Goal: Task Accomplishment & Management: Manage account settings

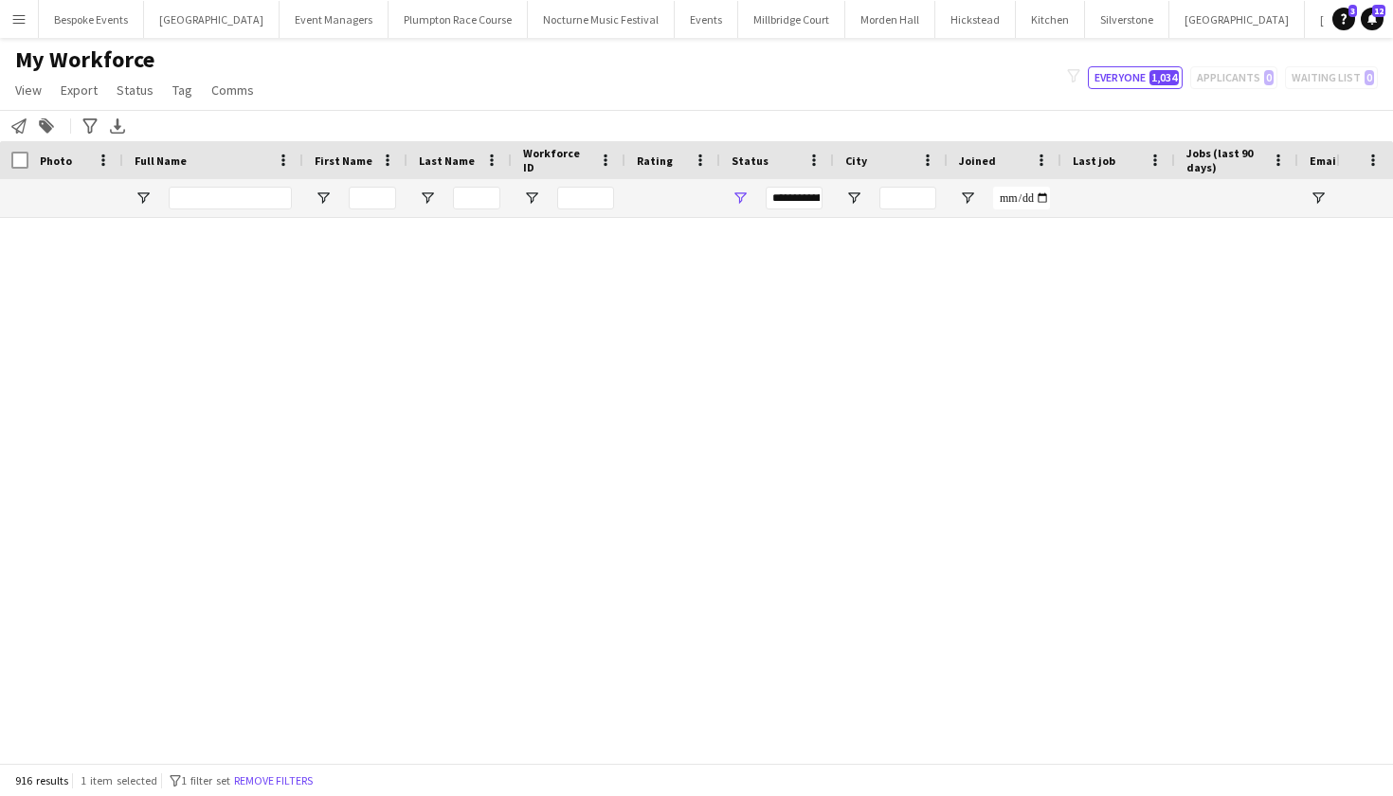
scroll to position [3069, 0]
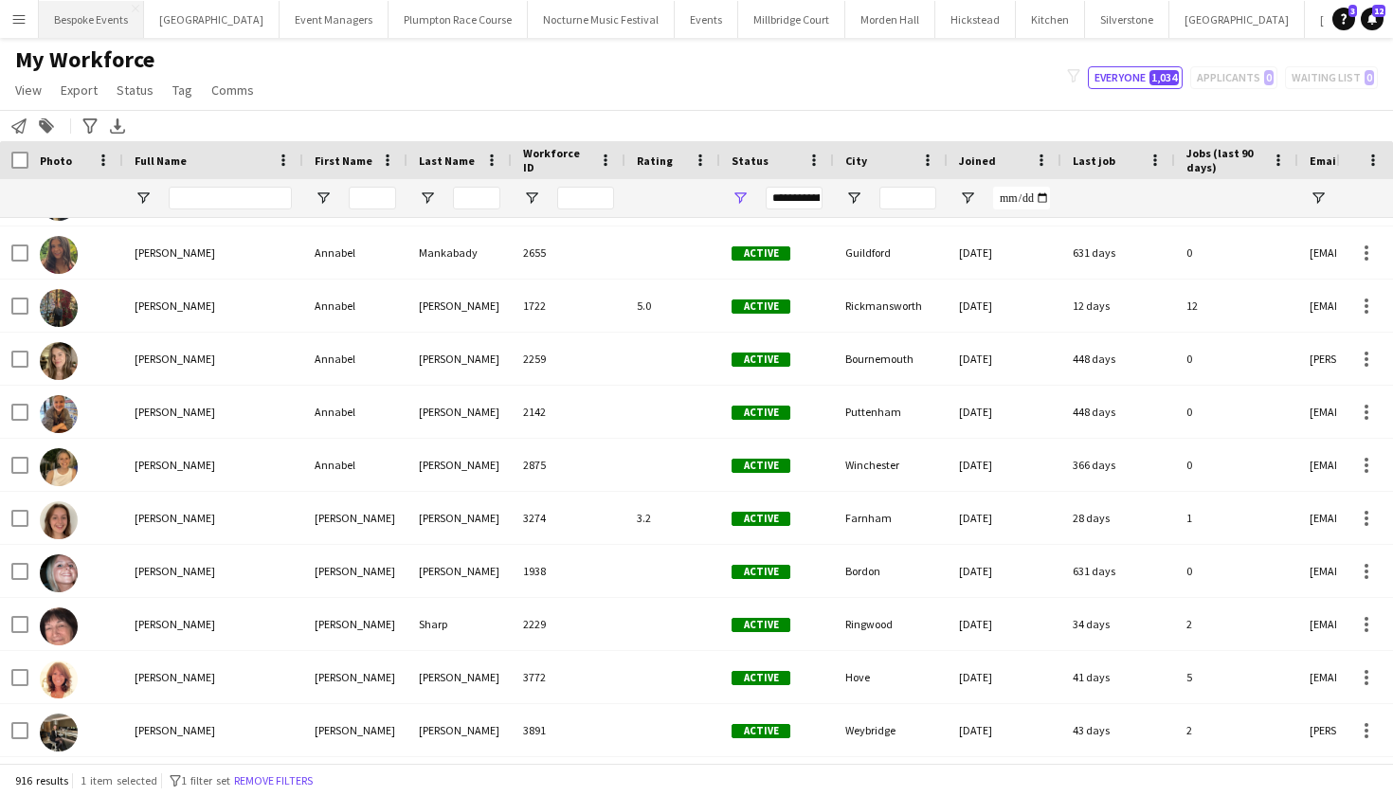
click at [117, 21] on button "Bespoke Events Close" at bounding box center [91, 19] width 105 height 37
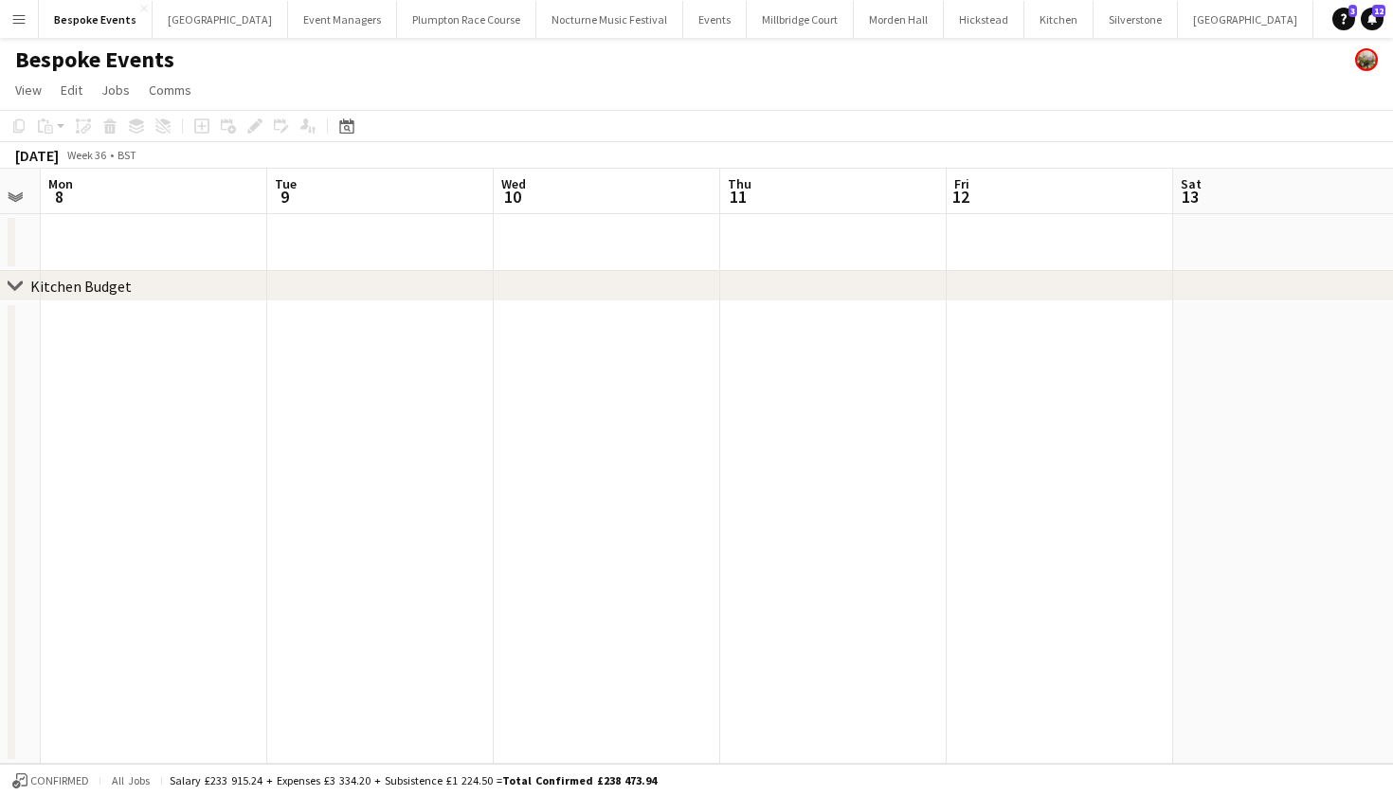
scroll to position [0, 637]
click at [620, 381] on app-date-cell at bounding box center [609, 532] width 226 height 462
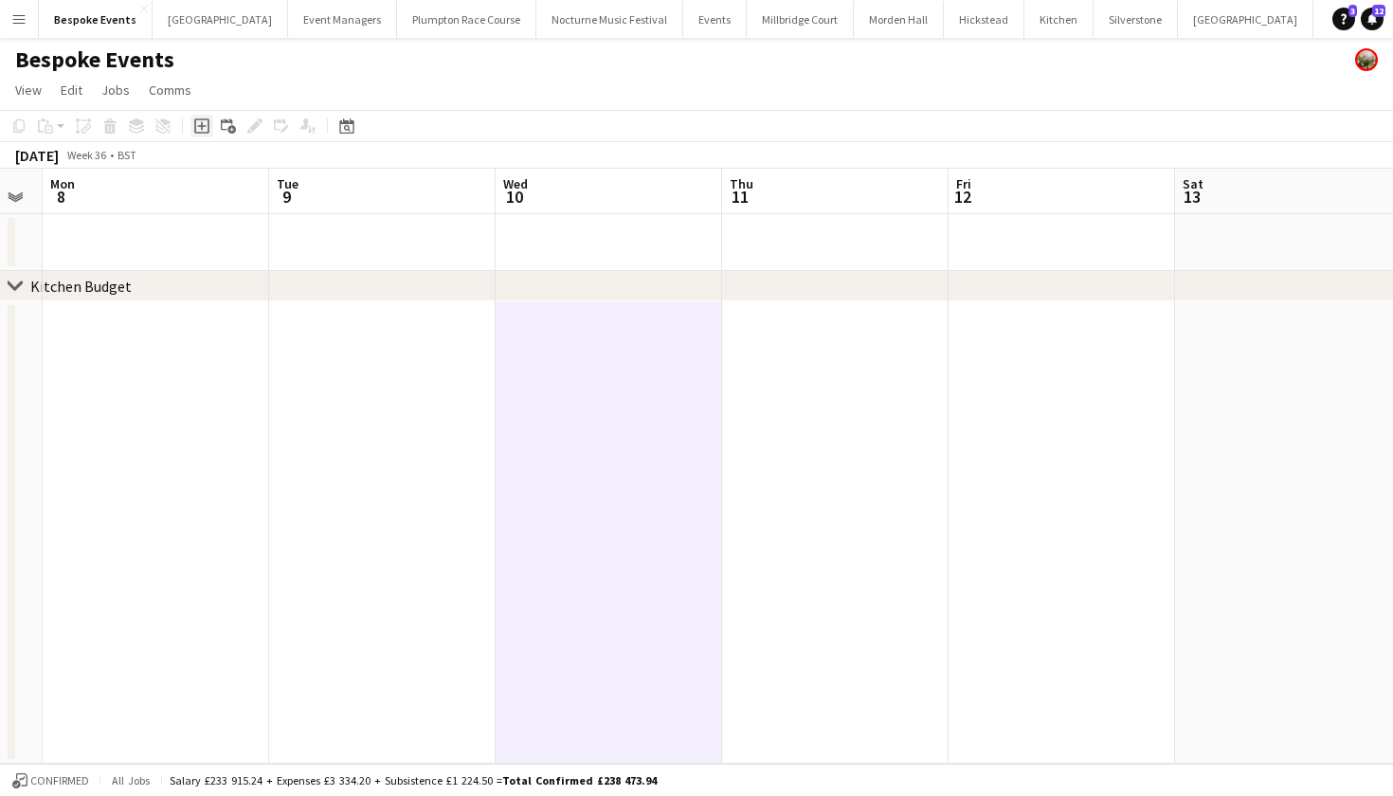
click at [200, 128] on icon "Add job" at bounding box center [201, 125] width 15 height 15
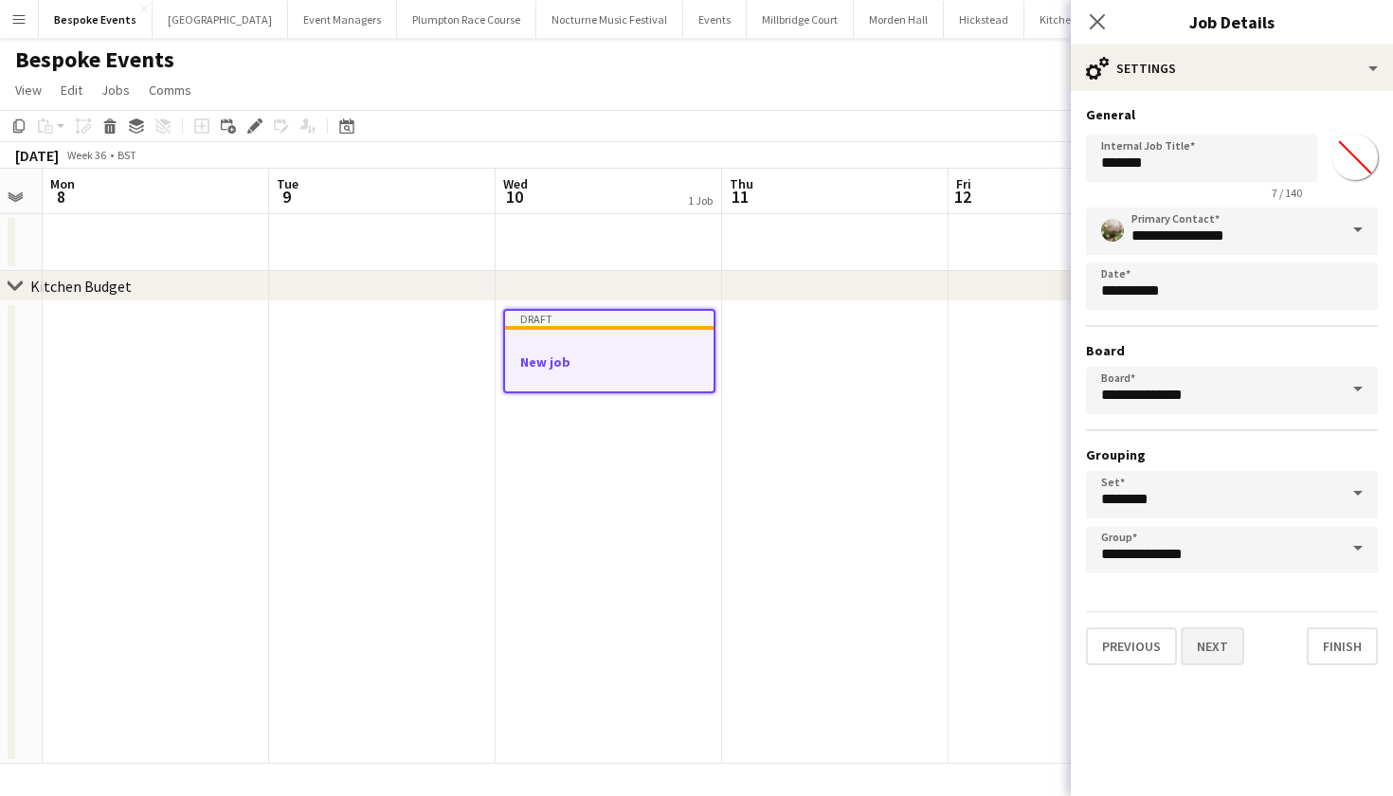
click at [1212, 648] on button "Next" at bounding box center [1212, 646] width 63 height 38
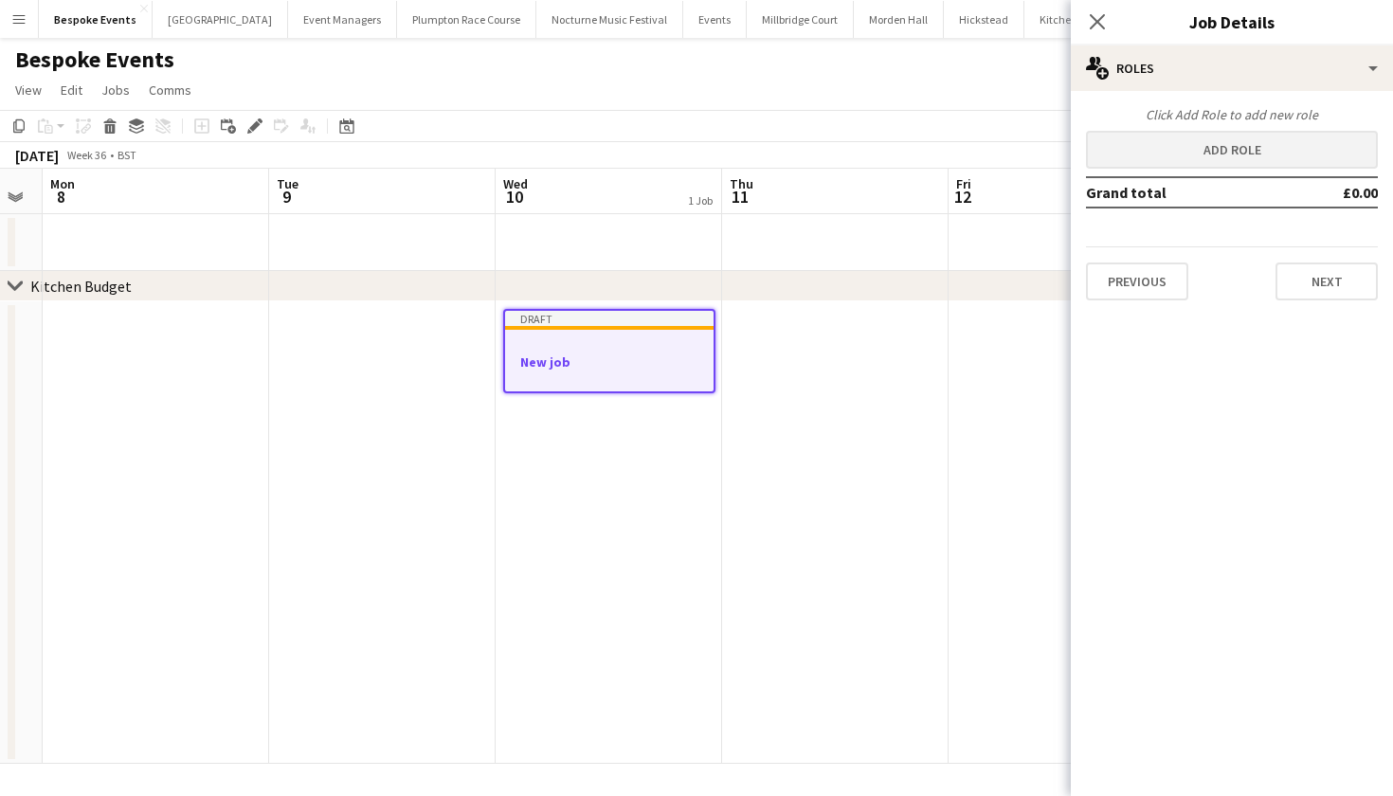
click at [1192, 147] on button "Add role" at bounding box center [1232, 150] width 292 height 38
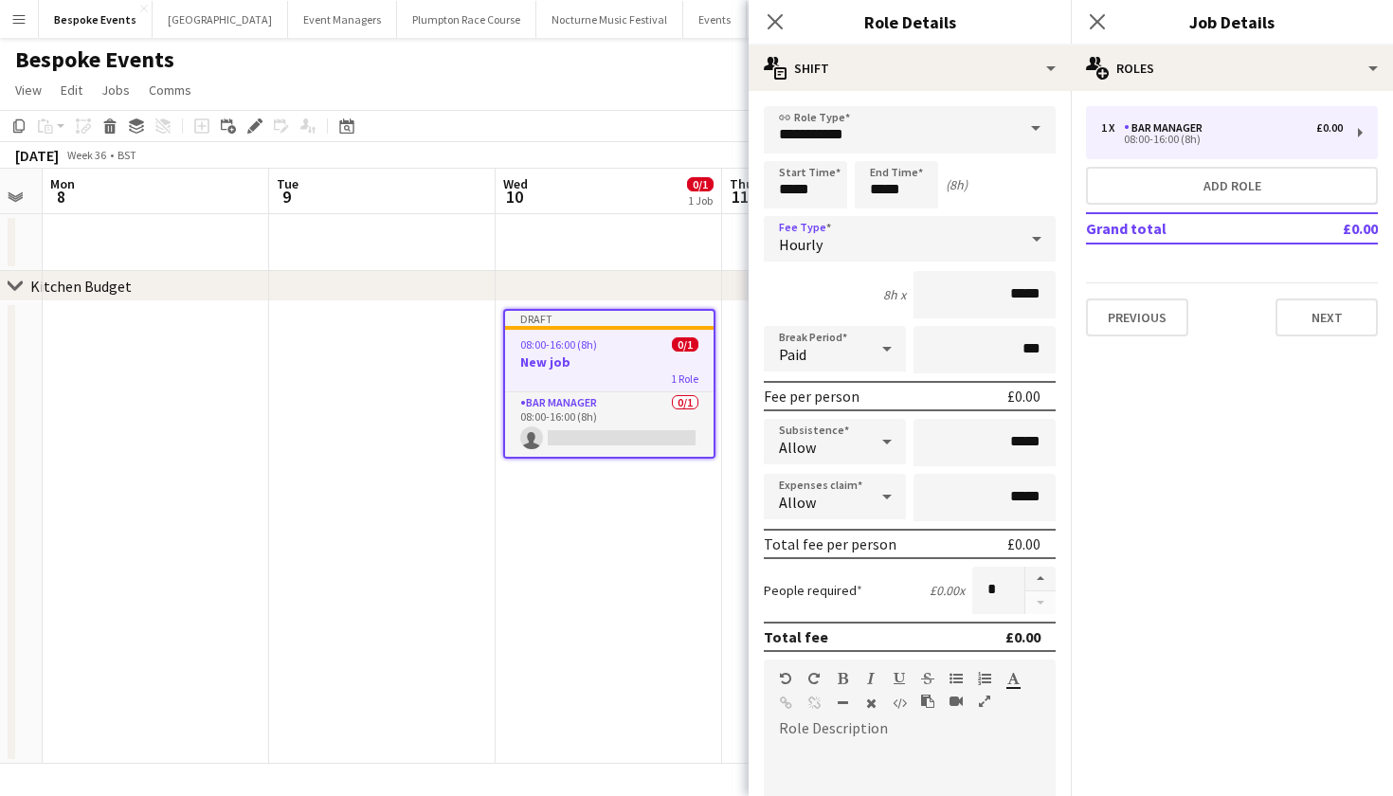
click at [1015, 251] on div "Hourly" at bounding box center [891, 238] width 254 height 45
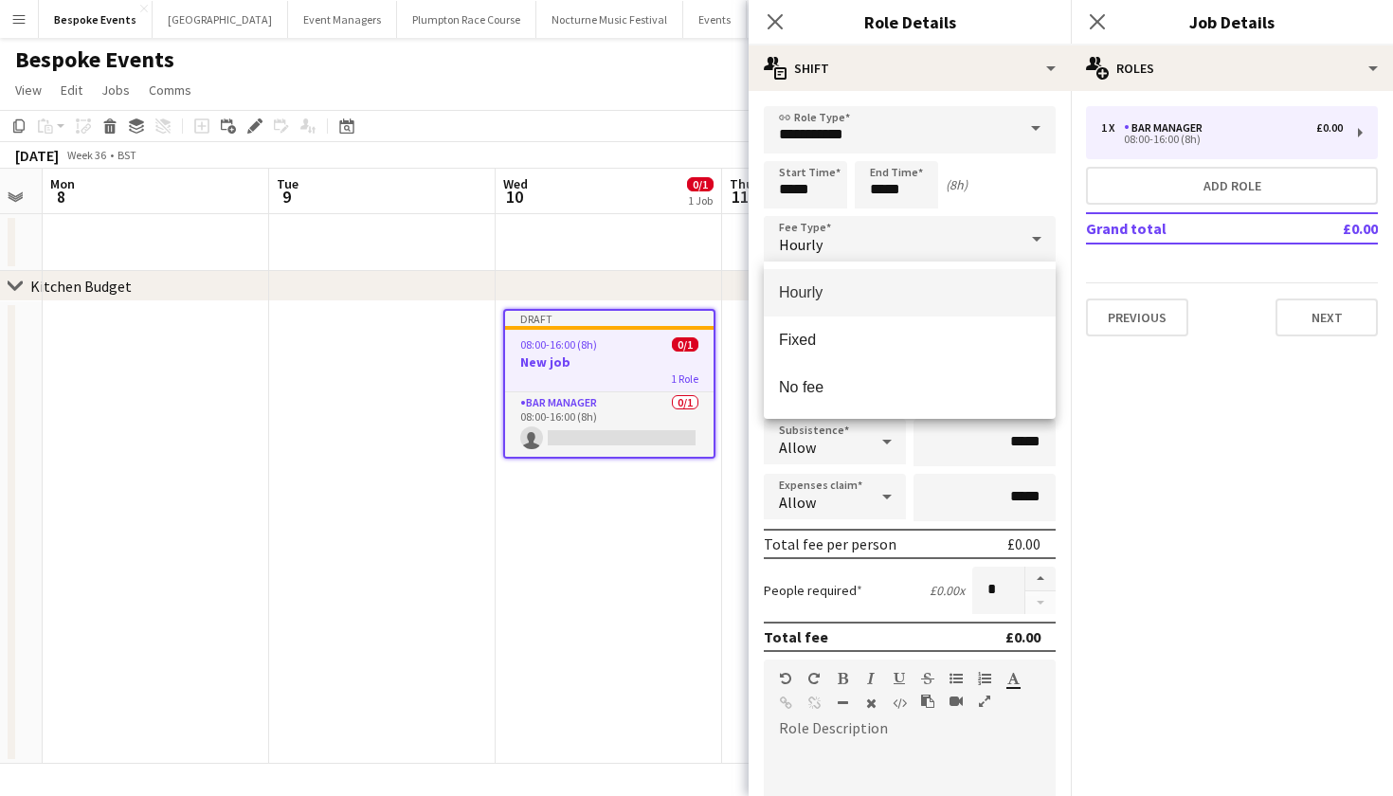
click at [1015, 251] on div at bounding box center [696, 398] width 1393 height 796
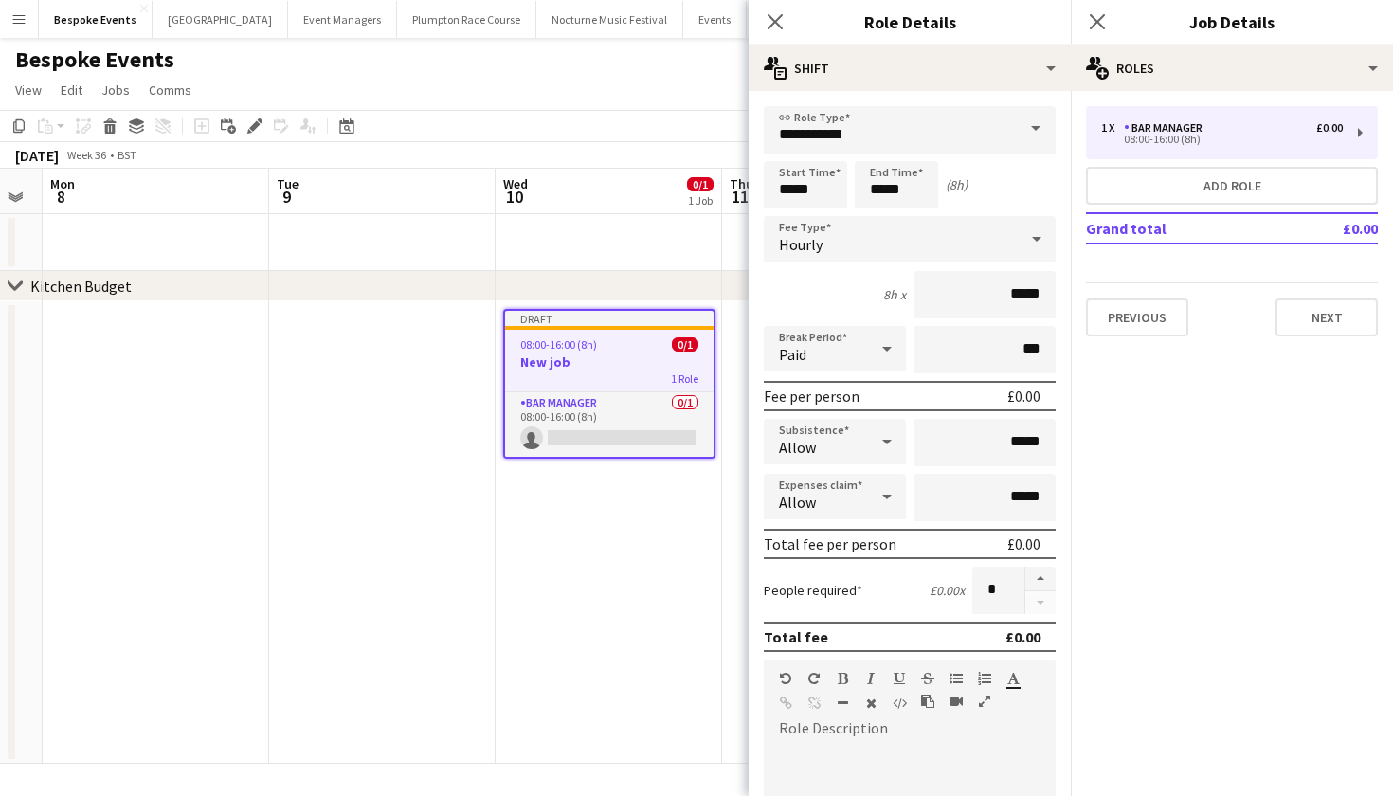
click at [1324, 514] on mat-expansion-panel "pencil3 General details 1 x Bar Manager £0.00 08:00-16:00 (8h) Add role Grand t…" at bounding box center [1232, 443] width 322 height 705
click at [577, 374] on div "1 Role" at bounding box center [617, 377] width 208 height 15
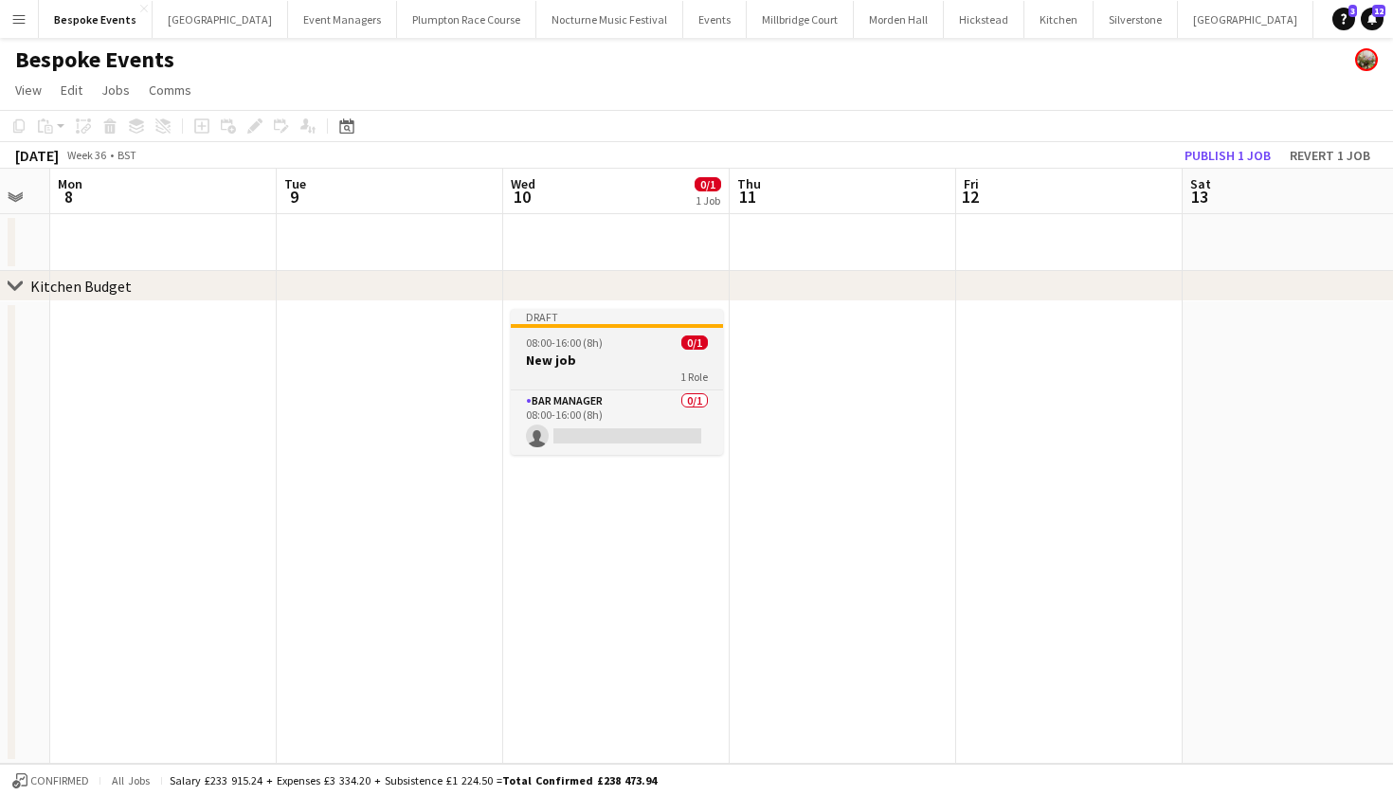
click at [577, 374] on div "1 Role" at bounding box center [617, 376] width 212 height 15
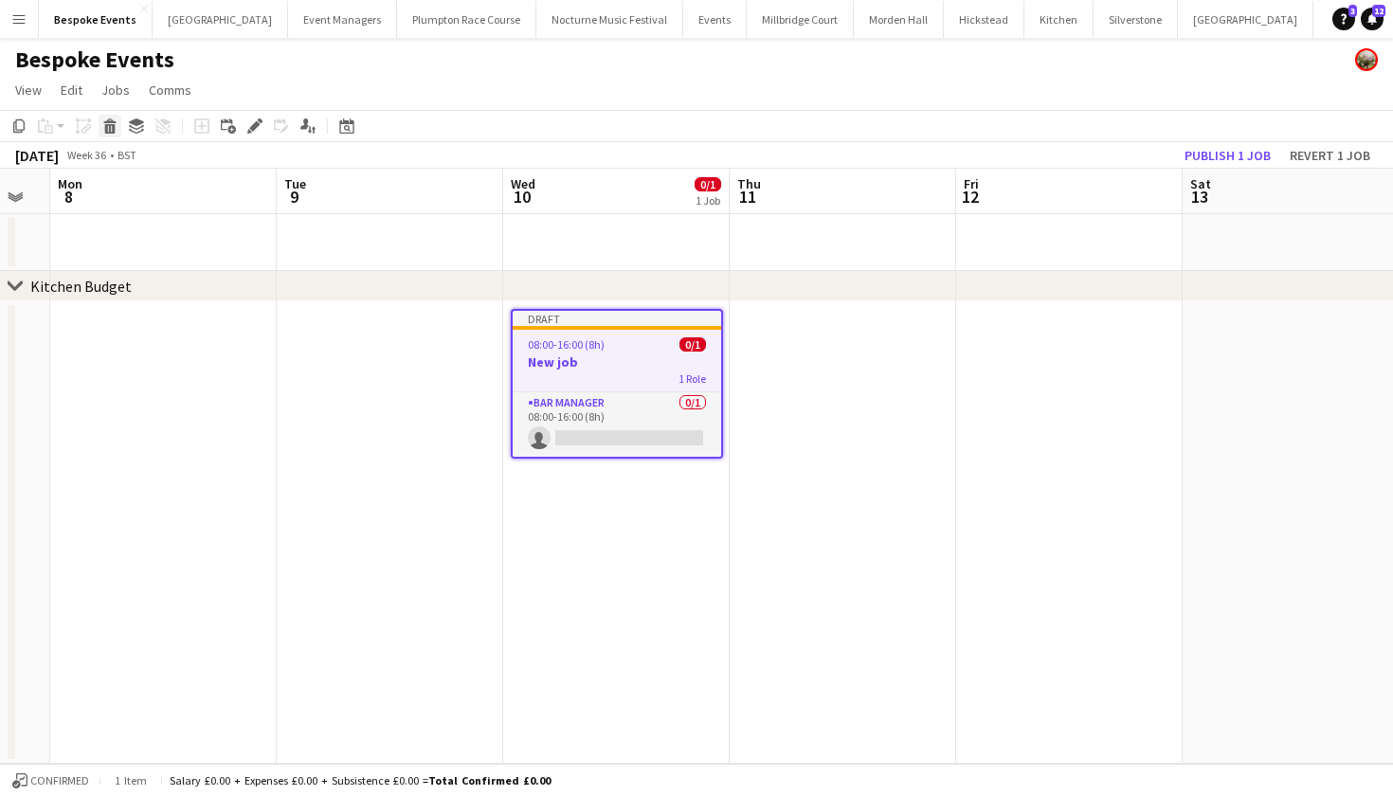
click at [109, 136] on div "Delete" at bounding box center [110, 126] width 23 height 23
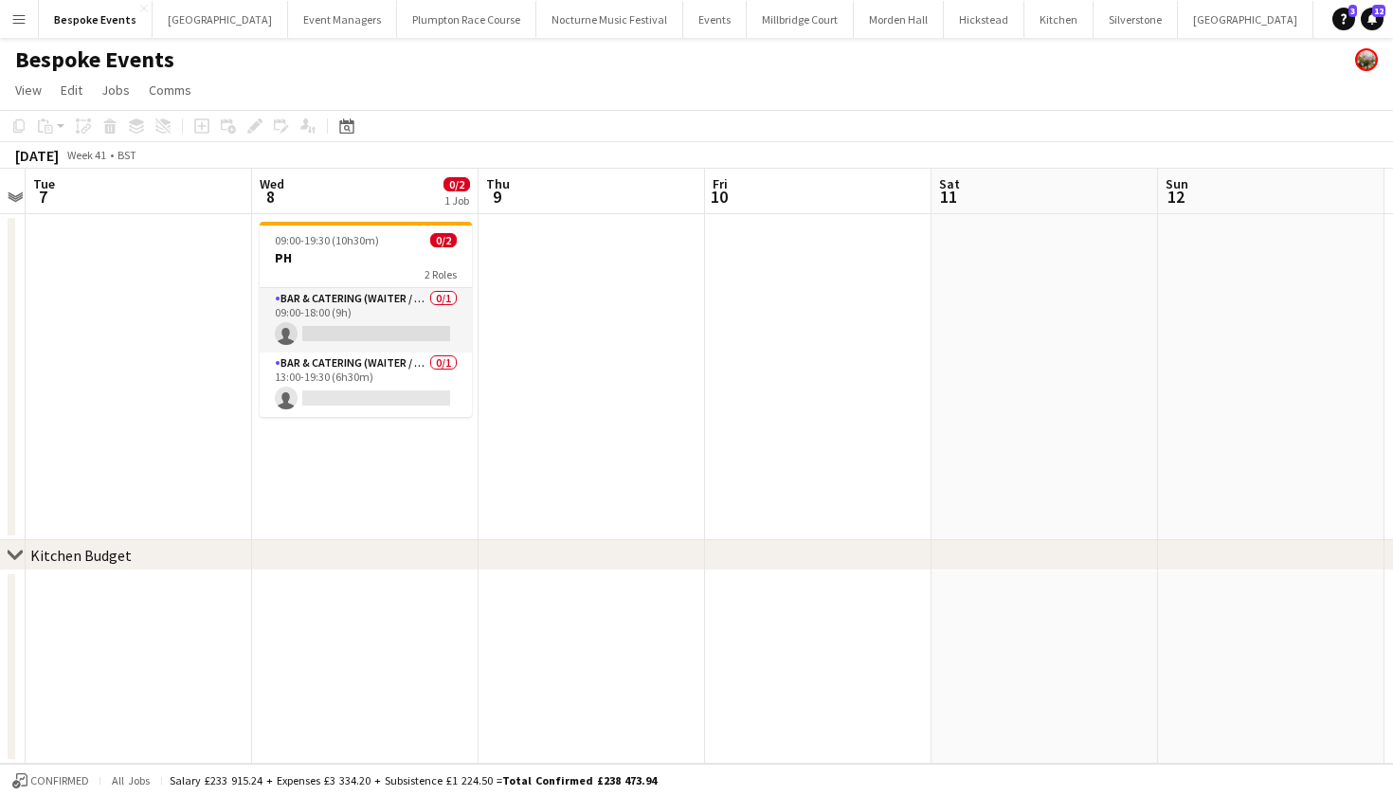
scroll to position [0, 415]
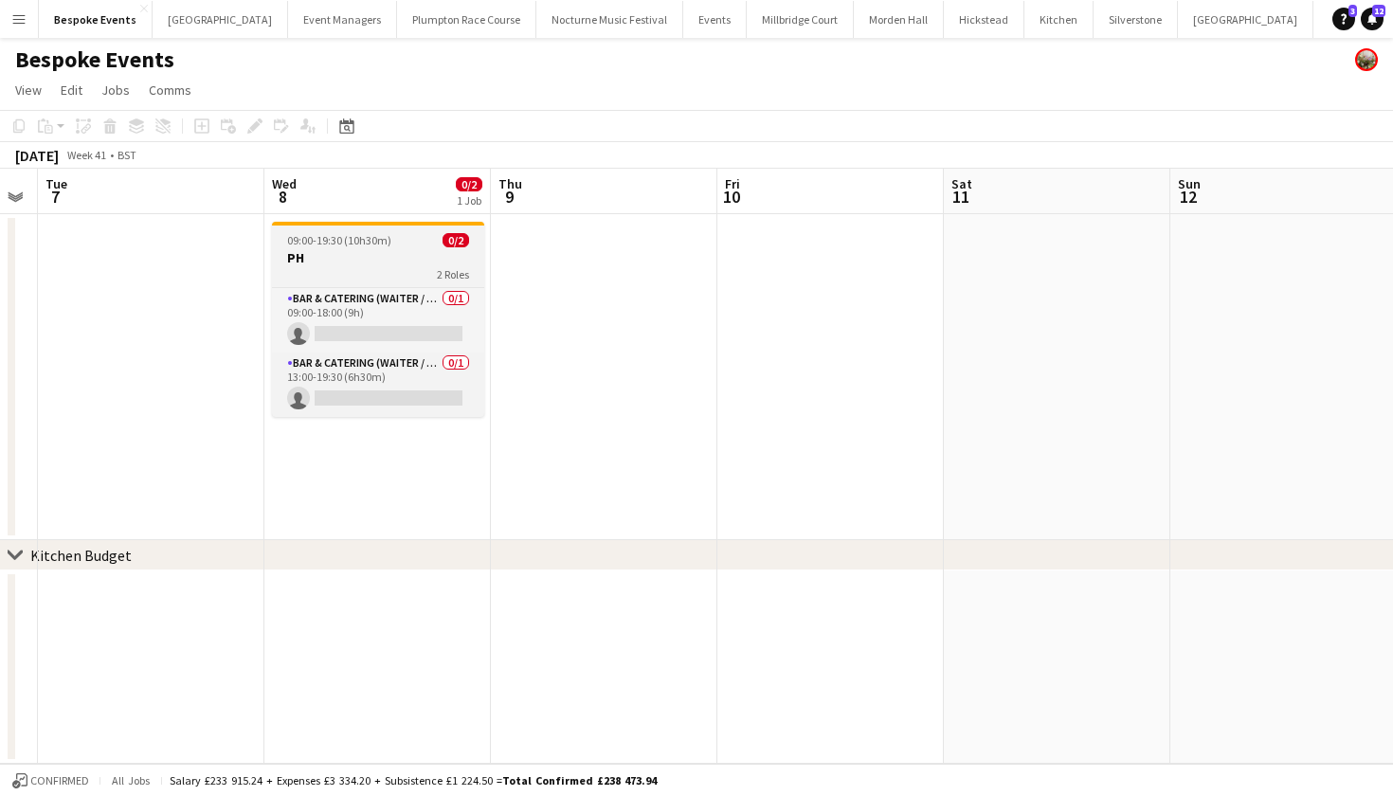
click at [399, 262] on h3 "PH" at bounding box center [378, 257] width 212 height 17
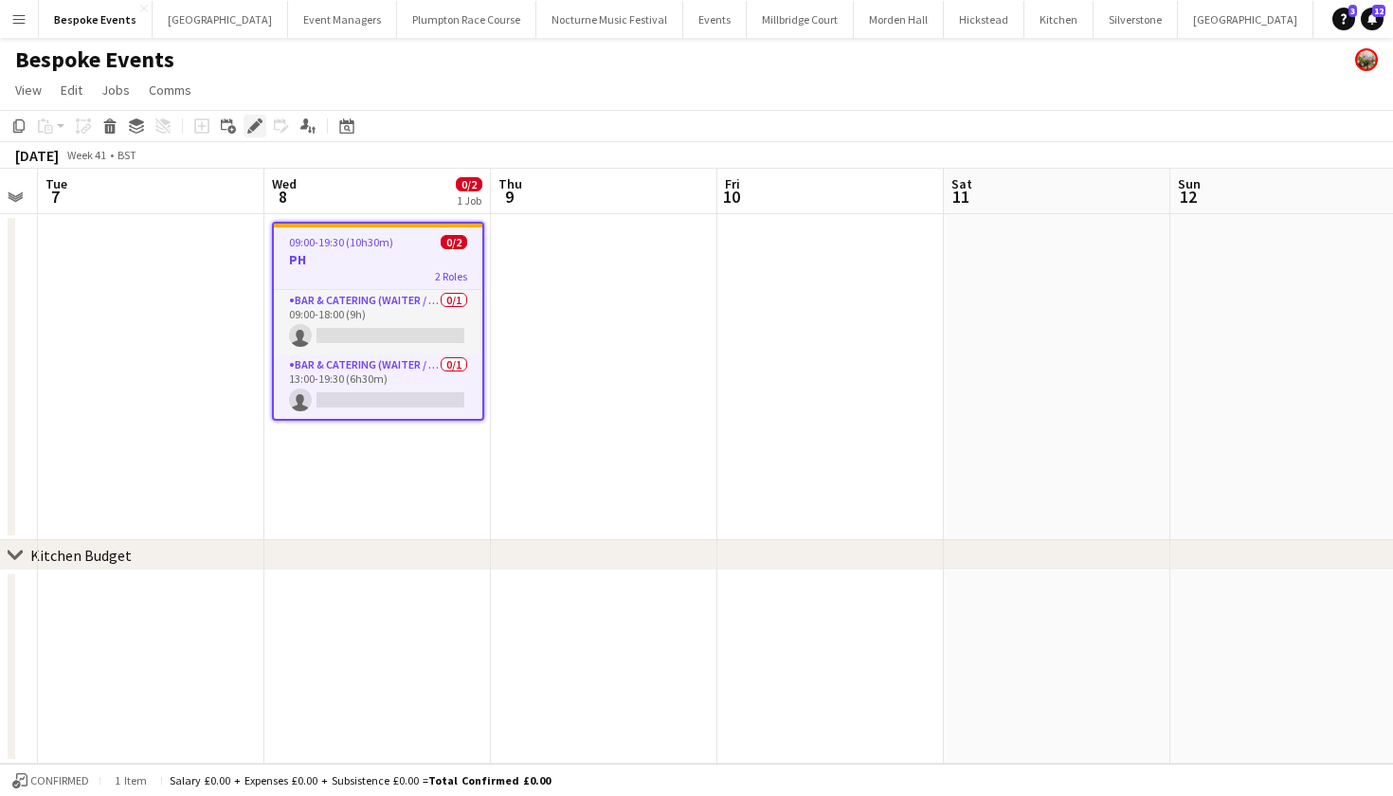
click at [250, 131] on icon at bounding box center [249, 131] width 5 height 5
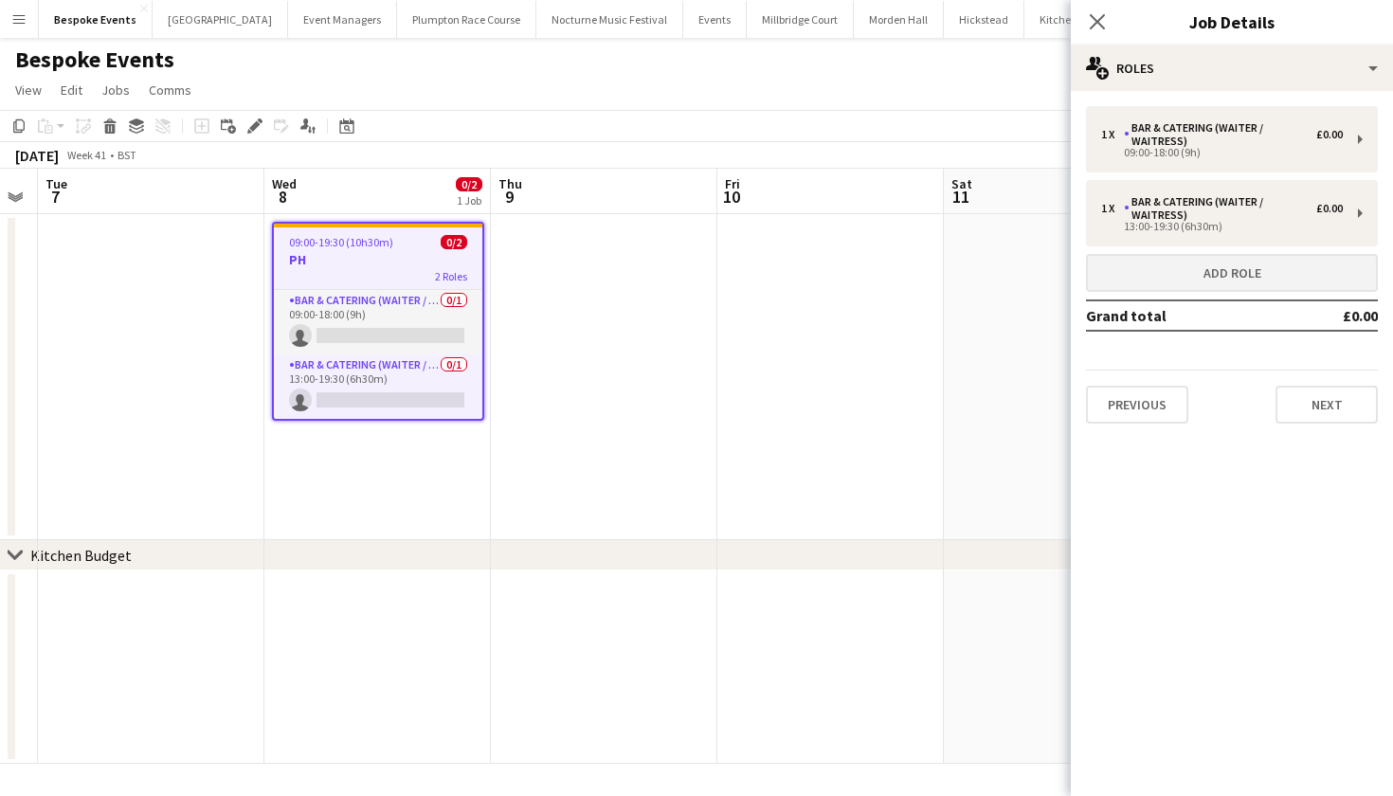
click at [1192, 269] on button "Add role" at bounding box center [1232, 273] width 292 height 38
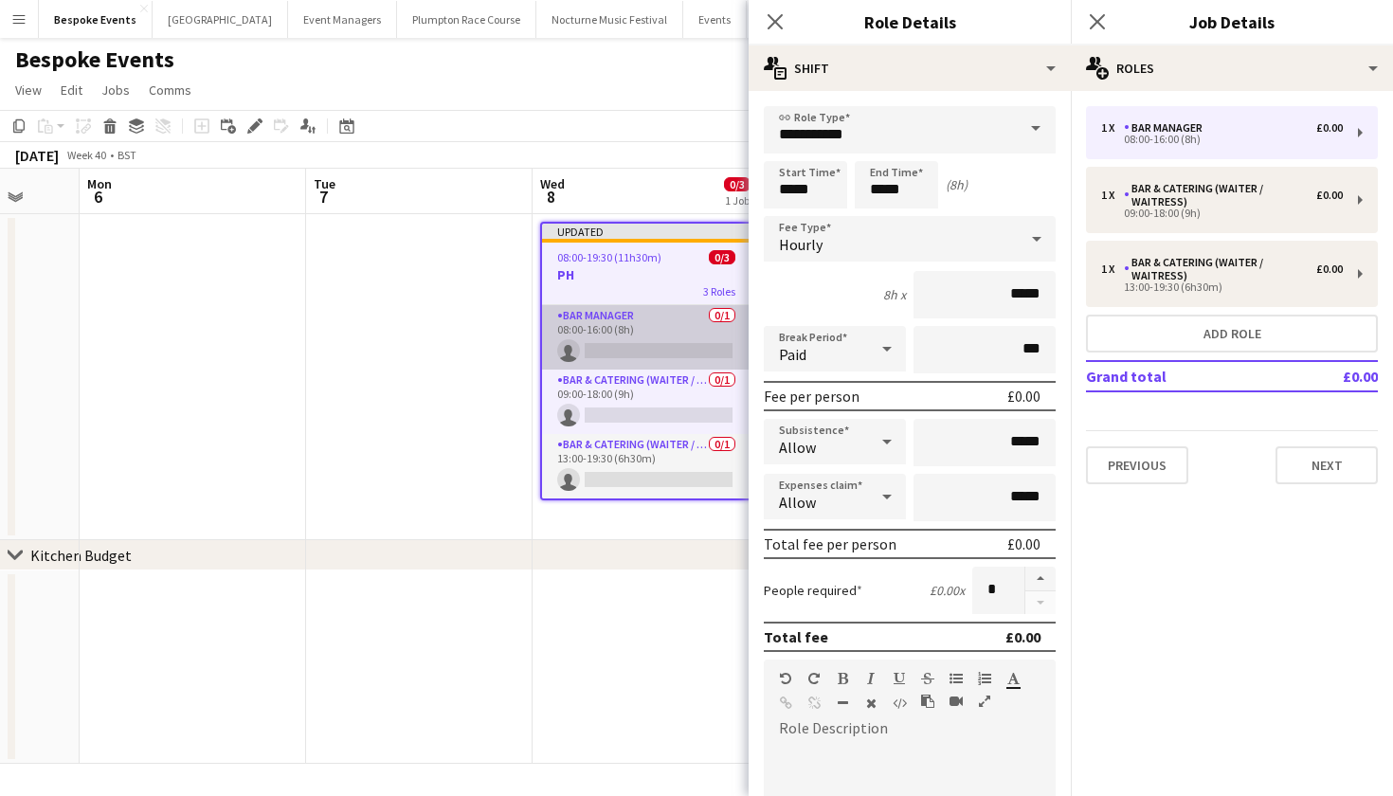
scroll to position [0, 599]
click at [637, 311] on app-card-role "Bar Manager 0/1 08:00-16:00 (8h) single-neutral-actions" at bounding box center [647, 337] width 208 height 64
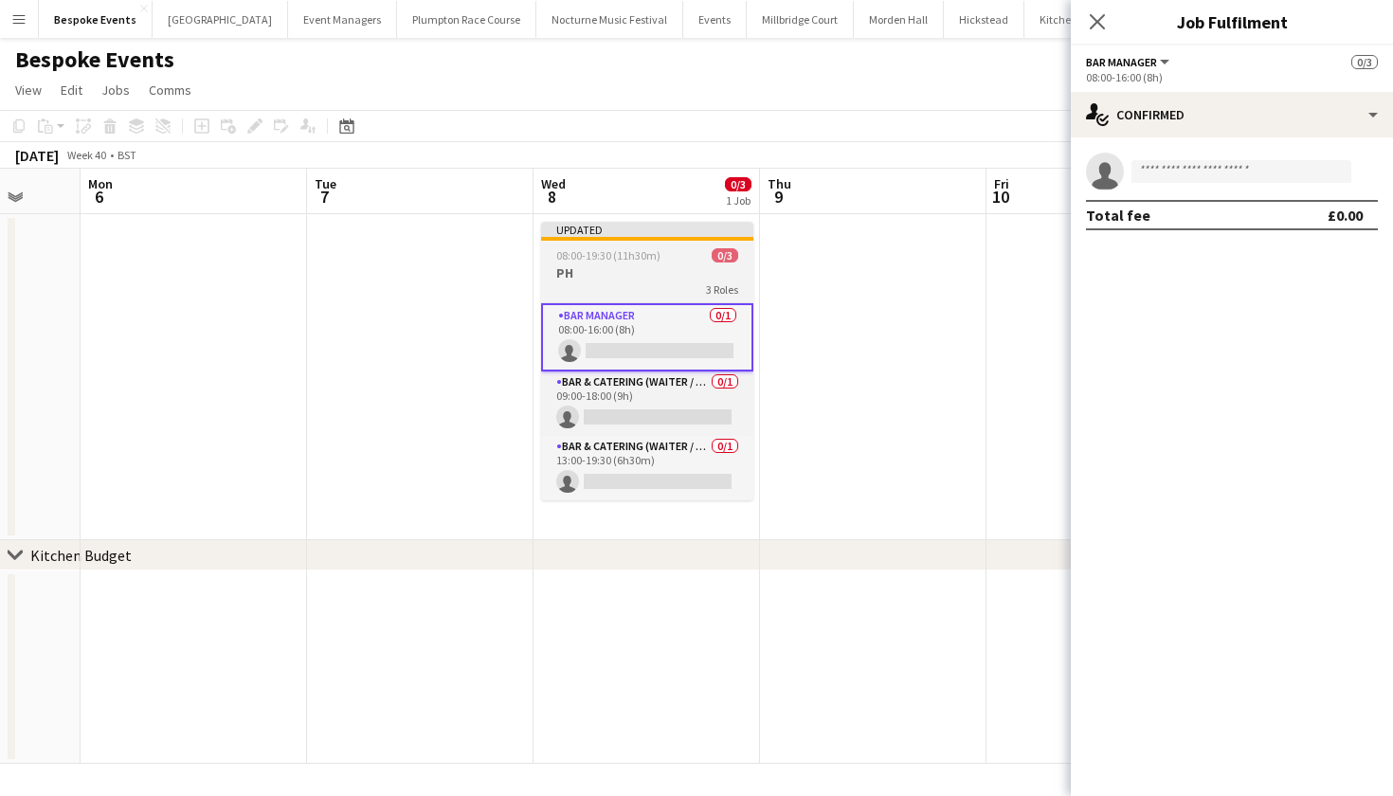
click at [627, 268] on h3 "PH" at bounding box center [647, 272] width 212 height 17
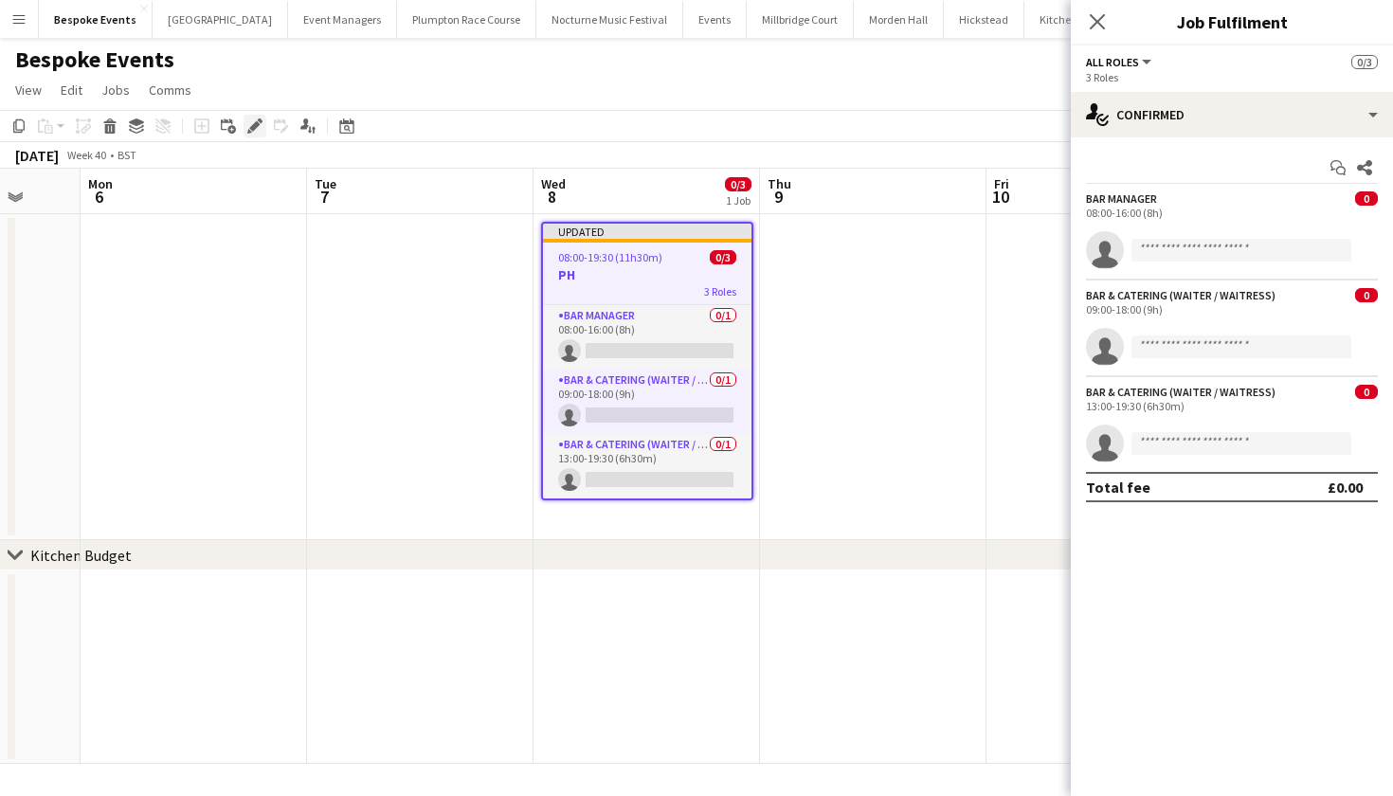
click at [263, 123] on div "Edit" at bounding box center [254, 126] width 23 height 23
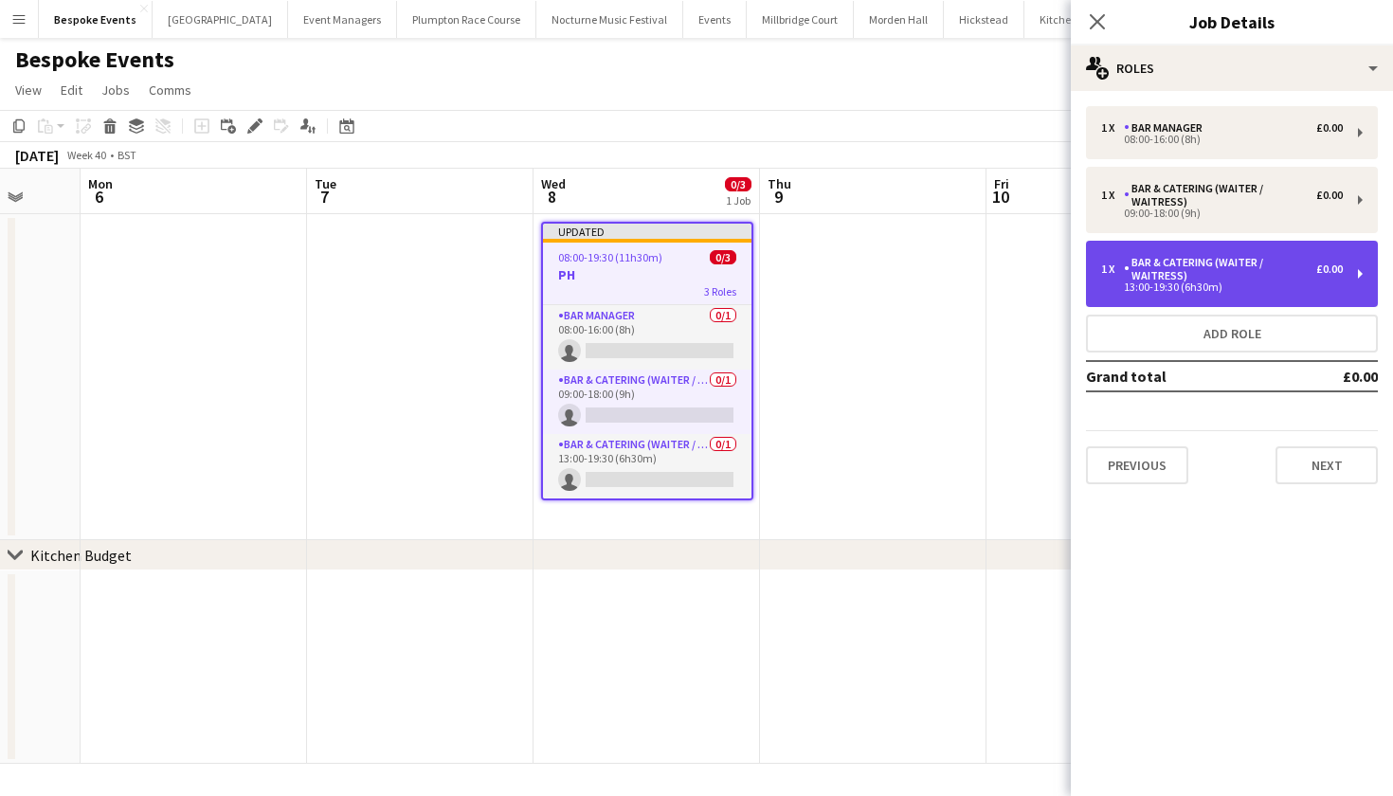
click at [1206, 251] on div "1 x Bar & Catering (Waiter / waitress) £0.00 13:00-19:30 (6h30m)" at bounding box center [1232, 274] width 292 height 66
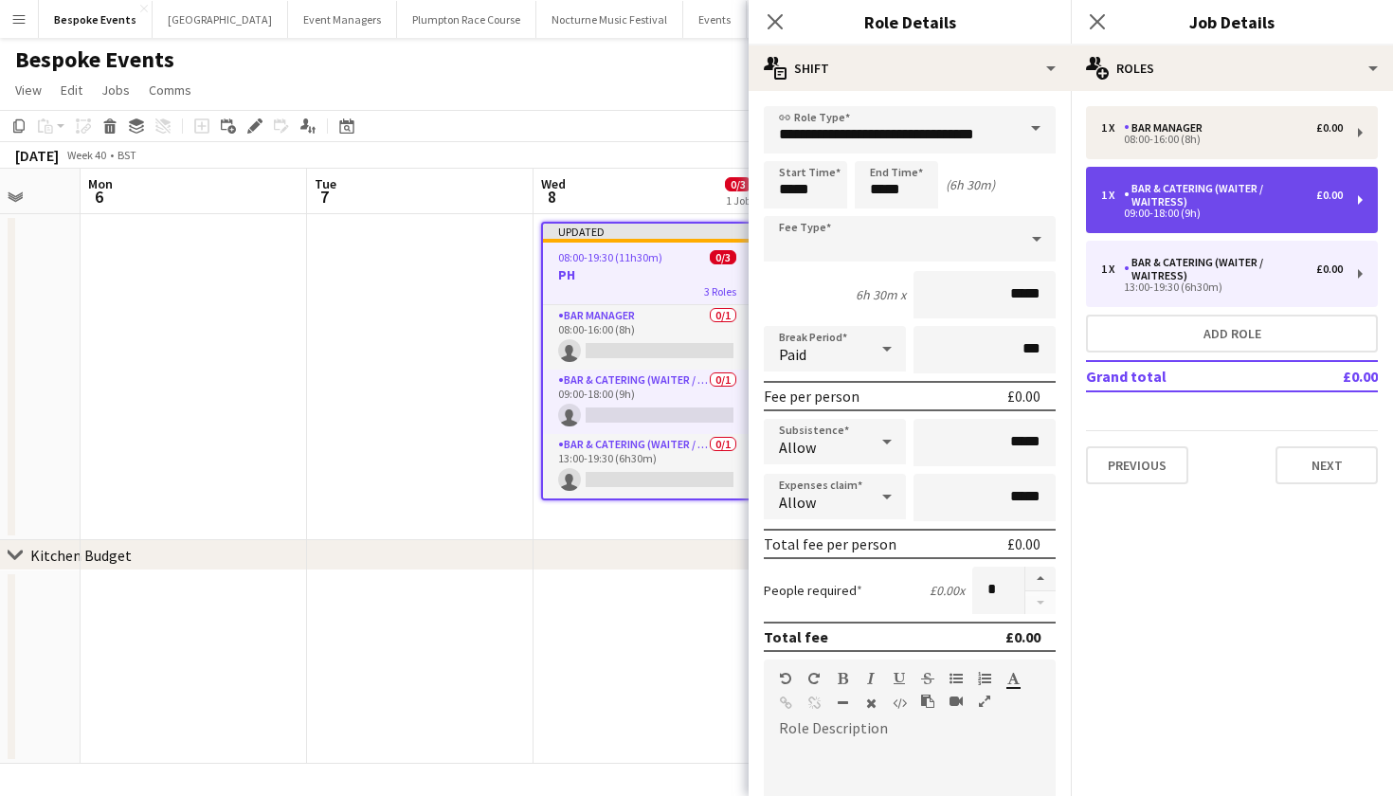
click at [1183, 204] on div "Bar & Catering (Waiter / waitress)" at bounding box center [1220, 195] width 192 height 27
type input "*****"
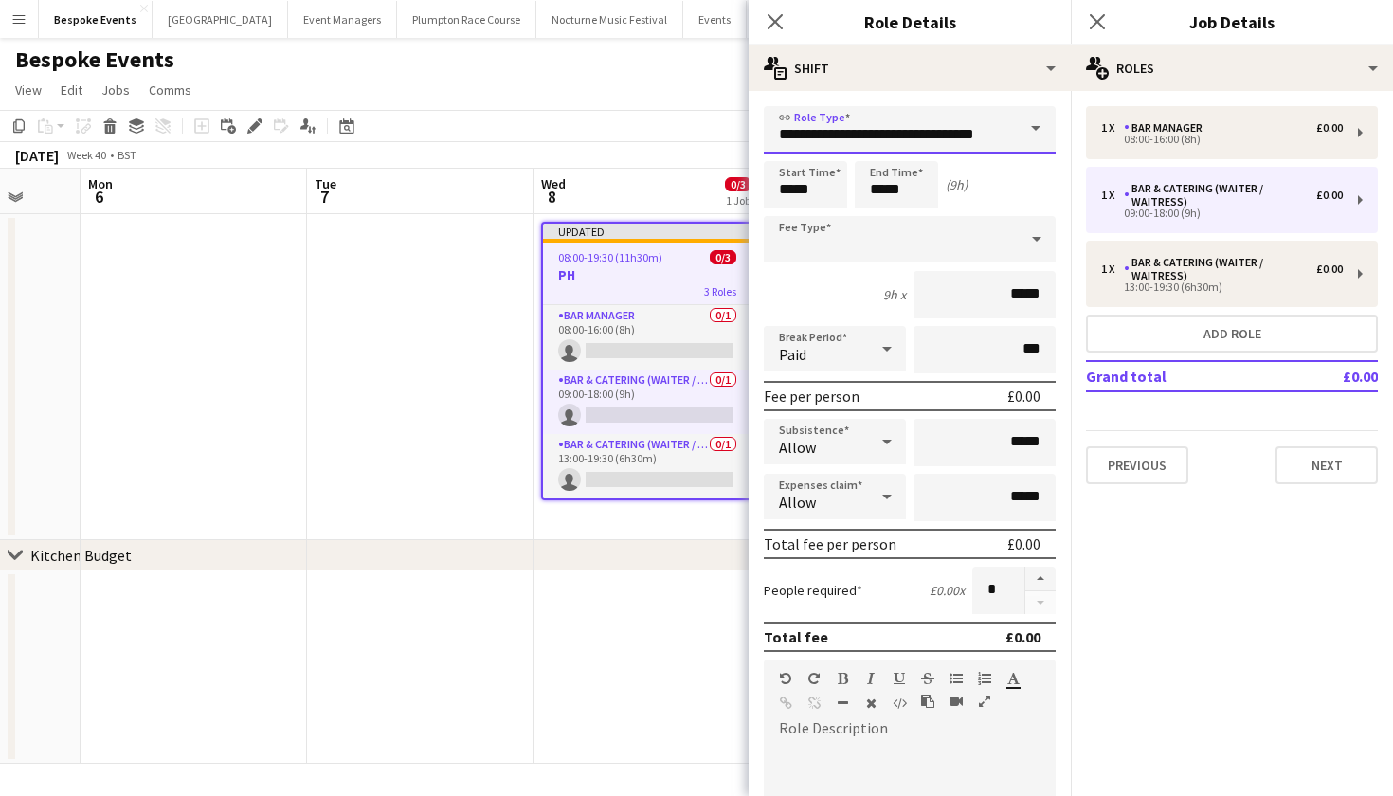
click at [866, 140] on input "**********" at bounding box center [910, 129] width 292 height 47
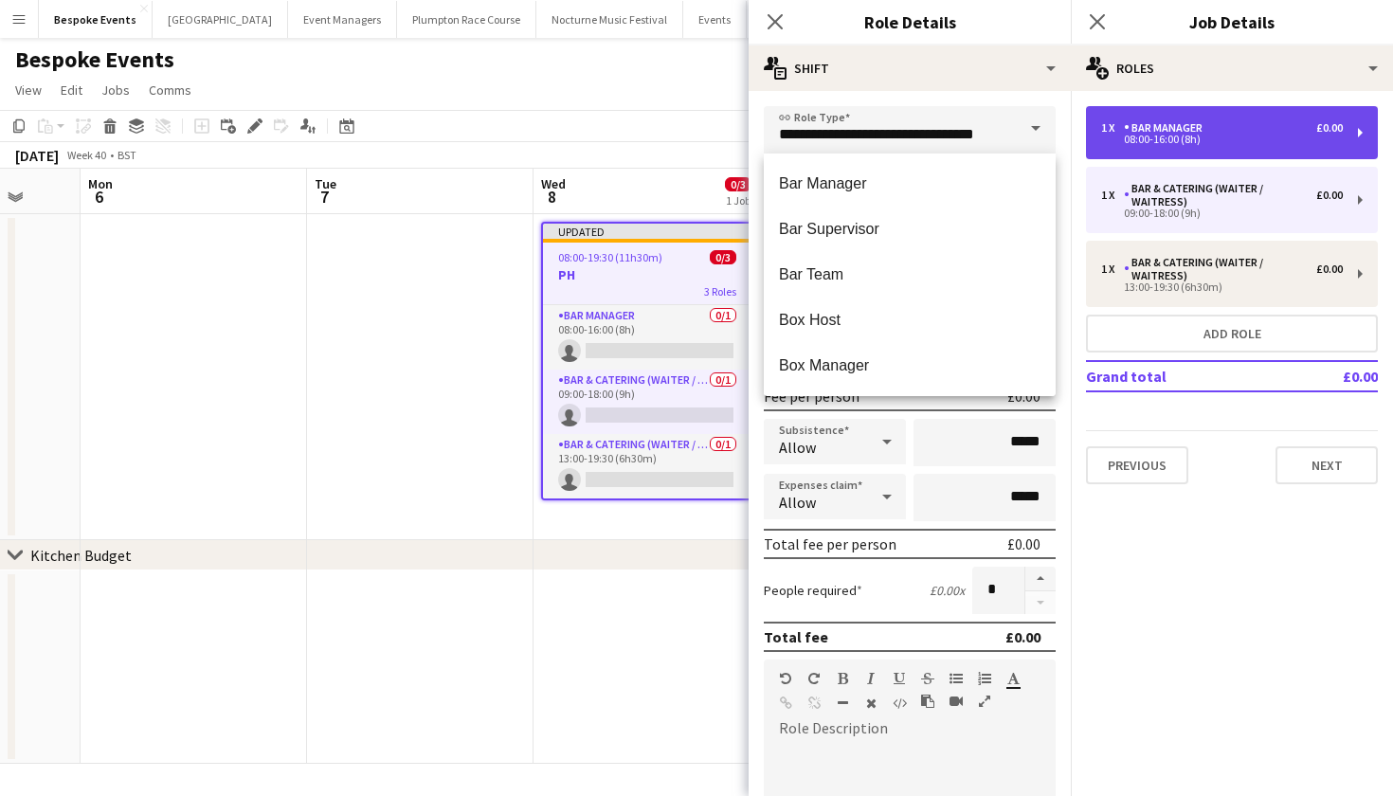
click at [1198, 130] on div "Bar Manager" at bounding box center [1167, 127] width 86 height 13
type input "**********"
type input "*****"
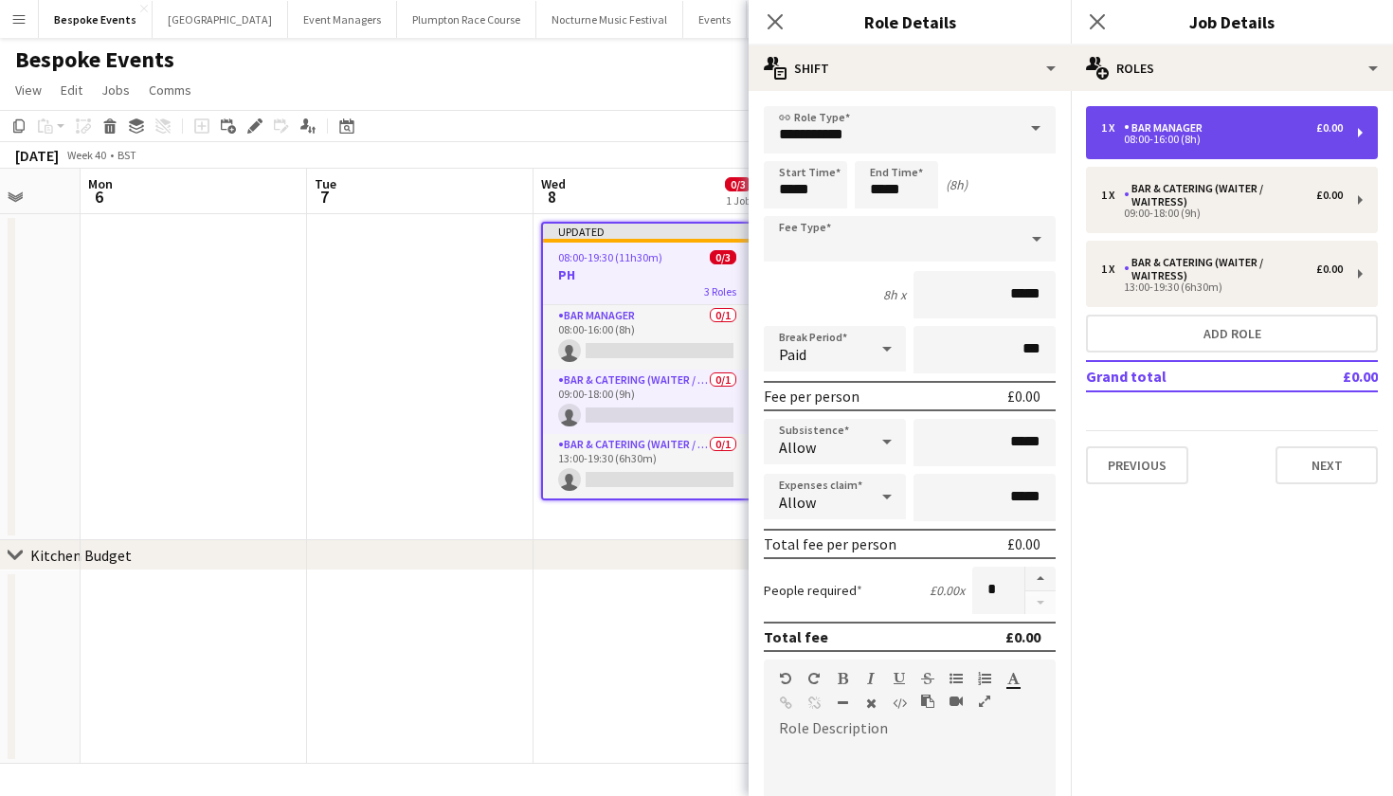
click at [1198, 130] on div "Bar Manager" at bounding box center [1167, 127] width 86 height 13
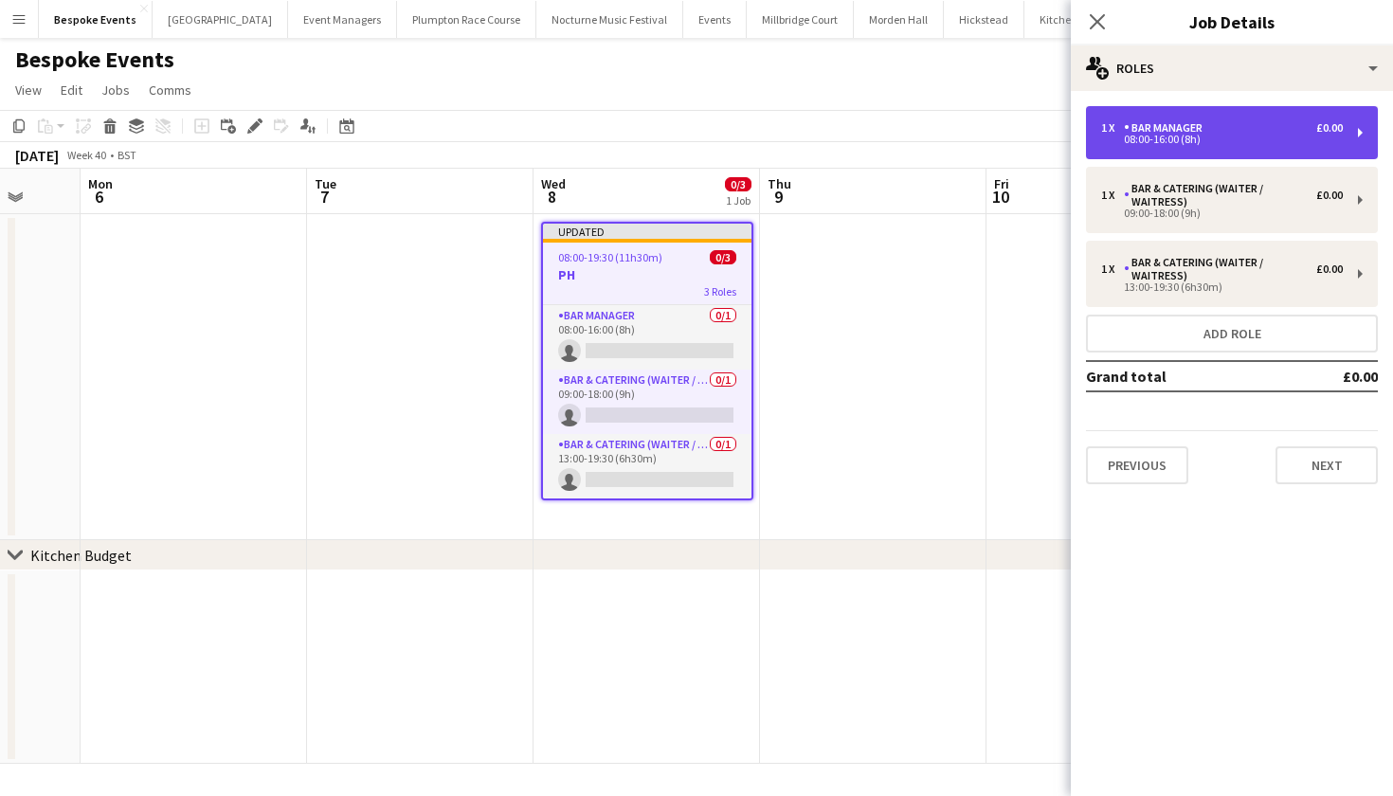
click at [1207, 131] on div "Bar Manager" at bounding box center [1167, 127] width 86 height 13
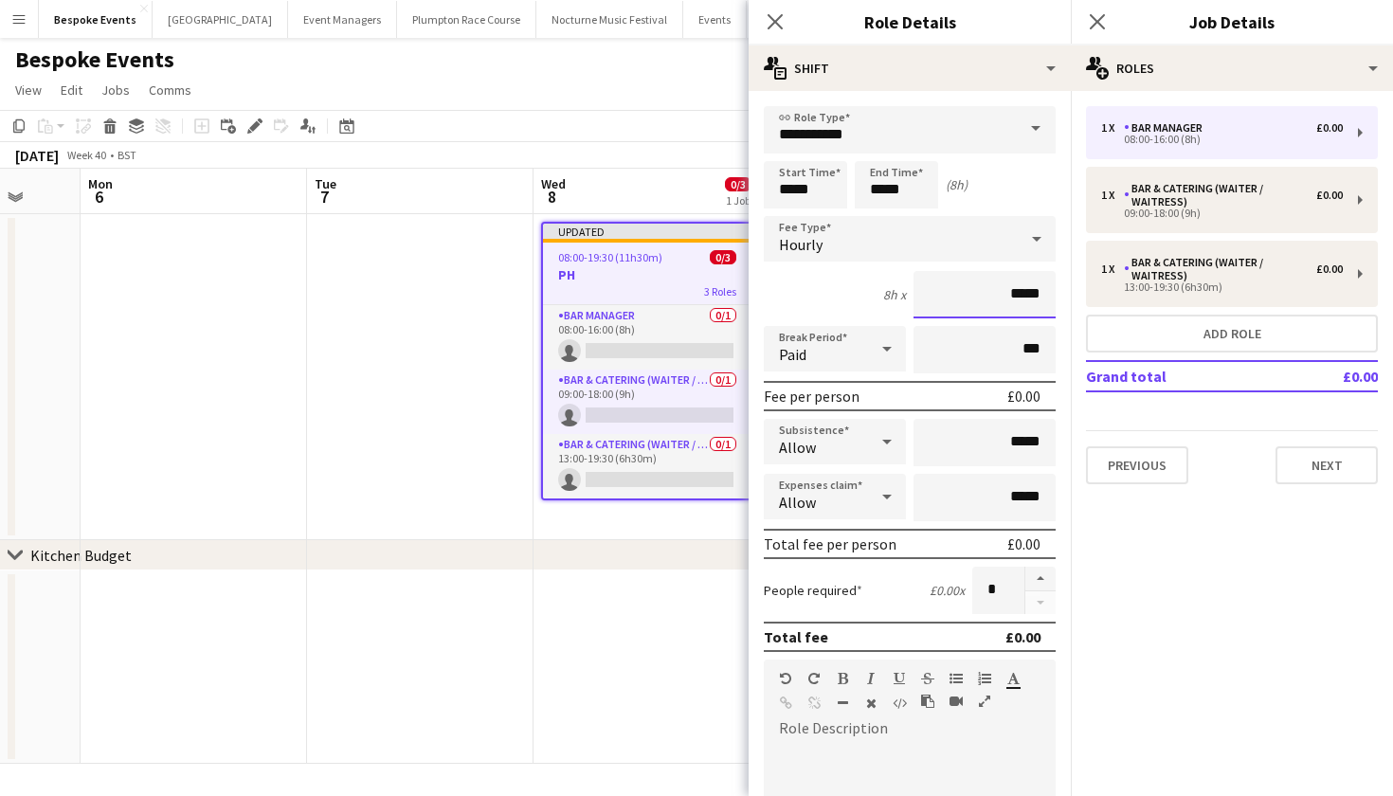
click at [1042, 286] on input "*****" at bounding box center [984, 294] width 142 height 47
type input "*****"
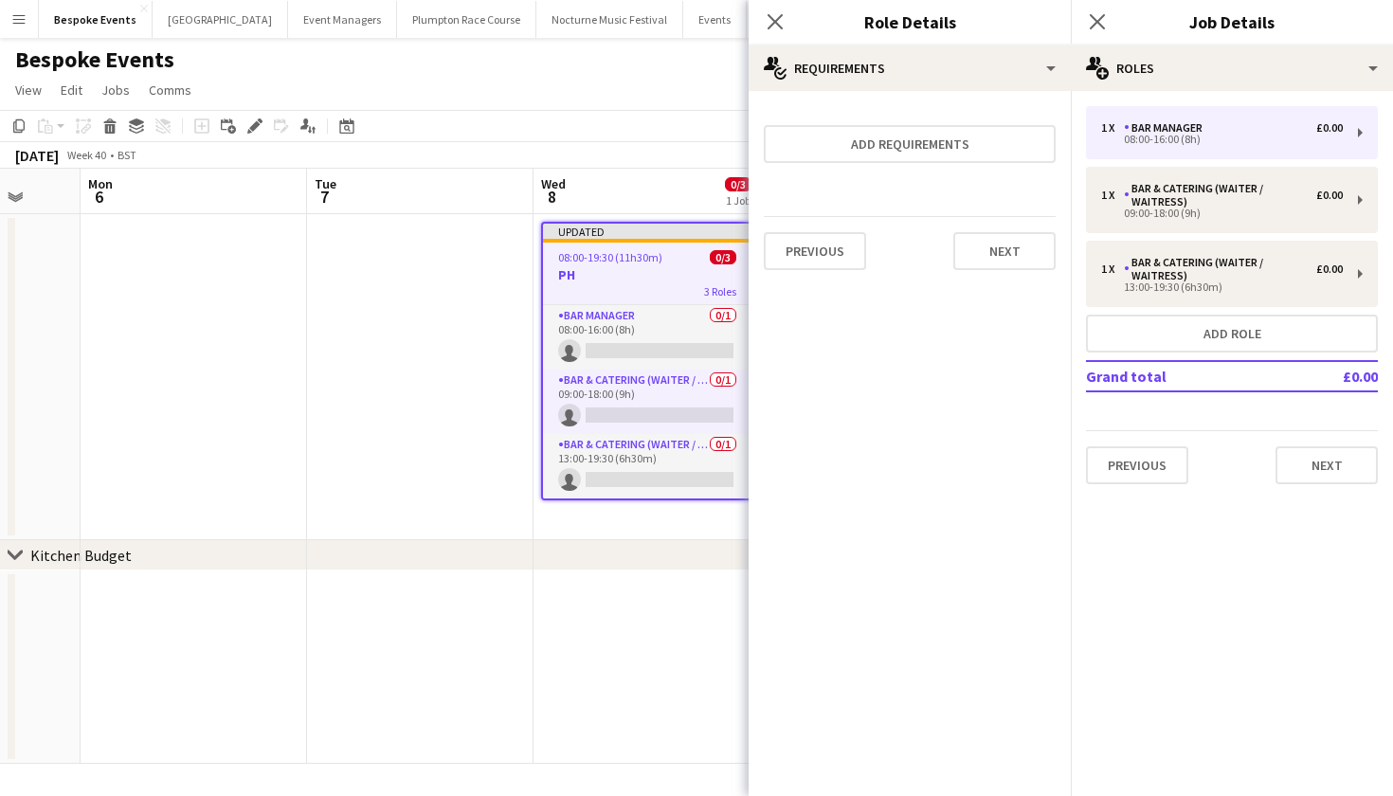
click at [467, 344] on app-date-cell at bounding box center [420, 377] width 226 height 326
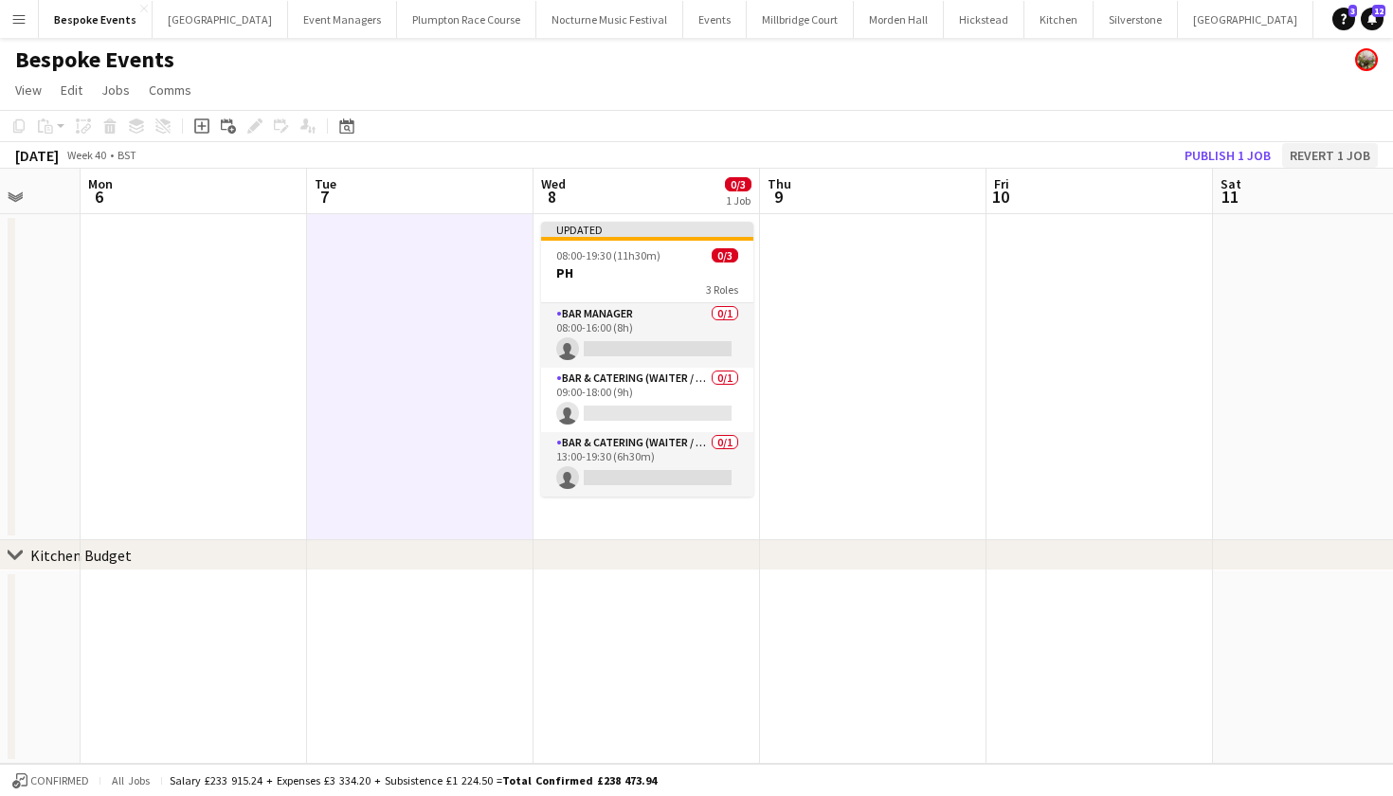
click at [1318, 147] on button "Revert 1 job" at bounding box center [1330, 155] width 96 height 25
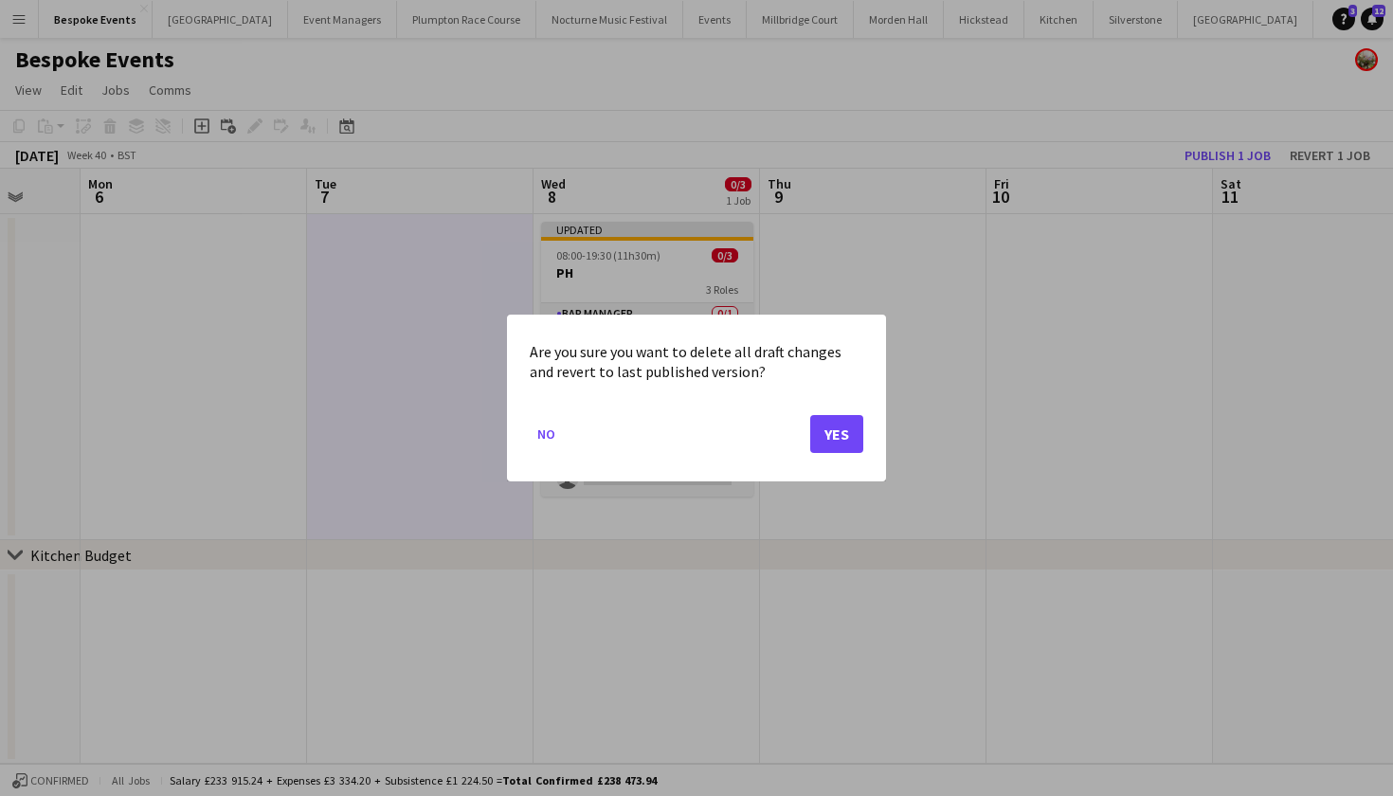
click at [828, 433] on button "Yes" at bounding box center [836, 434] width 53 height 38
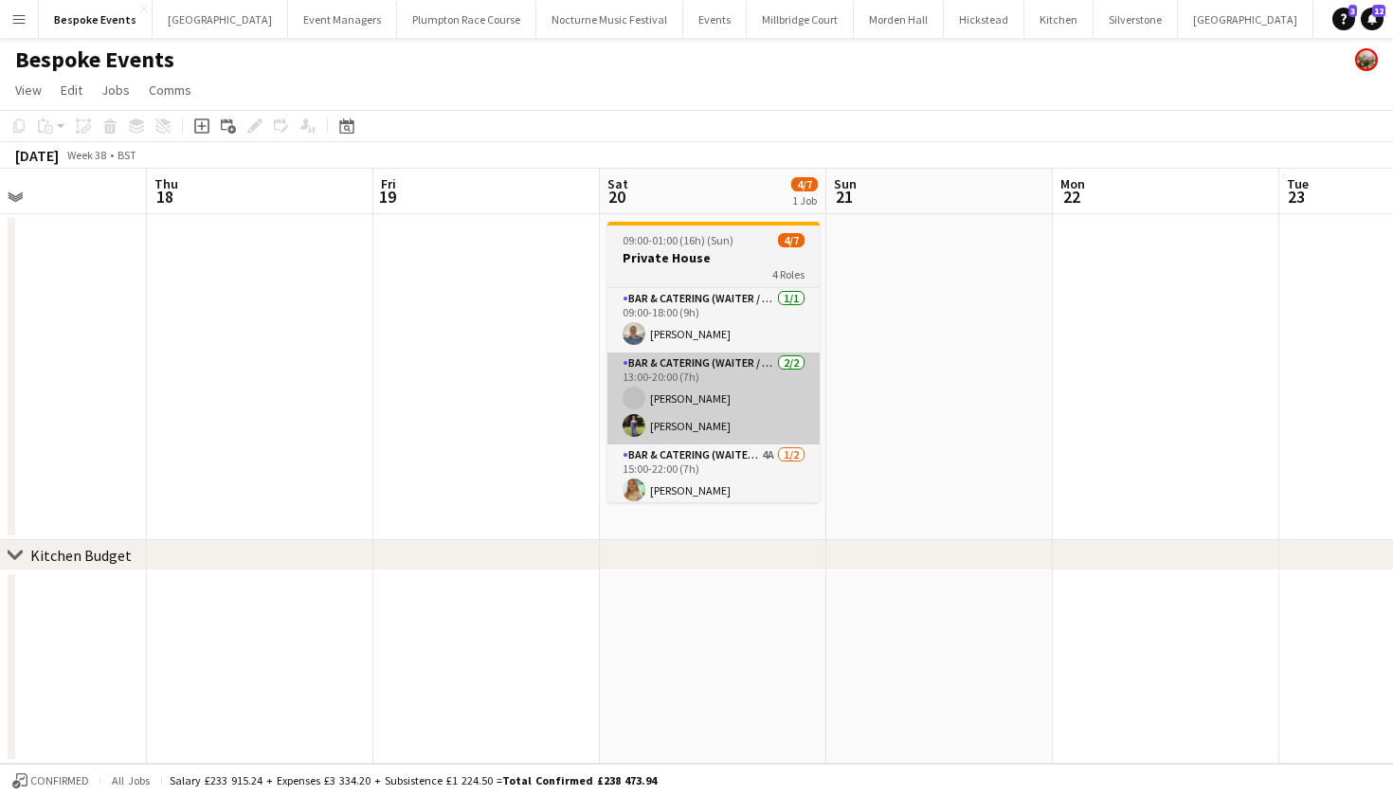
scroll to position [0, 533]
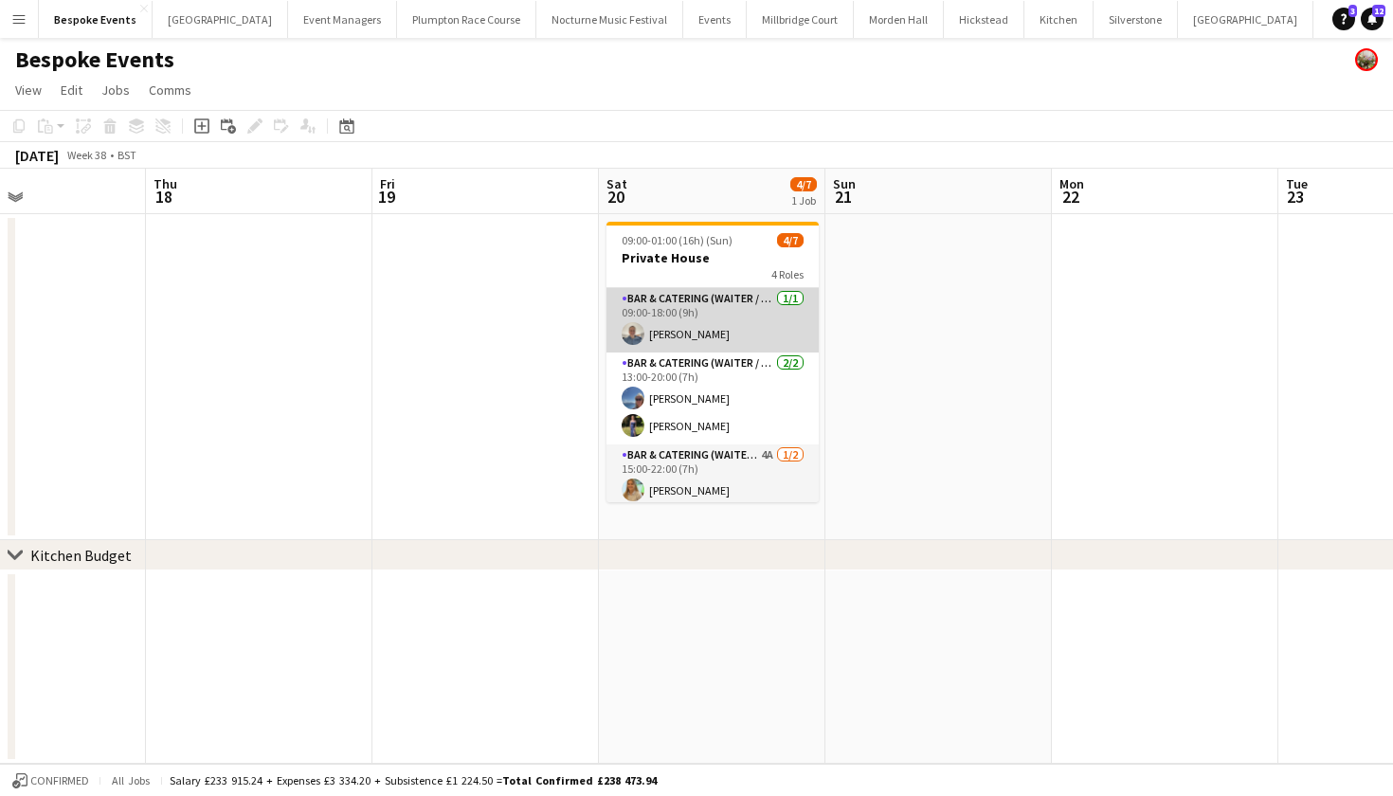
click at [756, 317] on app-card-role "Bar & Catering (Waiter / waitress) 1/1 09:00-18:00 (9h) Becca Hoy" at bounding box center [712, 320] width 212 height 64
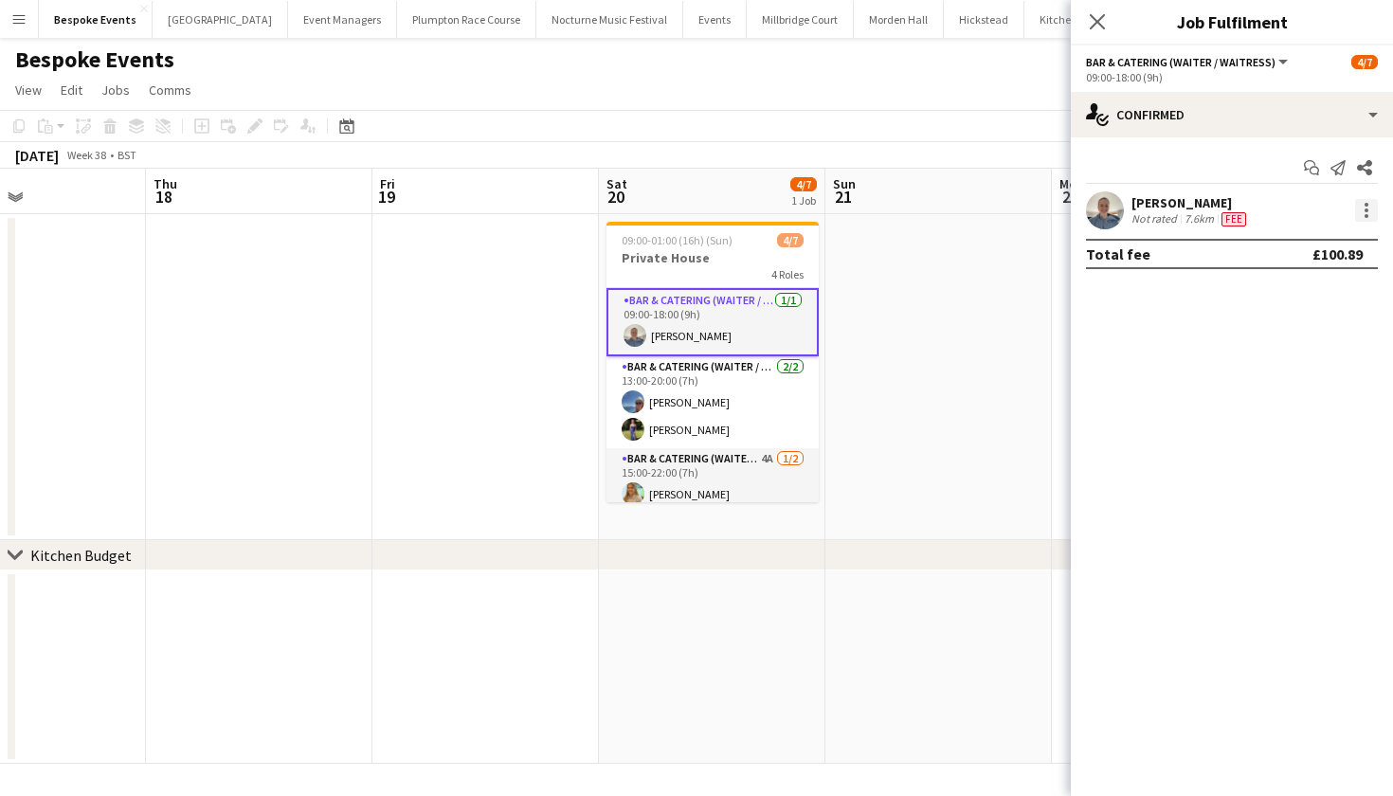
click at [1370, 218] on div at bounding box center [1366, 210] width 23 height 23
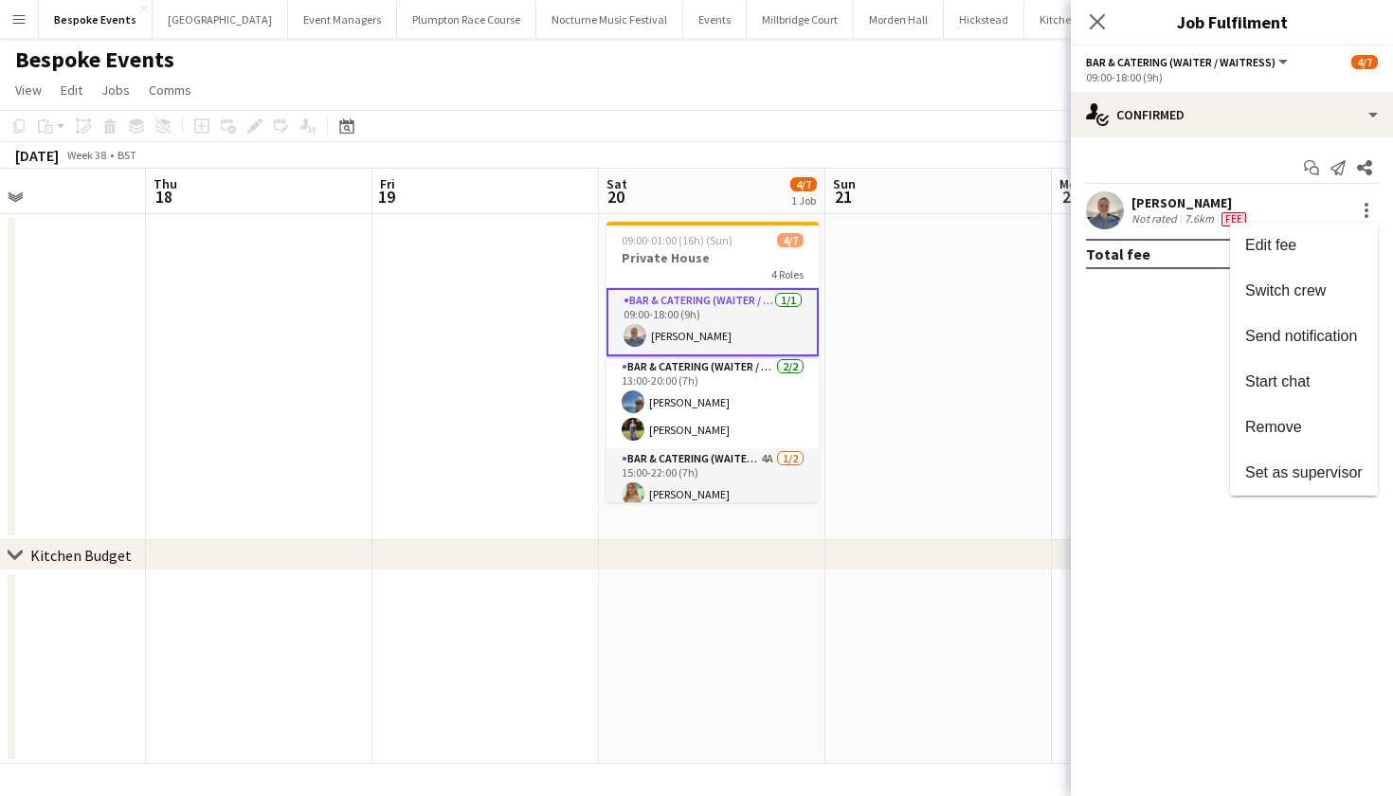
scroll to position [0, 0]
click at [715, 242] on div at bounding box center [696, 398] width 1393 height 796
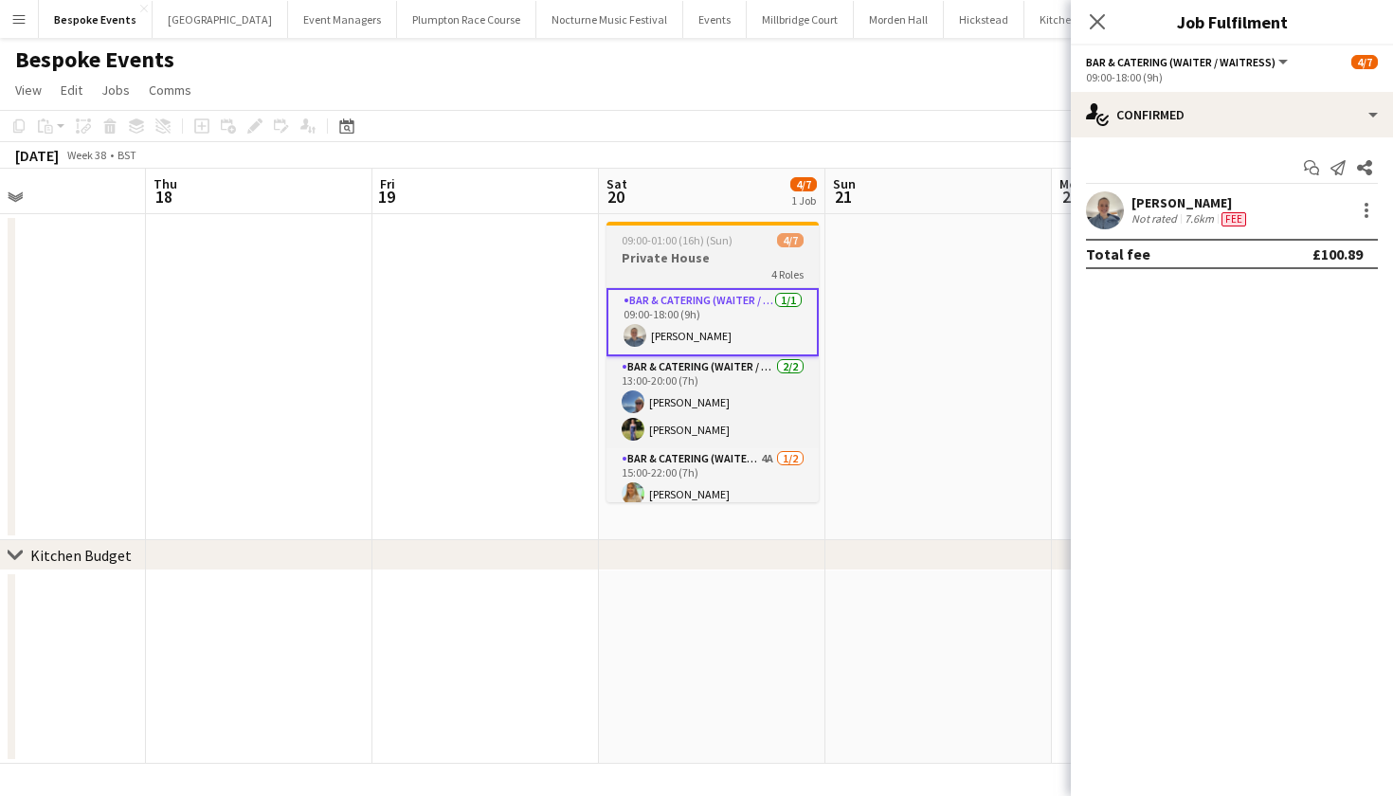
click at [715, 242] on span "09:00-01:00 (16h) (Sun)" at bounding box center [677, 240] width 111 height 14
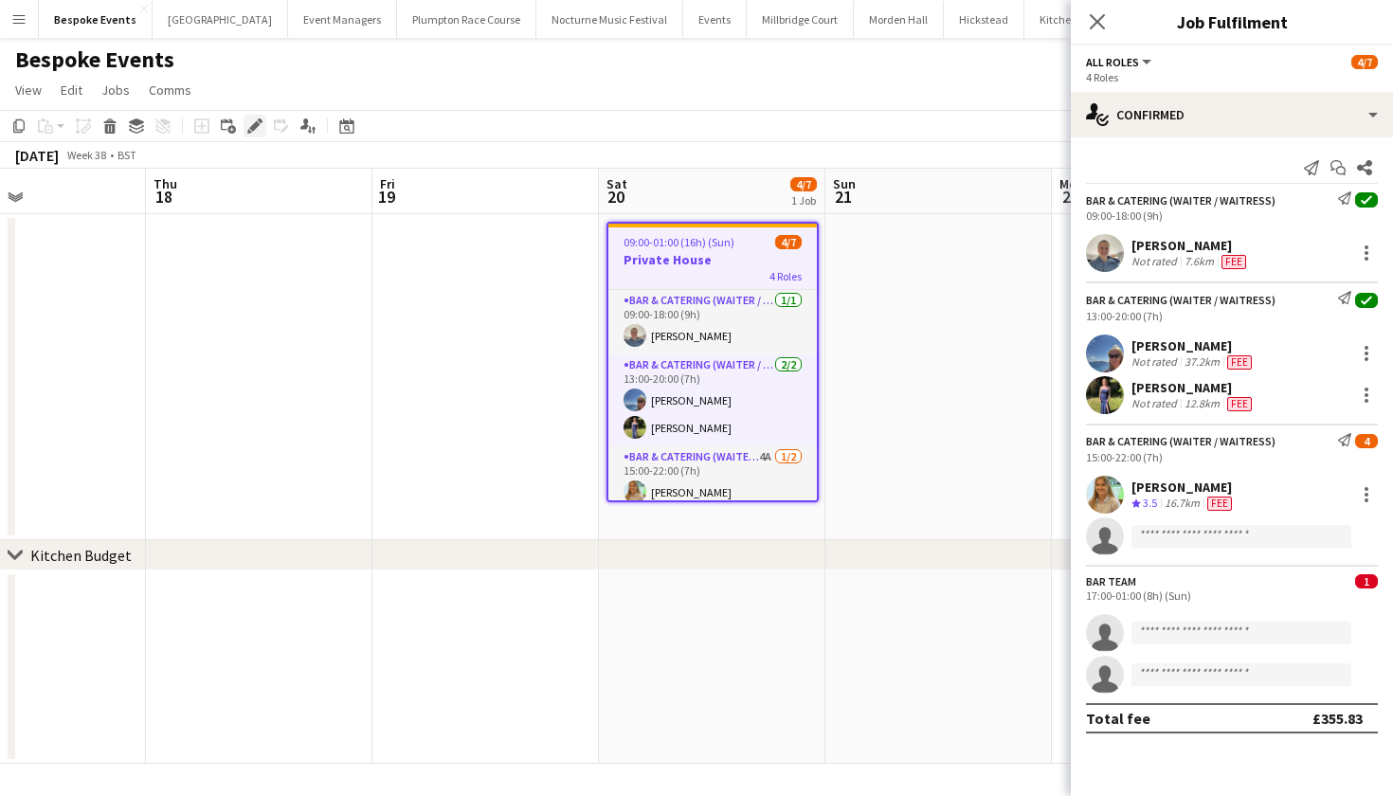
click at [254, 124] on icon at bounding box center [254, 126] width 10 height 10
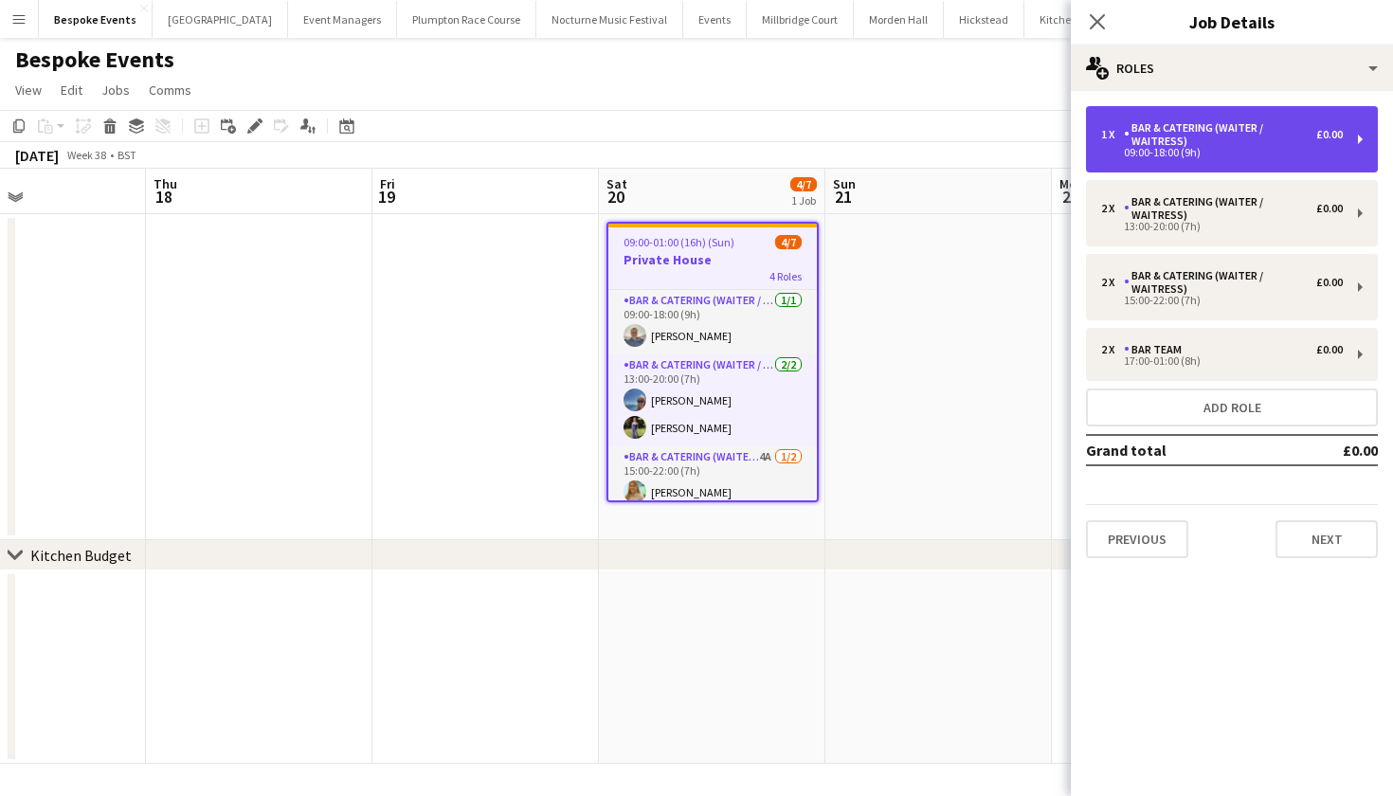
click at [1259, 132] on div "Bar & Catering (Waiter / waitress)" at bounding box center [1220, 134] width 192 height 27
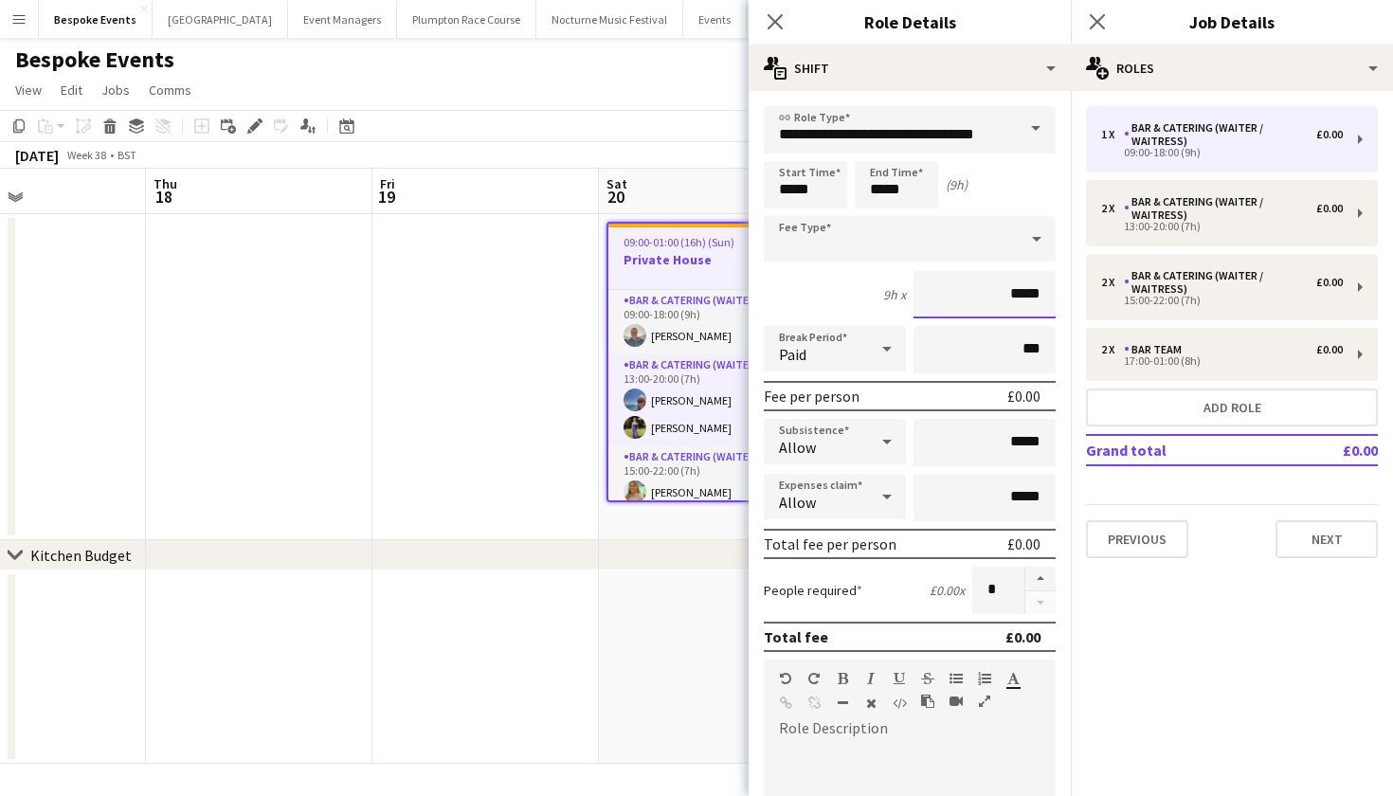
click at [1049, 293] on input "*****" at bounding box center [984, 294] width 142 height 47
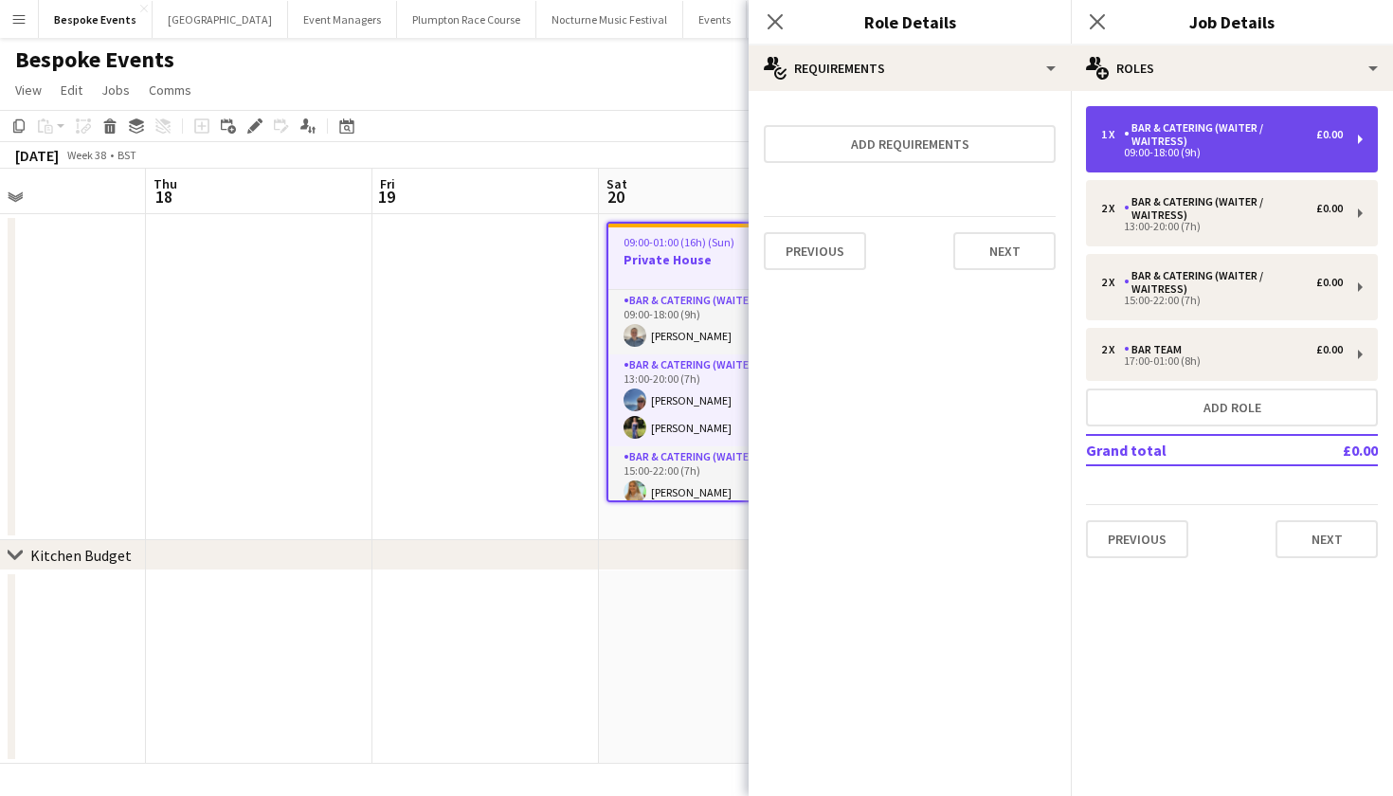
click at [1255, 134] on div "Bar & Catering (Waiter / waitress)" at bounding box center [1220, 134] width 192 height 27
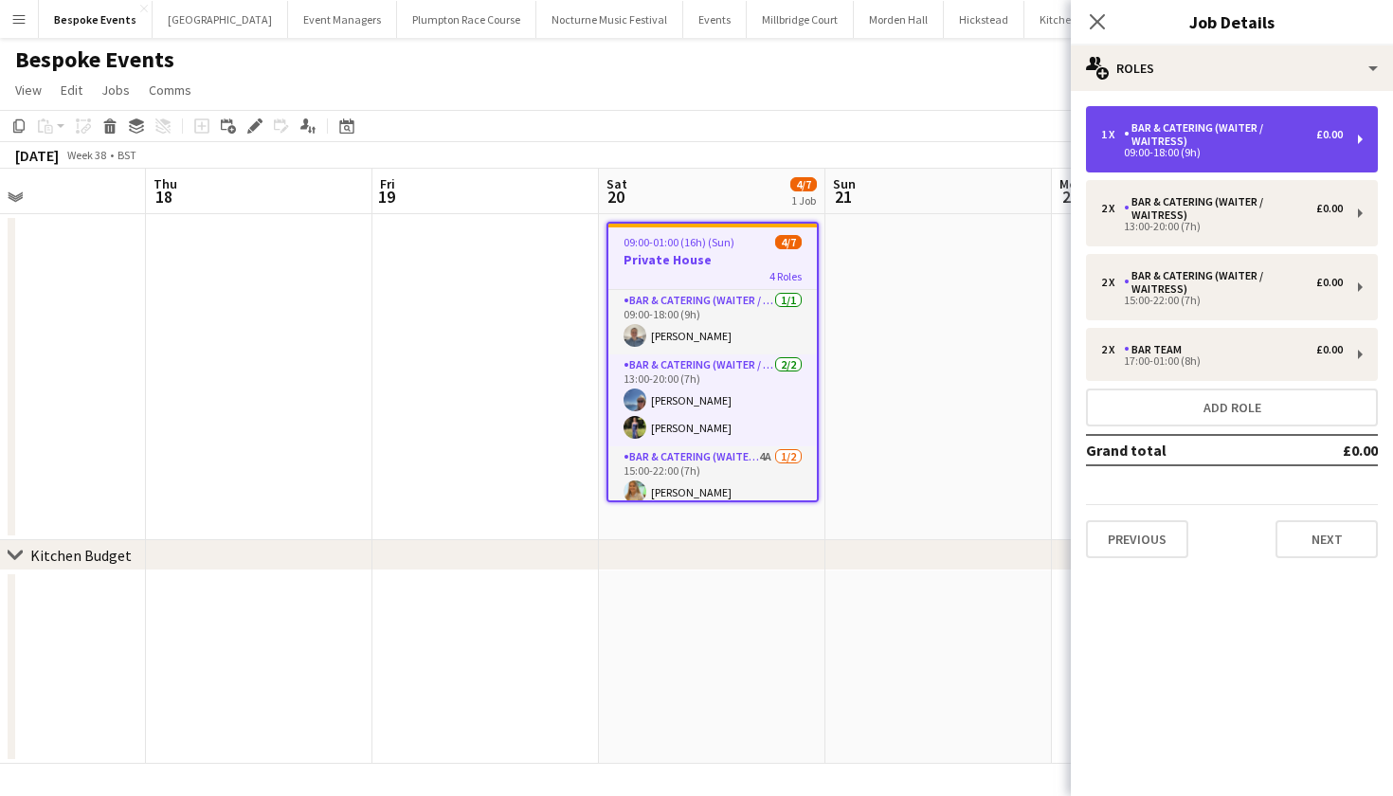
click at [1170, 148] on div "09:00-18:00 (9h)" at bounding box center [1222, 152] width 242 height 9
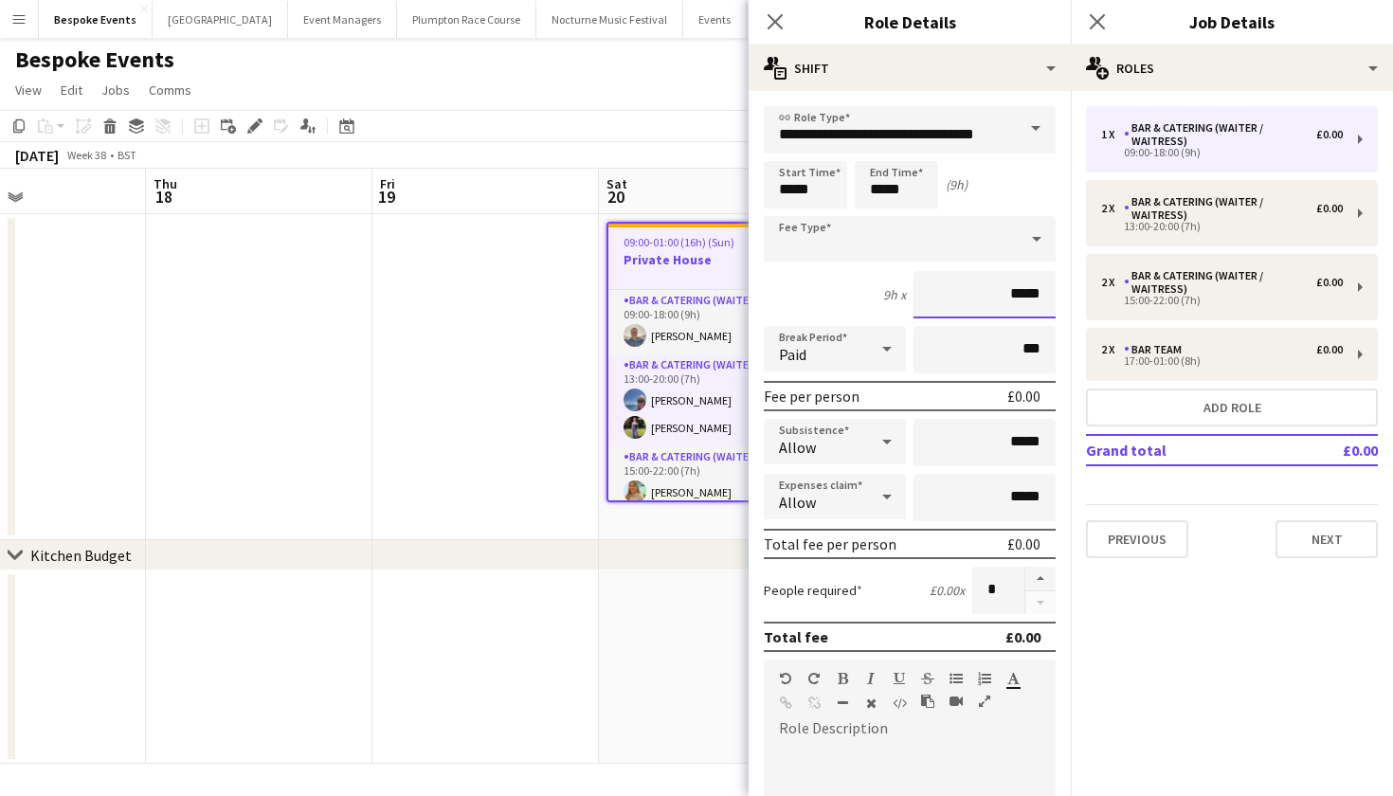
click at [1042, 287] on input "*****" at bounding box center [984, 294] width 142 height 47
type input "*****"
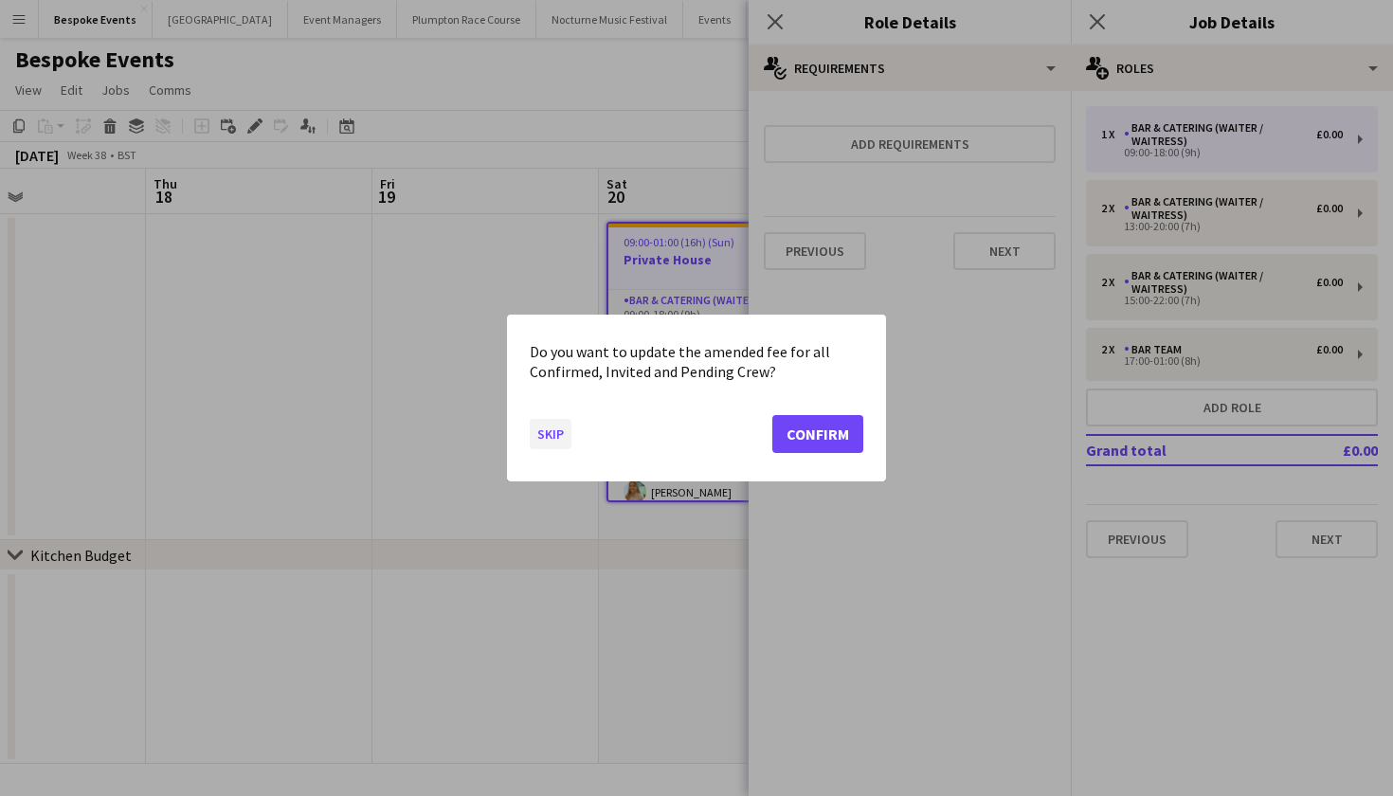
click at [543, 439] on button "Skip" at bounding box center [551, 434] width 42 height 30
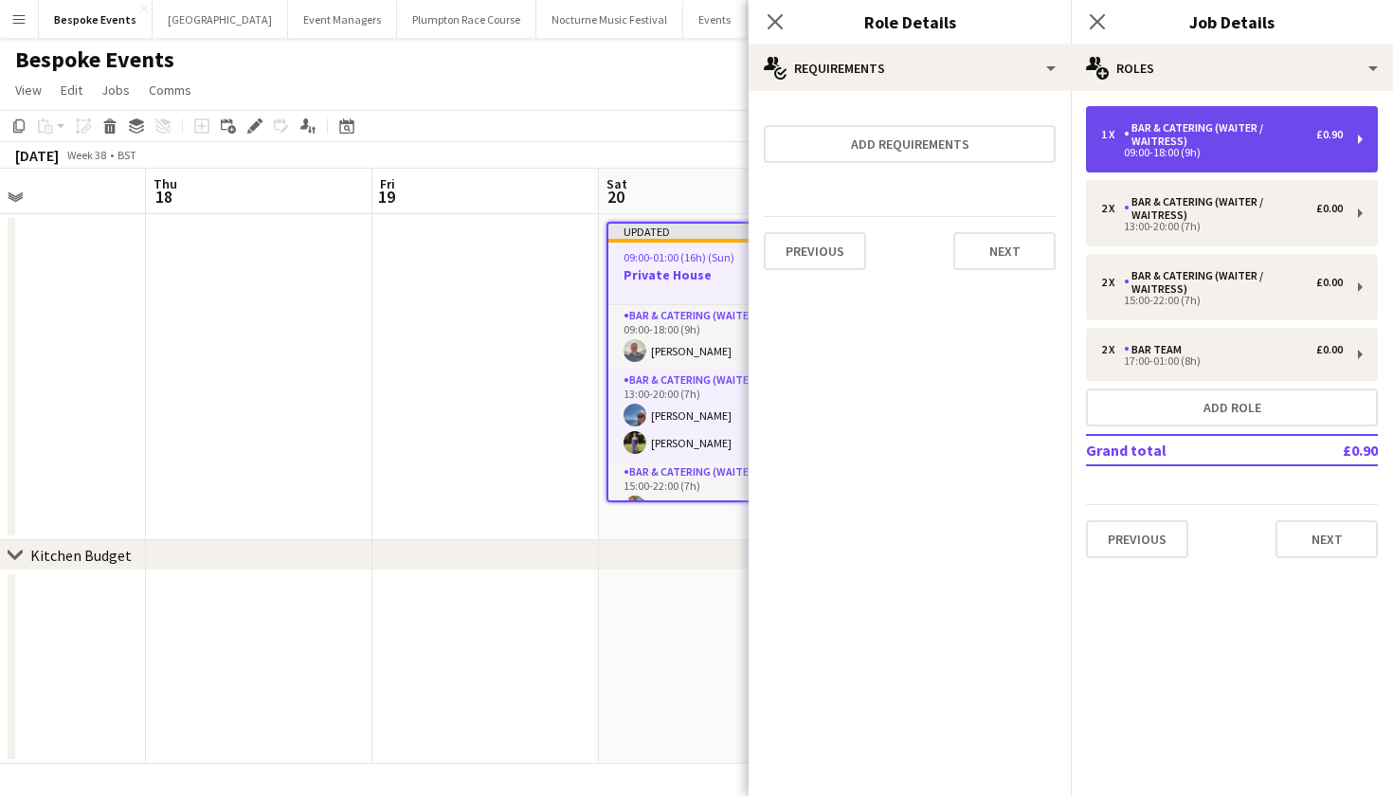
click at [1271, 131] on div "Bar & Catering (Waiter / waitress)" at bounding box center [1220, 134] width 192 height 27
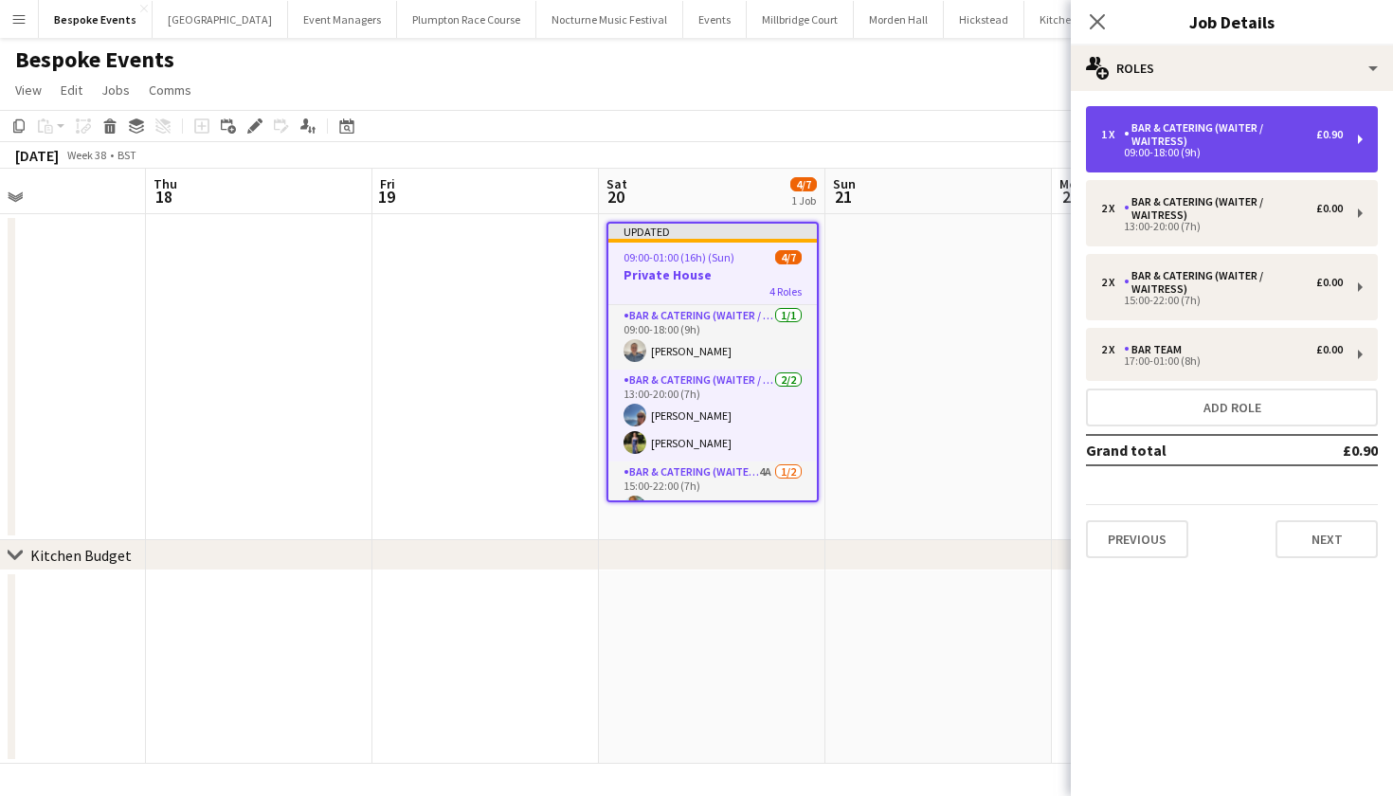
click at [1247, 131] on div "Bar & Catering (Waiter / waitress)" at bounding box center [1220, 134] width 192 height 27
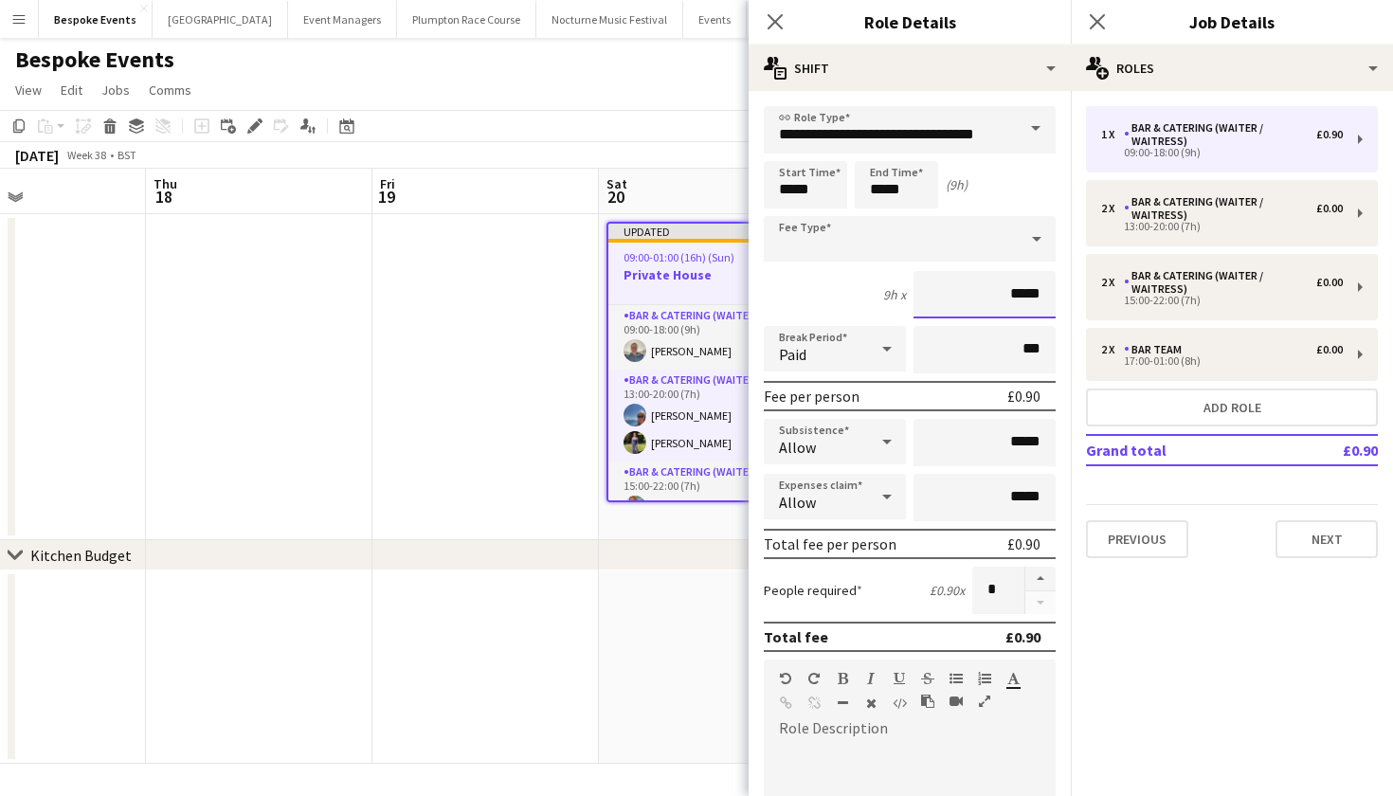
click at [1041, 281] on input "*****" at bounding box center [984, 294] width 142 height 47
type input "*****"
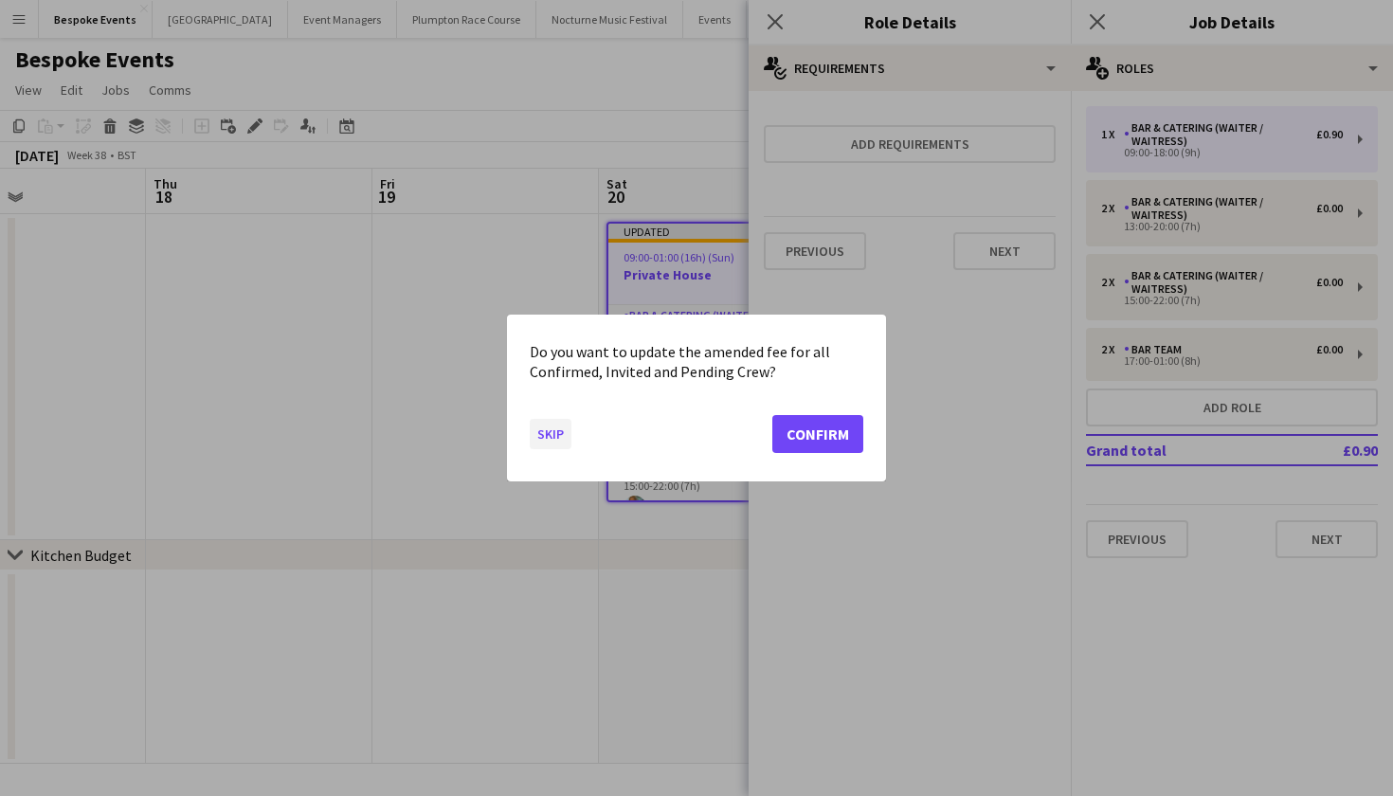
click at [562, 428] on button "Skip" at bounding box center [551, 434] width 42 height 30
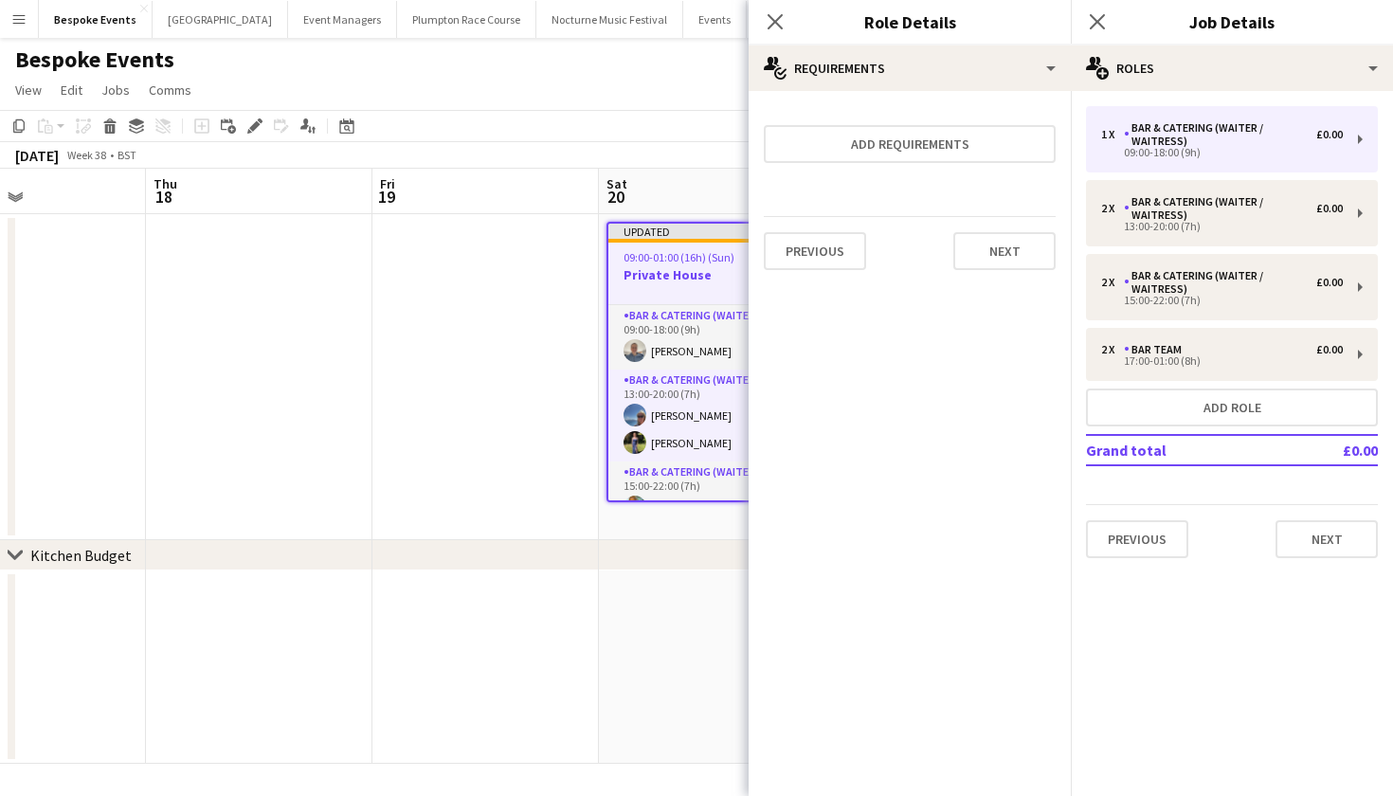
click at [448, 348] on app-date-cell at bounding box center [485, 377] width 226 height 326
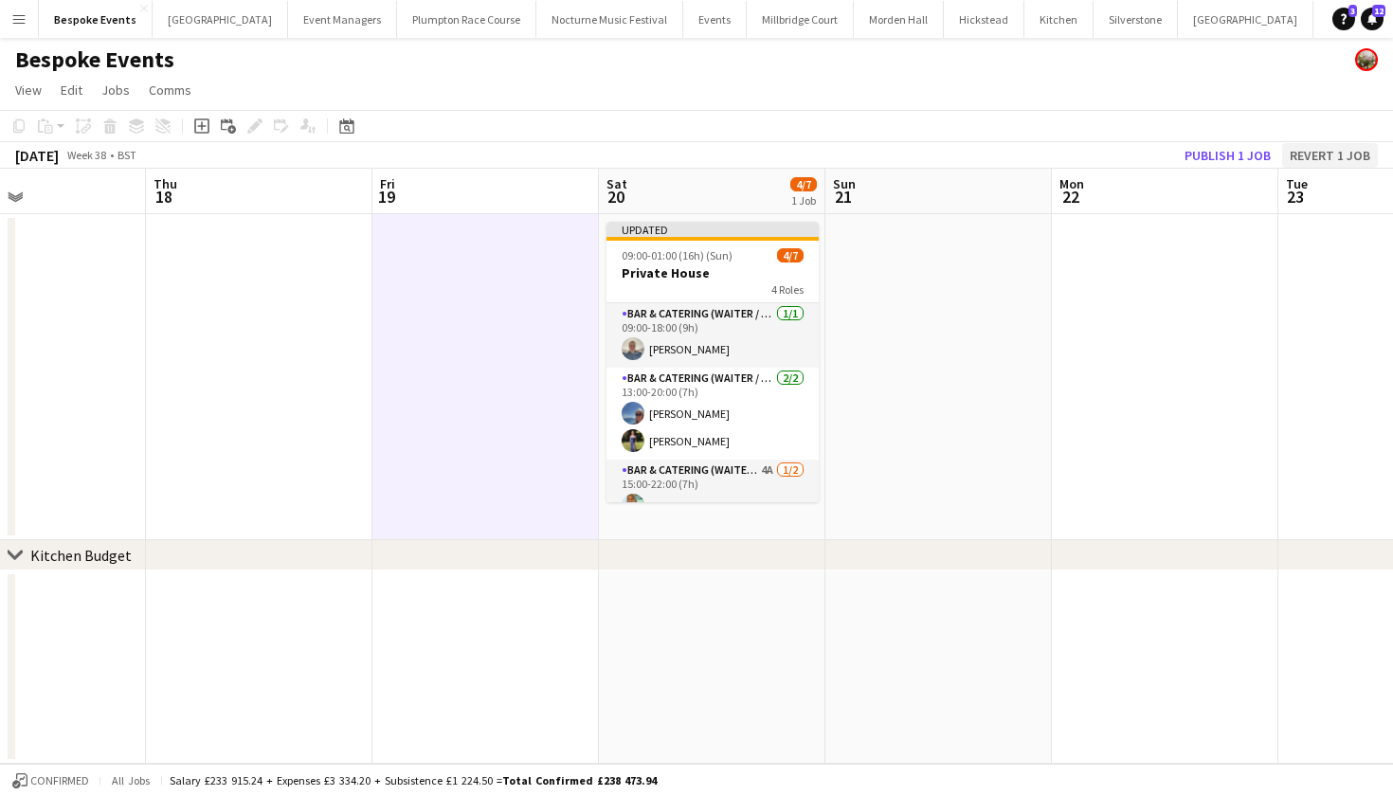
click at [1319, 151] on button "Revert 1 job" at bounding box center [1330, 155] width 96 height 25
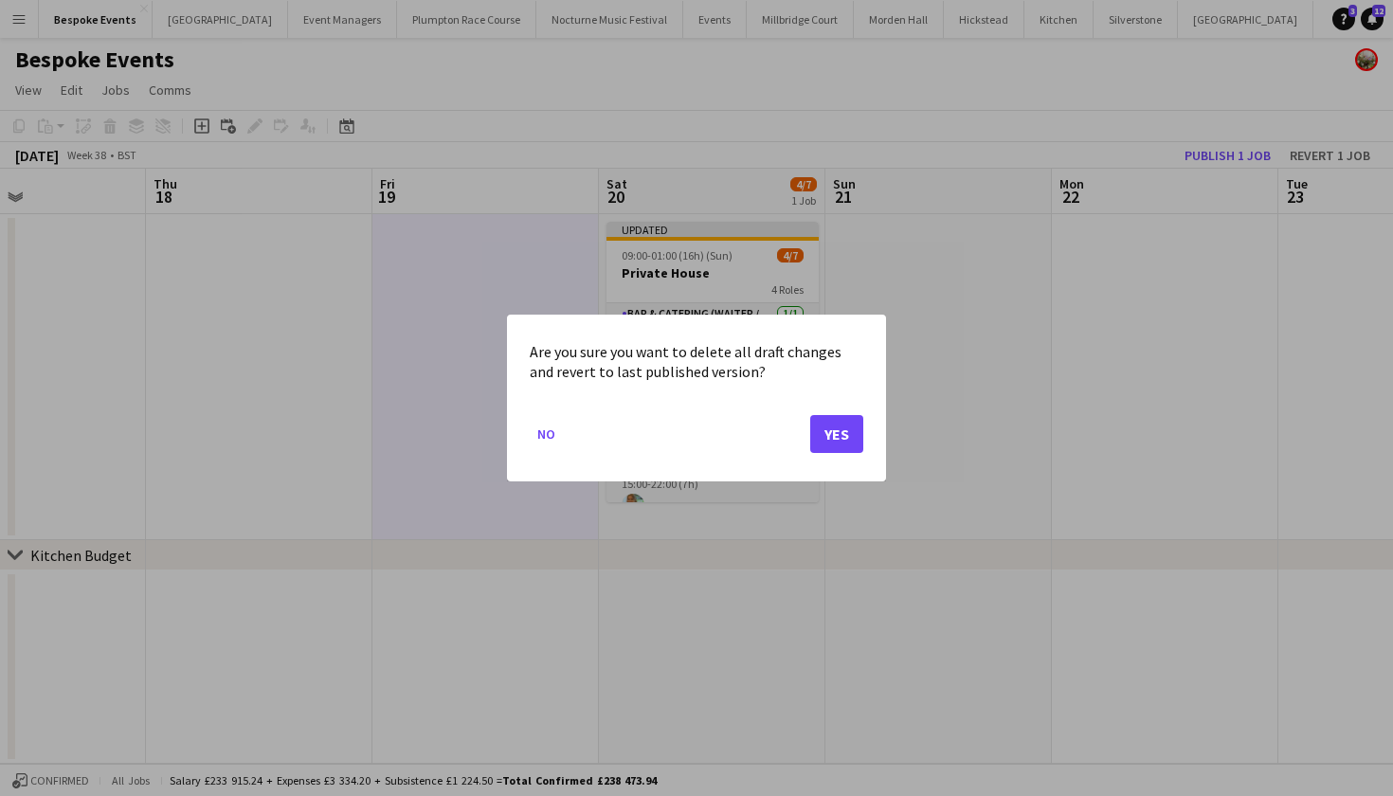
click at [851, 423] on button "Yes" at bounding box center [836, 434] width 53 height 38
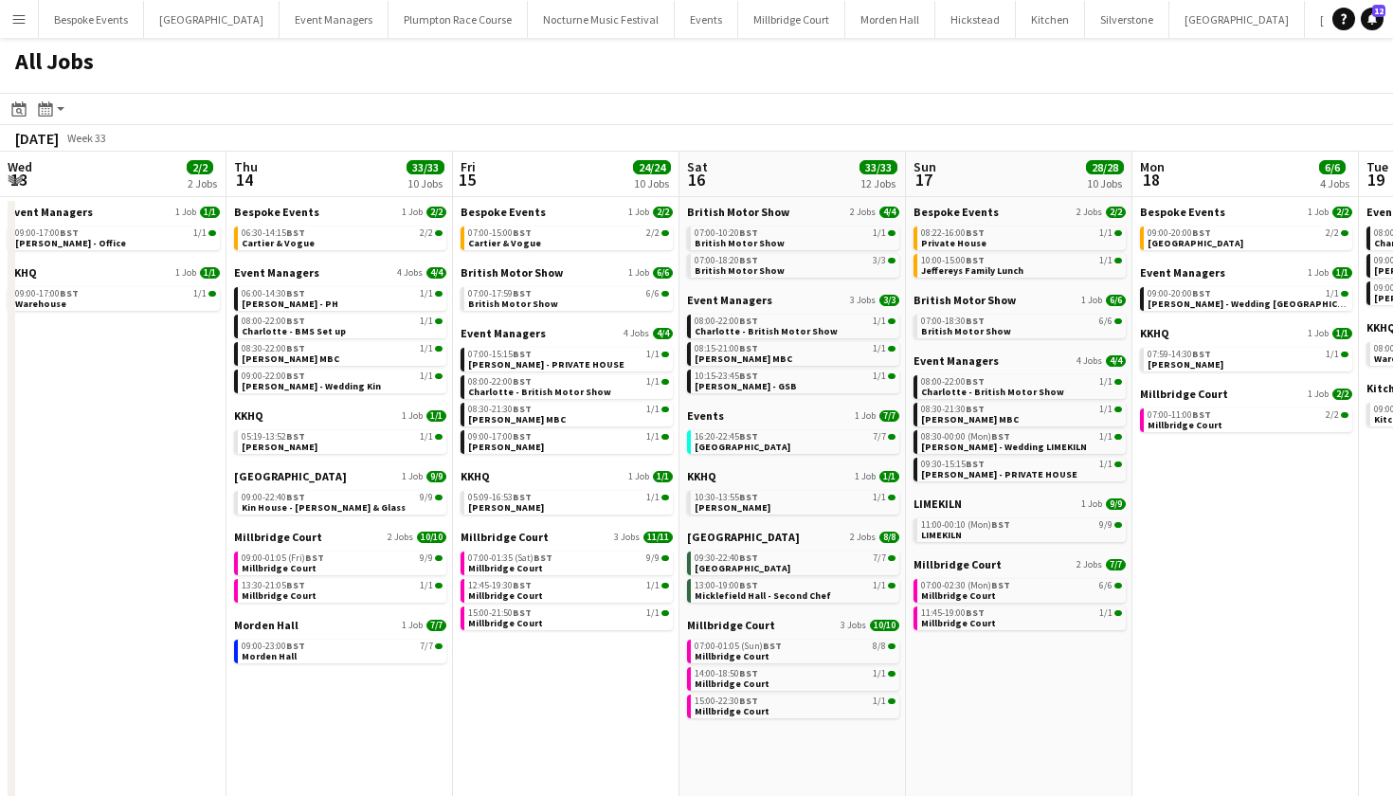
scroll to position [0, 573]
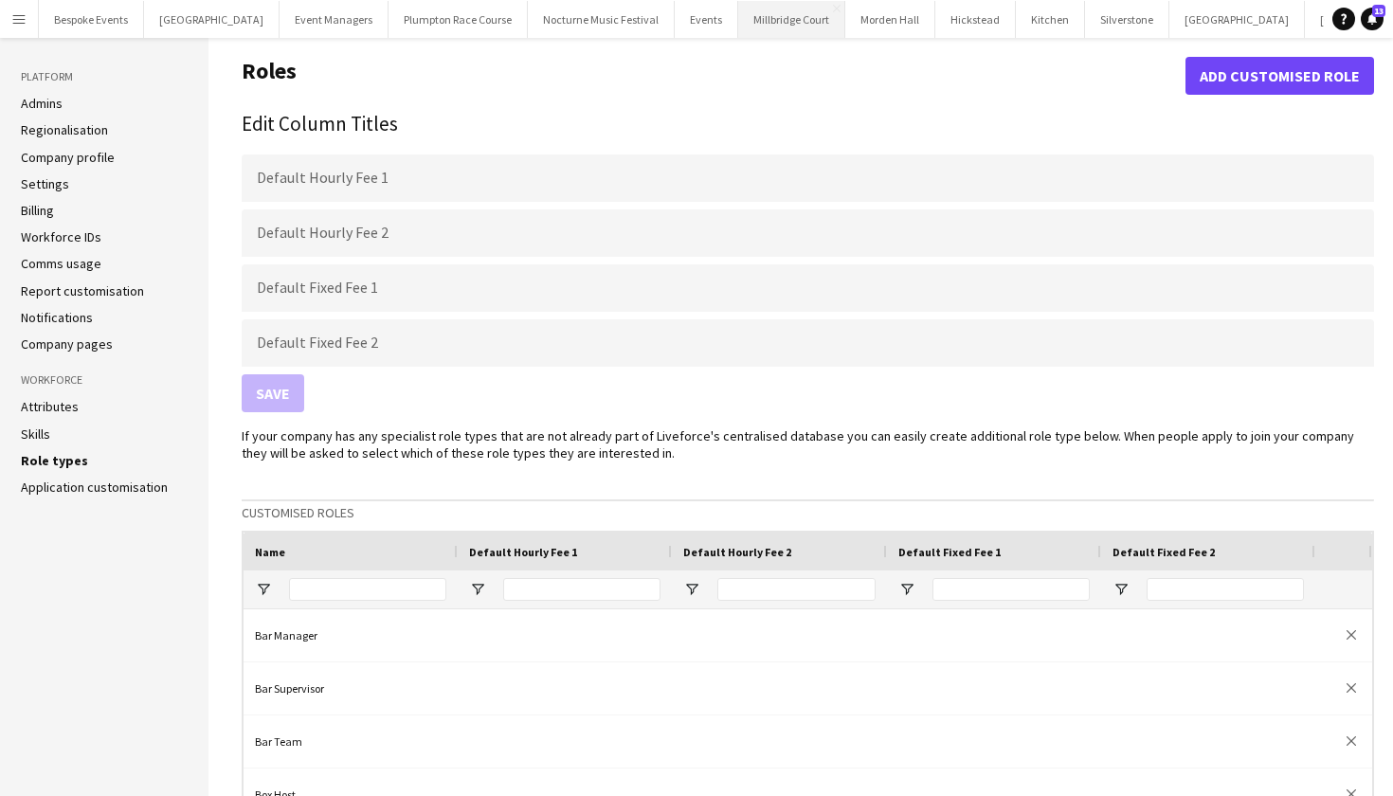
click at [746, 21] on button "[GEOGRAPHIC_DATA]" at bounding box center [791, 19] width 107 height 37
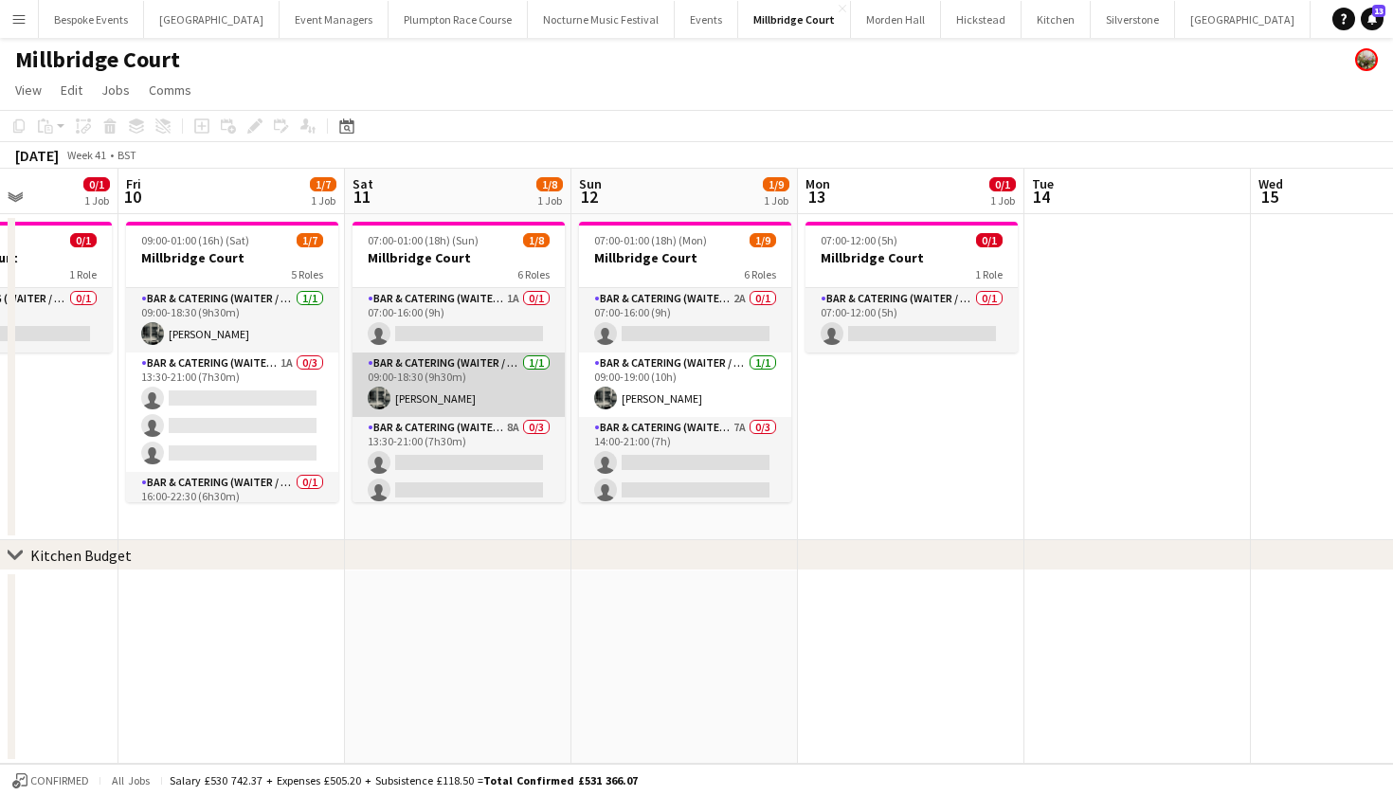
scroll to position [0, 553]
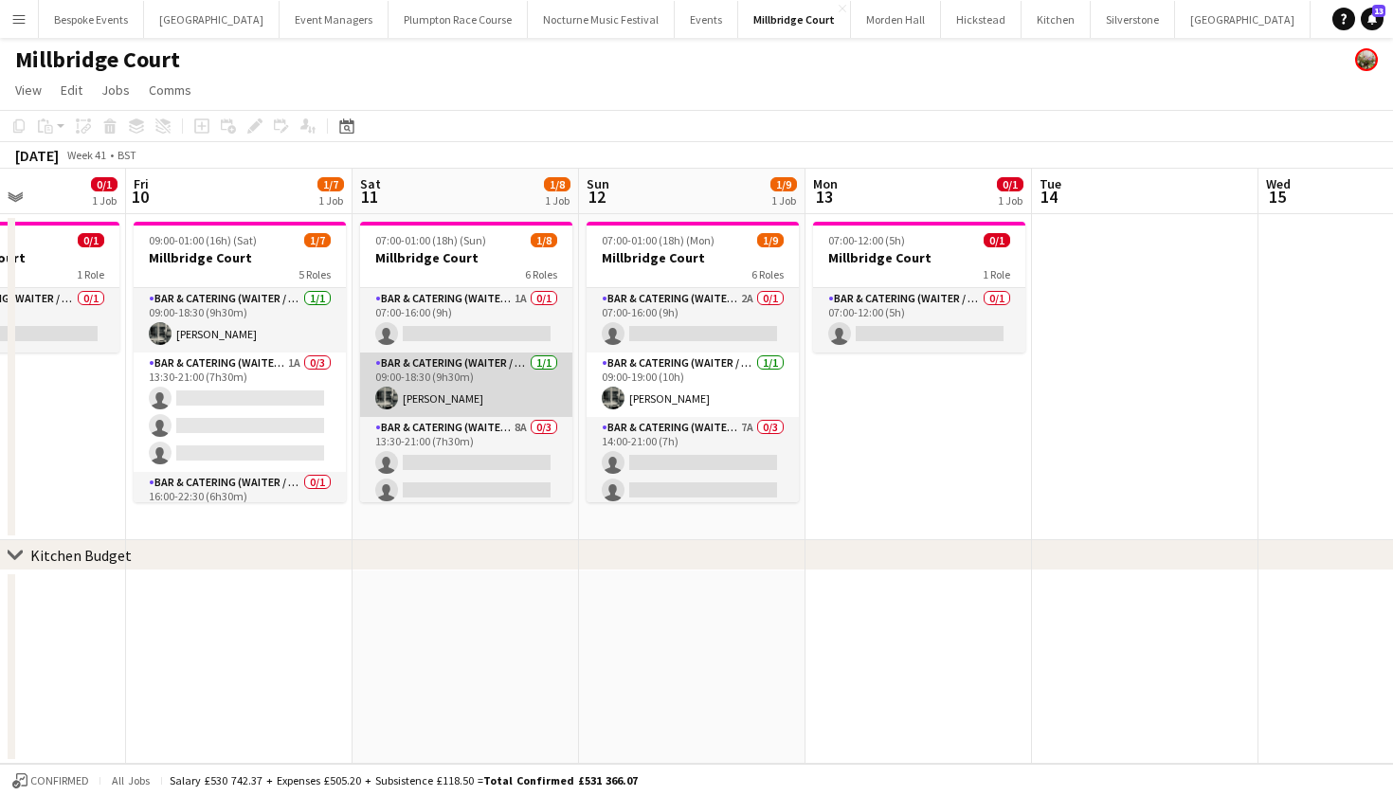
click at [455, 401] on app-card-role "Bar & Catering (Waiter / waitress) [DATE] 09:00-18:30 (9h30m) [PERSON_NAME]" at bounding box center [466, 384] width 212 height 64
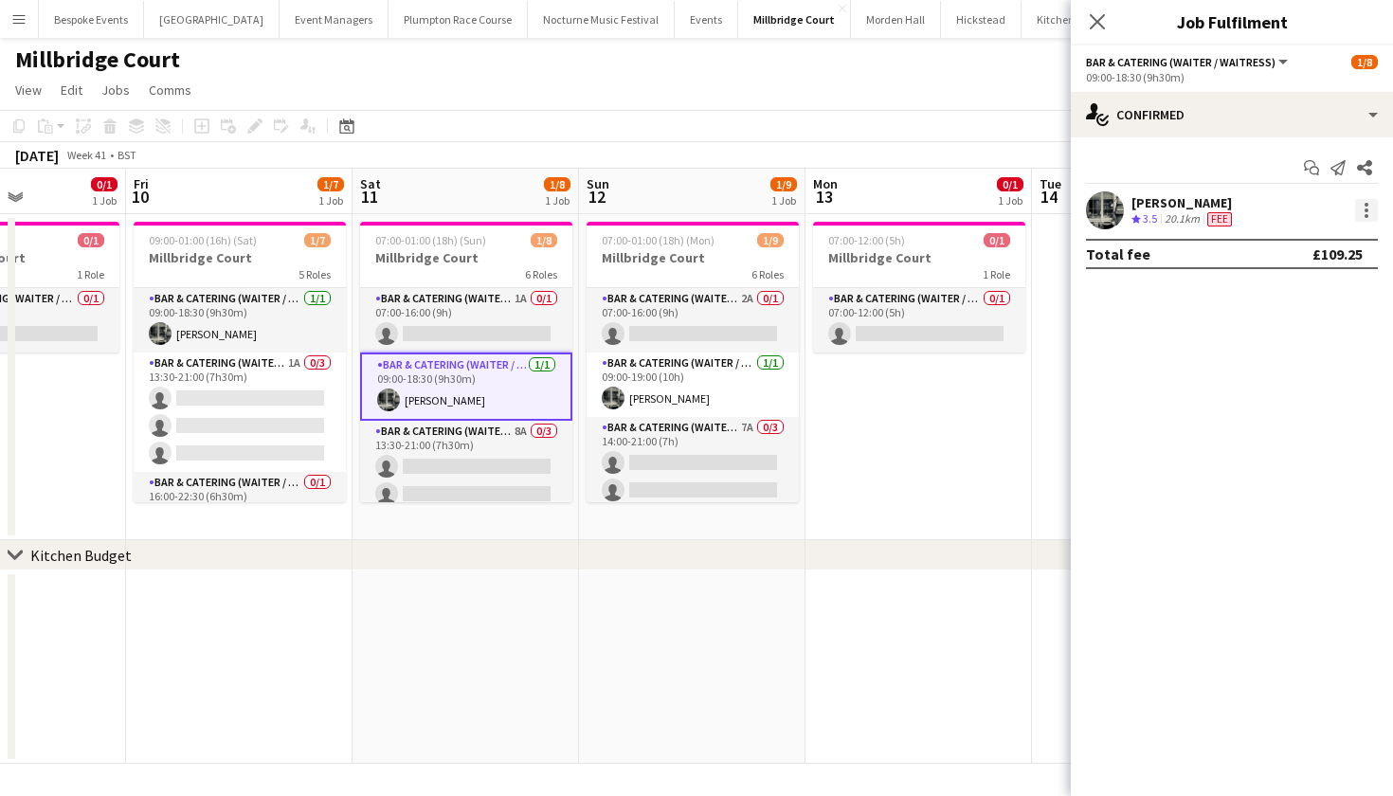
click at [1361, 219] on div at bounding box center [1366, 210] width 23 height 23
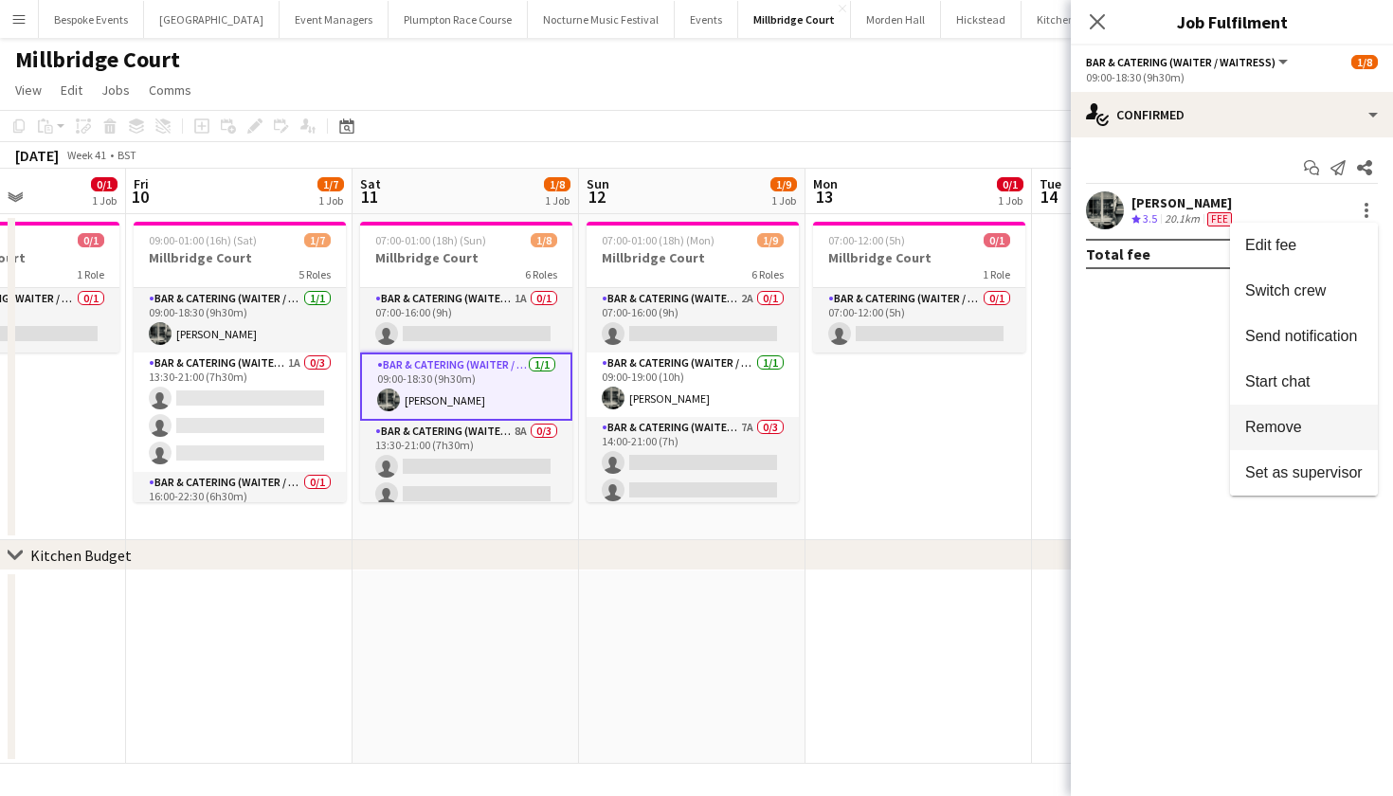
click at [1305, 413] on button "Remove" at bounding box center [1304, 427] width 148 height 45
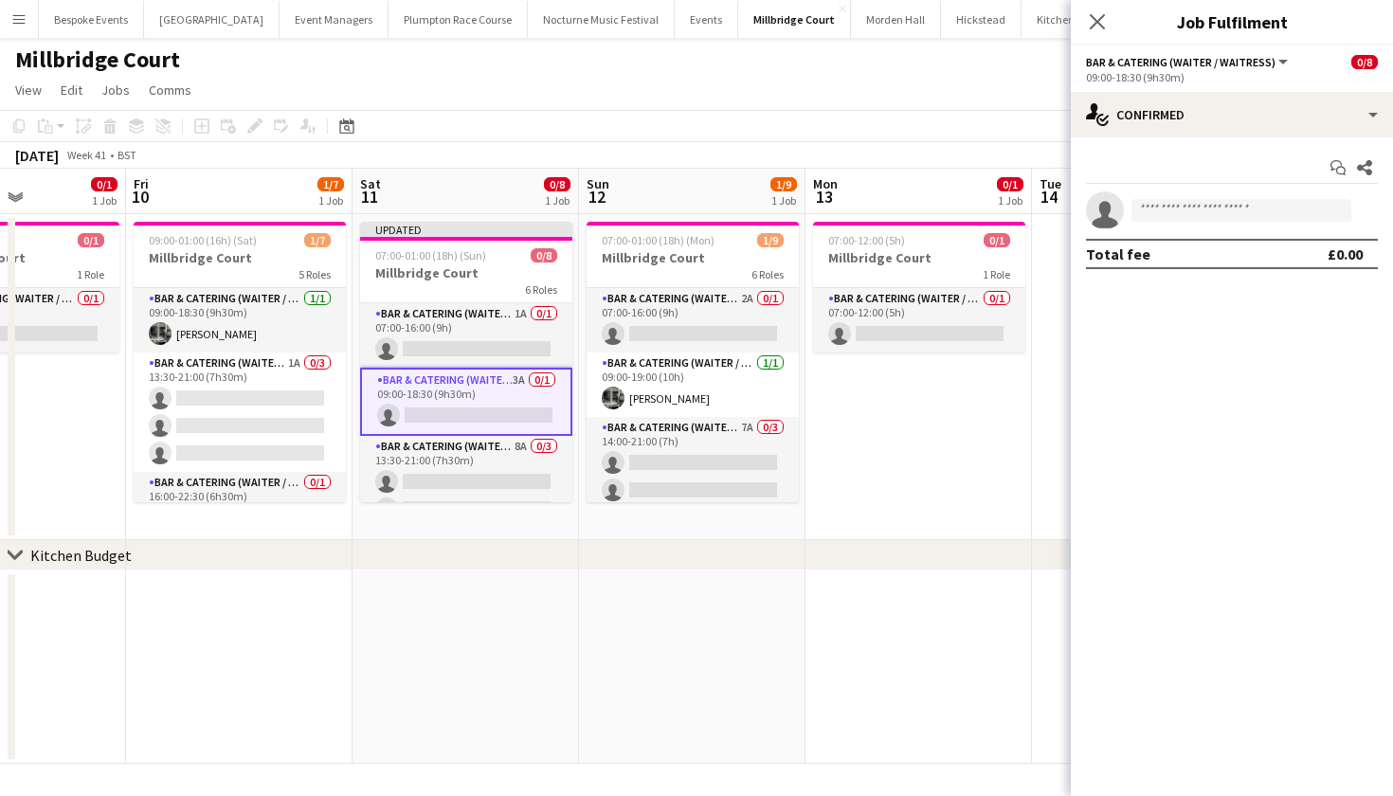
click at [481, 411] on app-card-role "Bar & Catering (Waiter / waitress) 3A 0/1 09:00-18:30 (9h30m) single-neutral-ac…" at bounding box center [466, 402] width 212 height 68
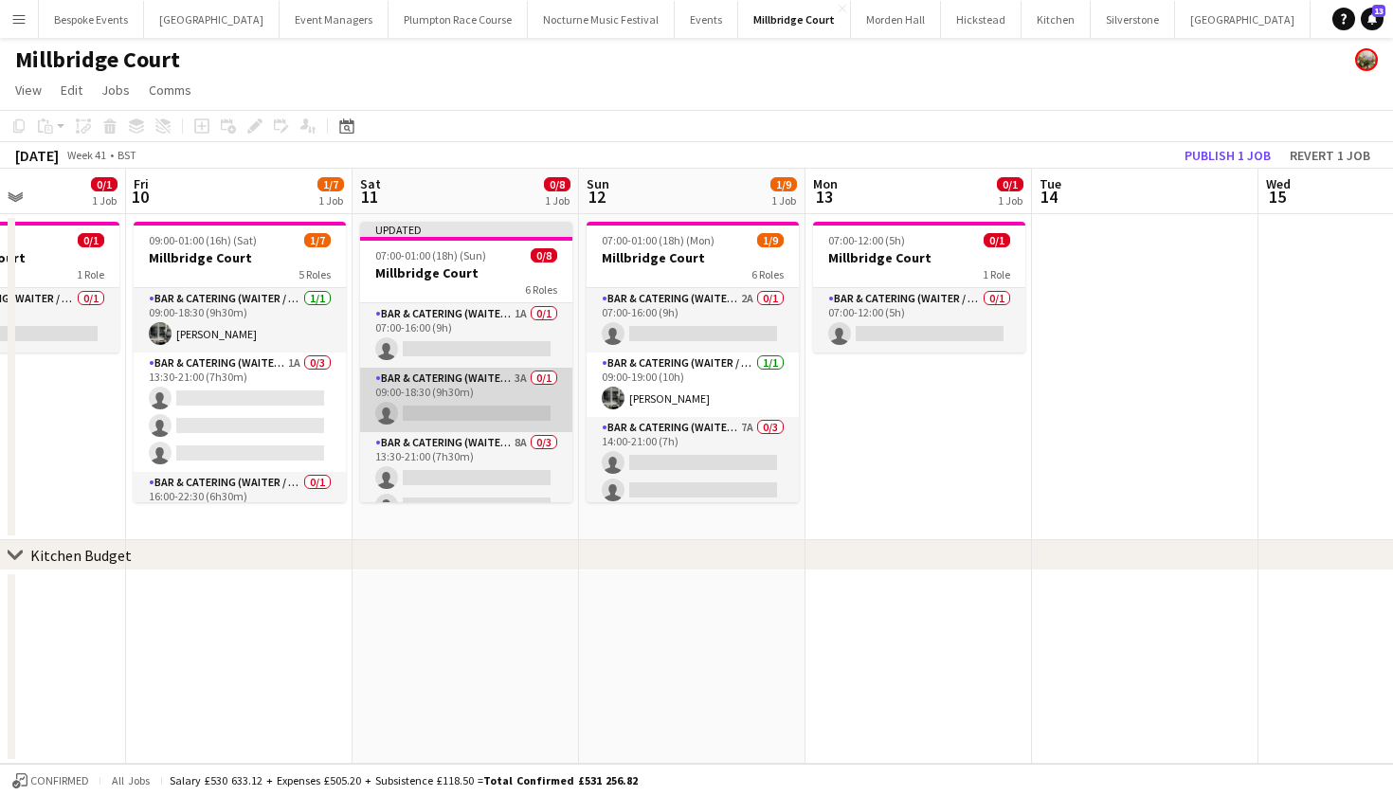
click at [494, 407] on app-card-role "Bar & Catering (Waiter / waitress) 3A 0/1 09:00-18:30 (9h30m) single-neutral-ac…" at bounding box center [466, 400] width 212 height 64
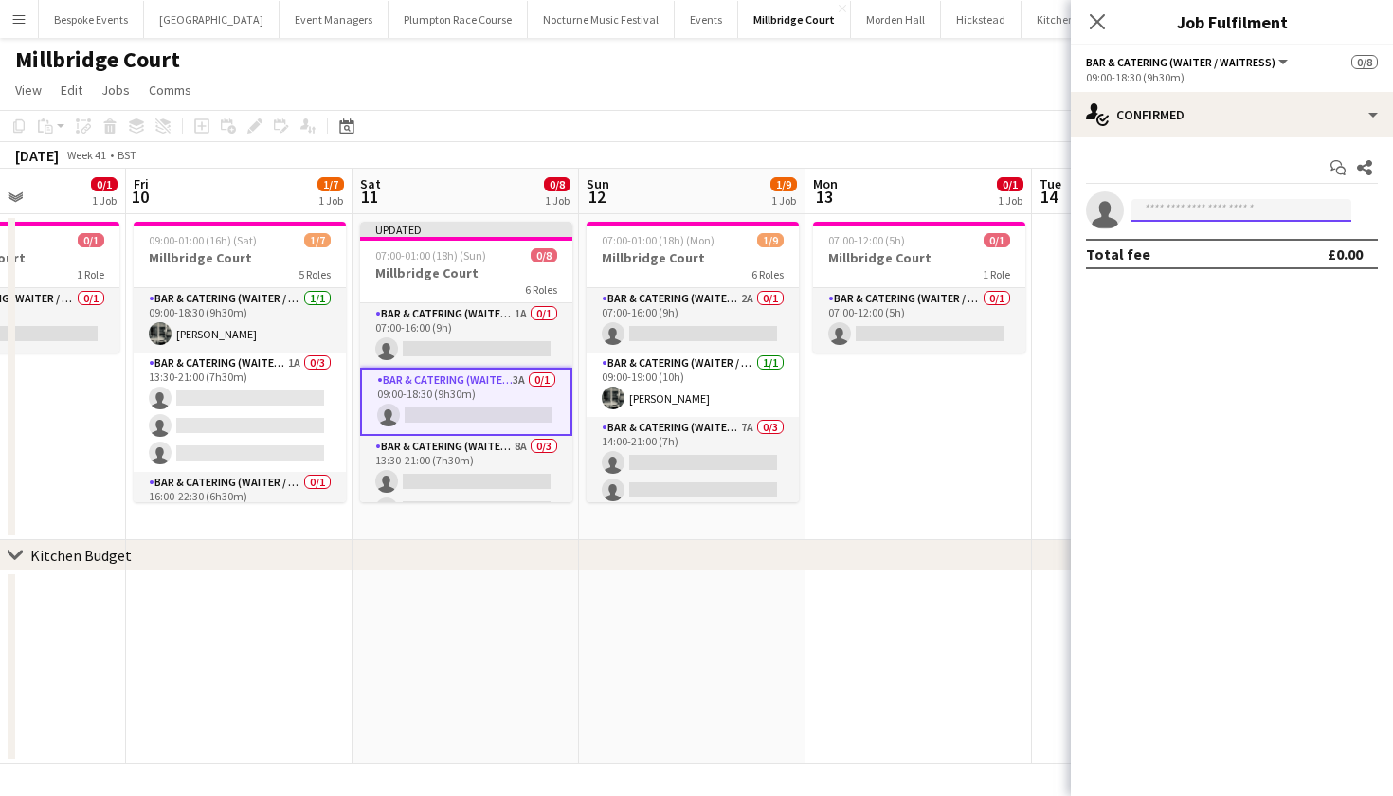
click at [1198, 207] on input at bounding box center [1241, 210] width 220 height 23
click at [826, 113] on app-toolbar "Copy Paste Paste Command V Paste with crew Command Shift V Paste linked Job [GE…" at bounding box center [696, 126] width 1393 height 32
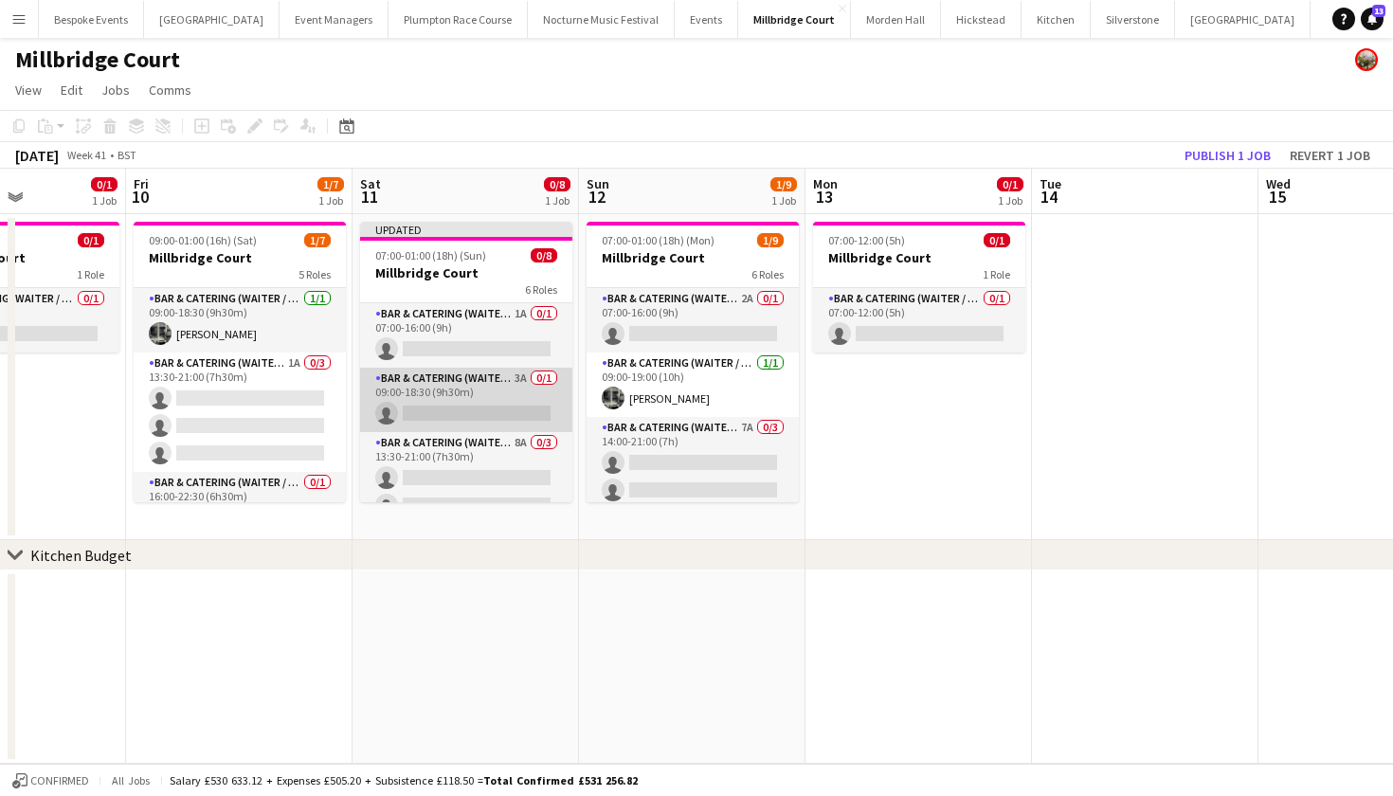
click at [474, 388] on app-card-role "Bar & Catering (Waiter / waitress) 3A 0/1 09:00-18:30 (9h30m) single-neutral-ac…" at bounding box center [466, 400] width 212 height 64
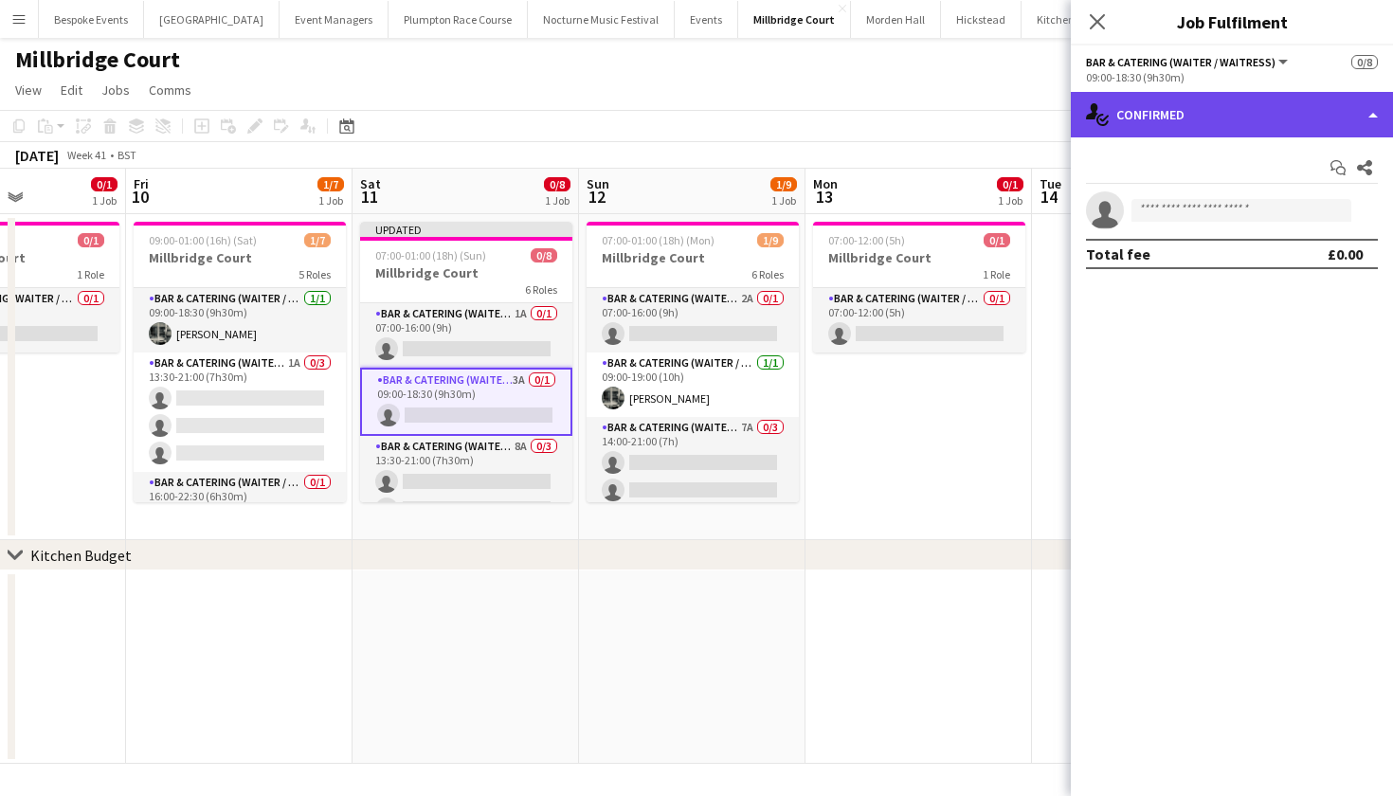
click at [1163, 130] on div "single-neutral-actions-check-2 Confirmed" at bounding box center [1232, 114] width 322 height 45
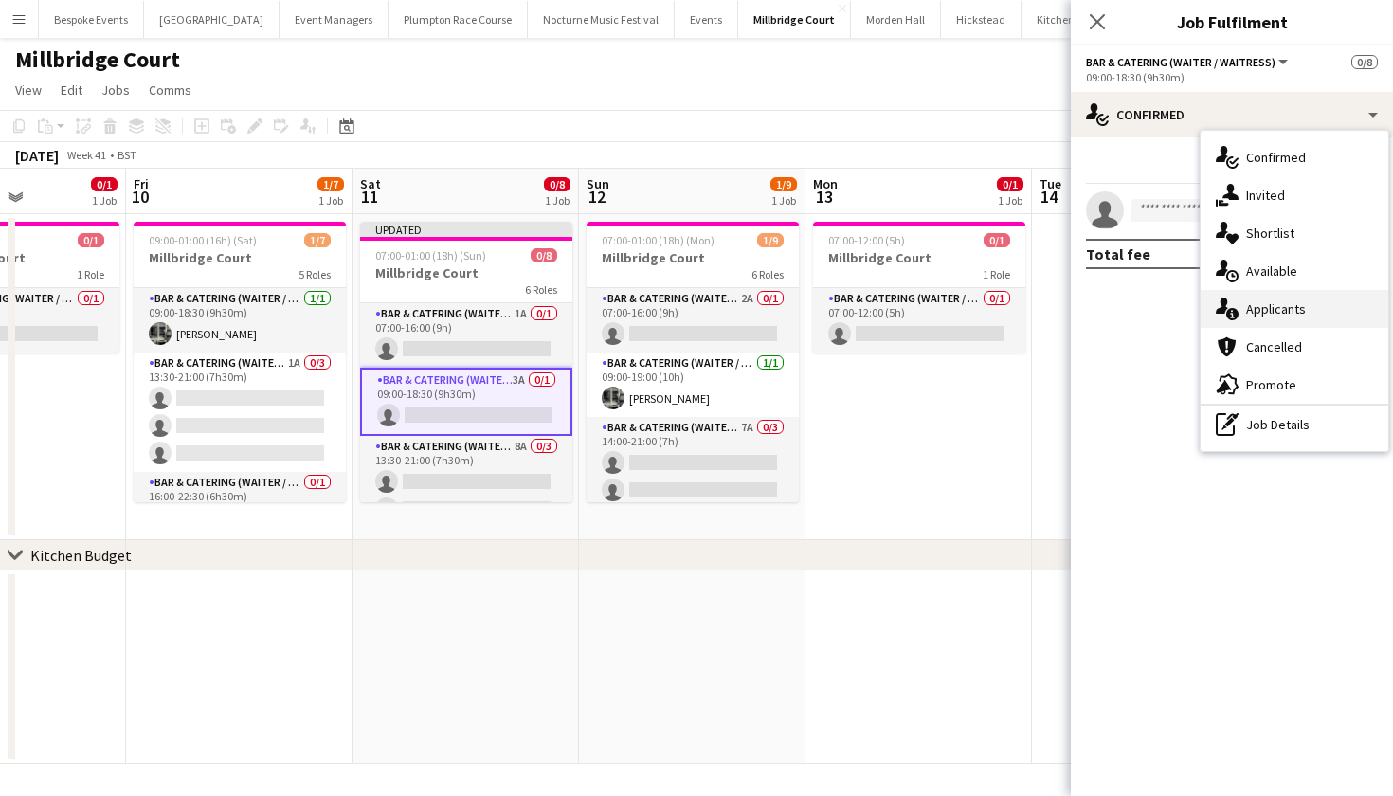
click at [1259, 311] on span "Applicants" at bounding box center [1276, 308] width 60 height 17
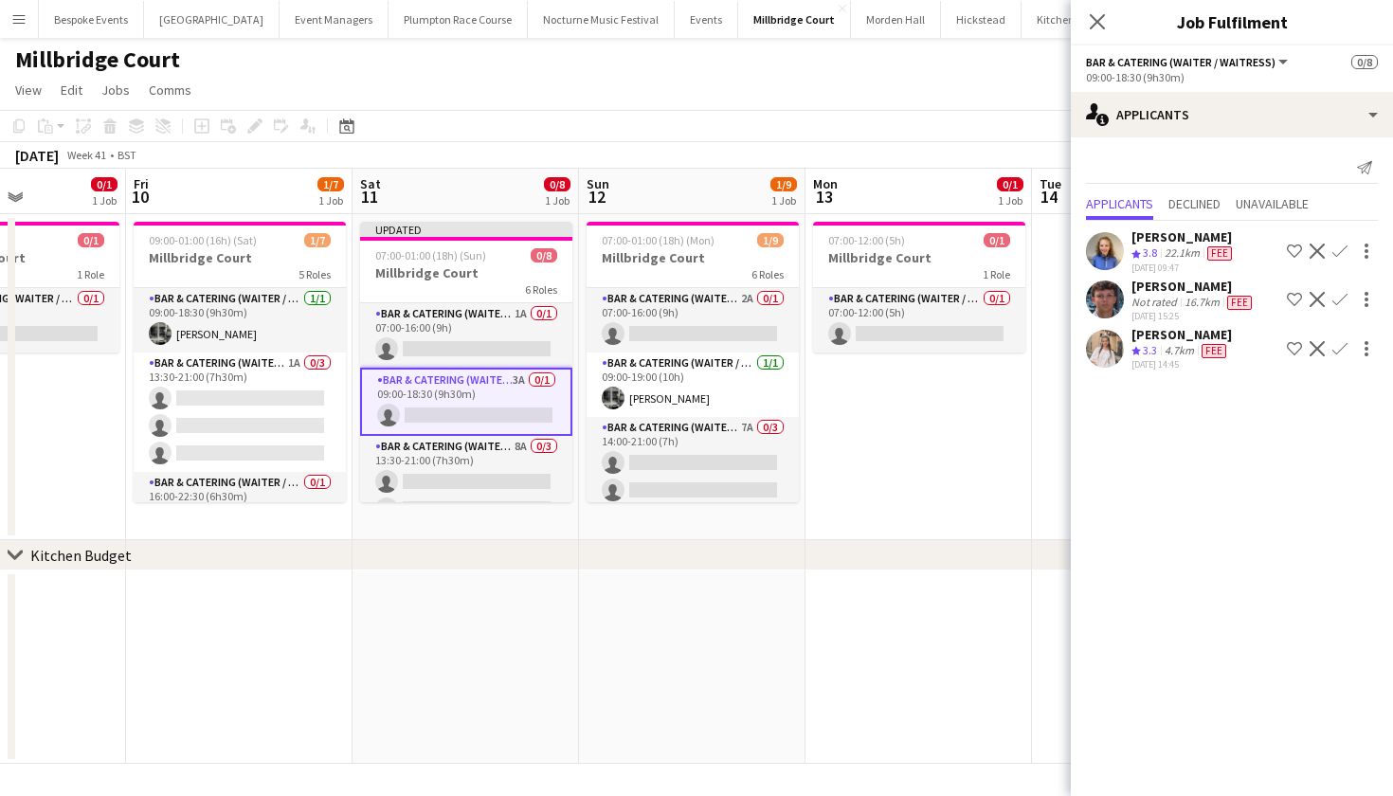
click at [421, 400] on app-card-role "Bar & Catering (Waiter / waitress) 3A 0/1 09:00-18:30 (9h30m) single-neutral-ac…" at bounding box center [466, 402] width 212 height 68
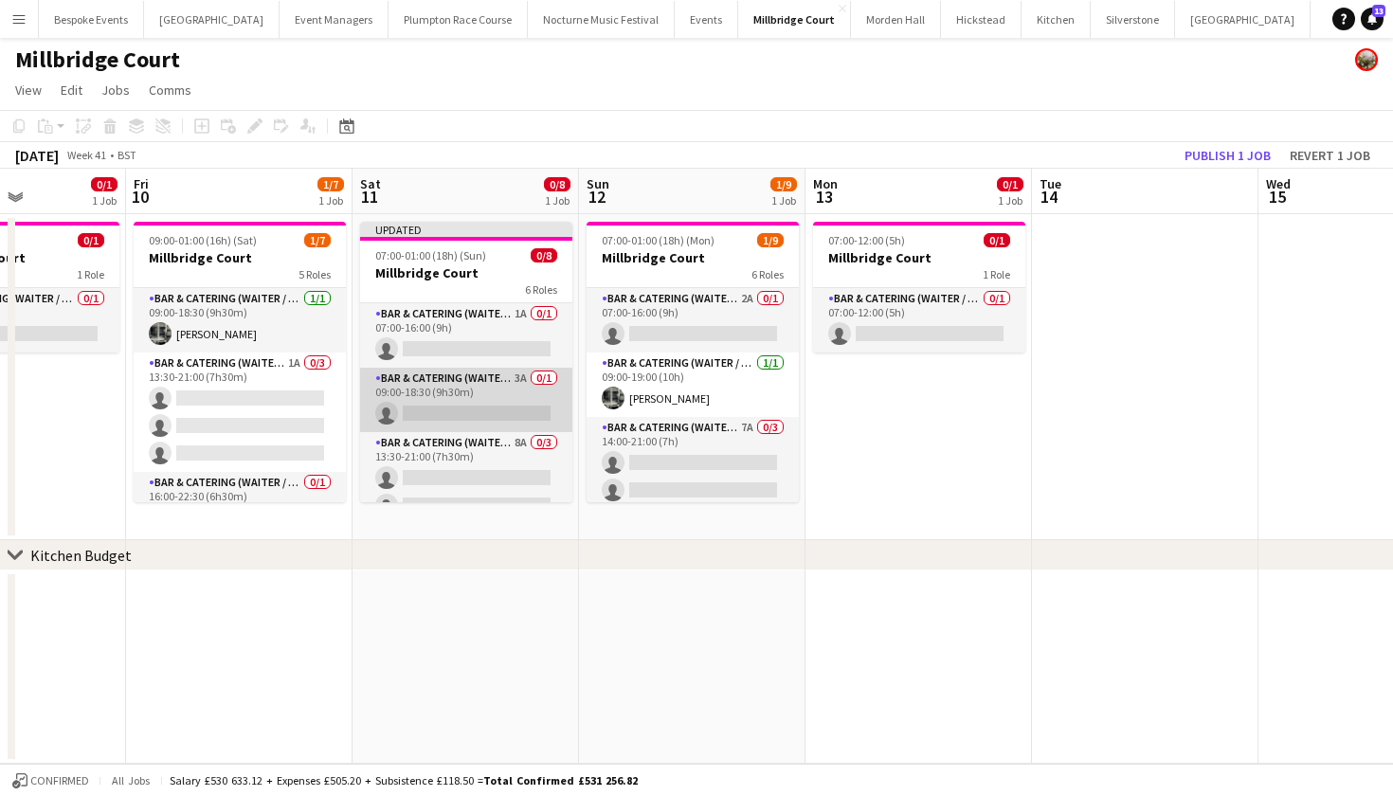
click at [421, 400] on app-card-role "Bar & Catering (Waiter / waitress) 3A 0/1 09:00-18:30 (9h30m) single-neutral-ac…" at bounding box center [466, 400] width 212 height 64
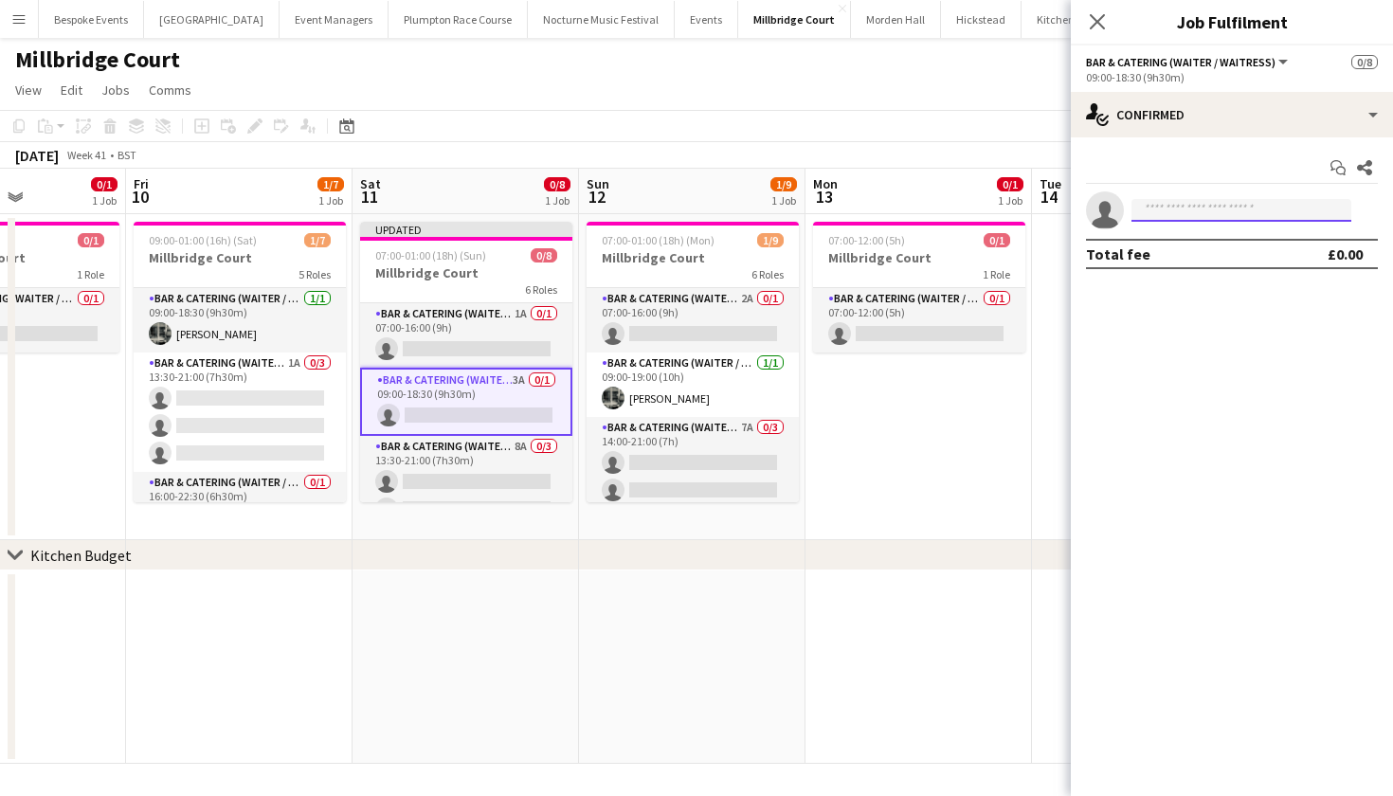
click at [1165, 220] on input at bounding box center [1241, 210] width 220 height 23
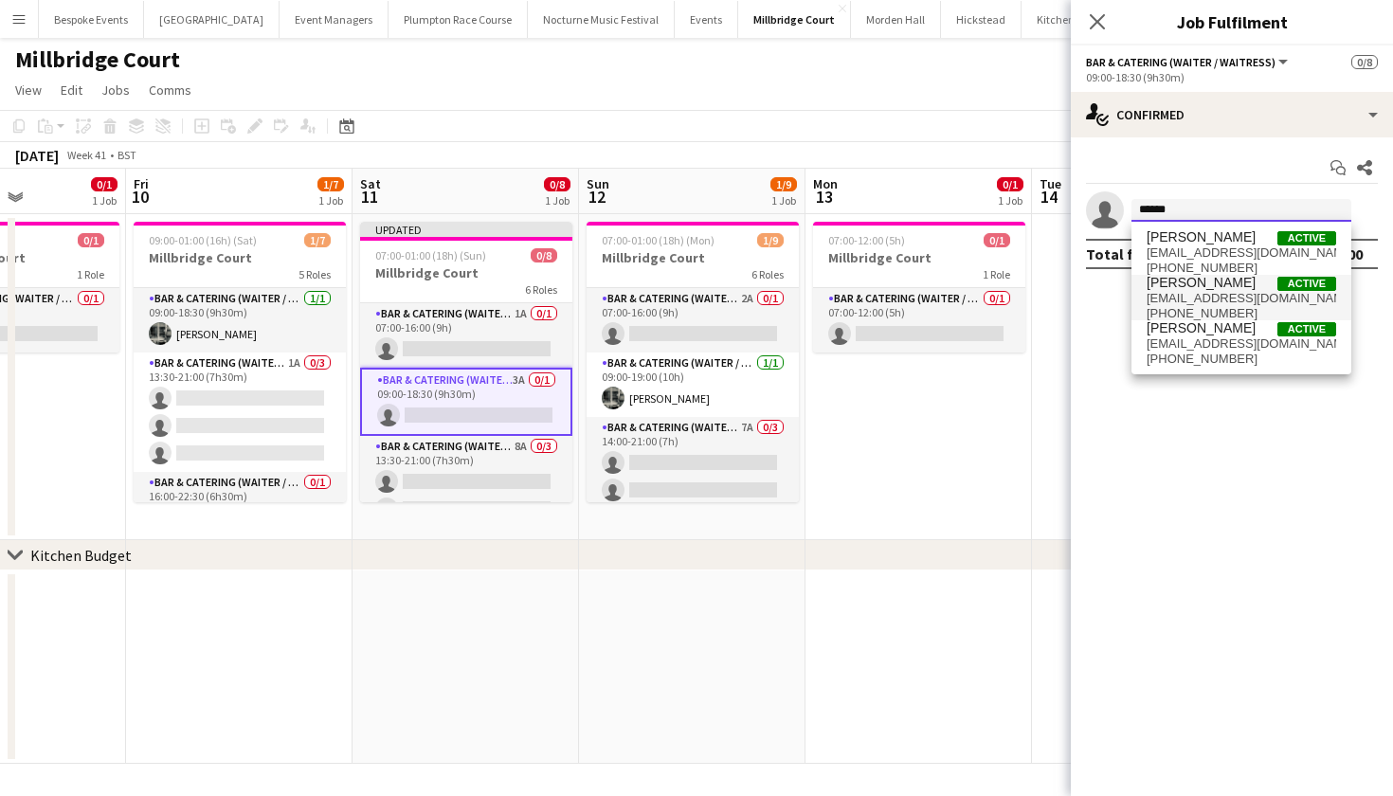
type input "******"
click at [1157, 297] on span "[EMAIL_ADDRESS][DOMAIN_NAME]" at bounding box center [1240, 298] width 189 height 15
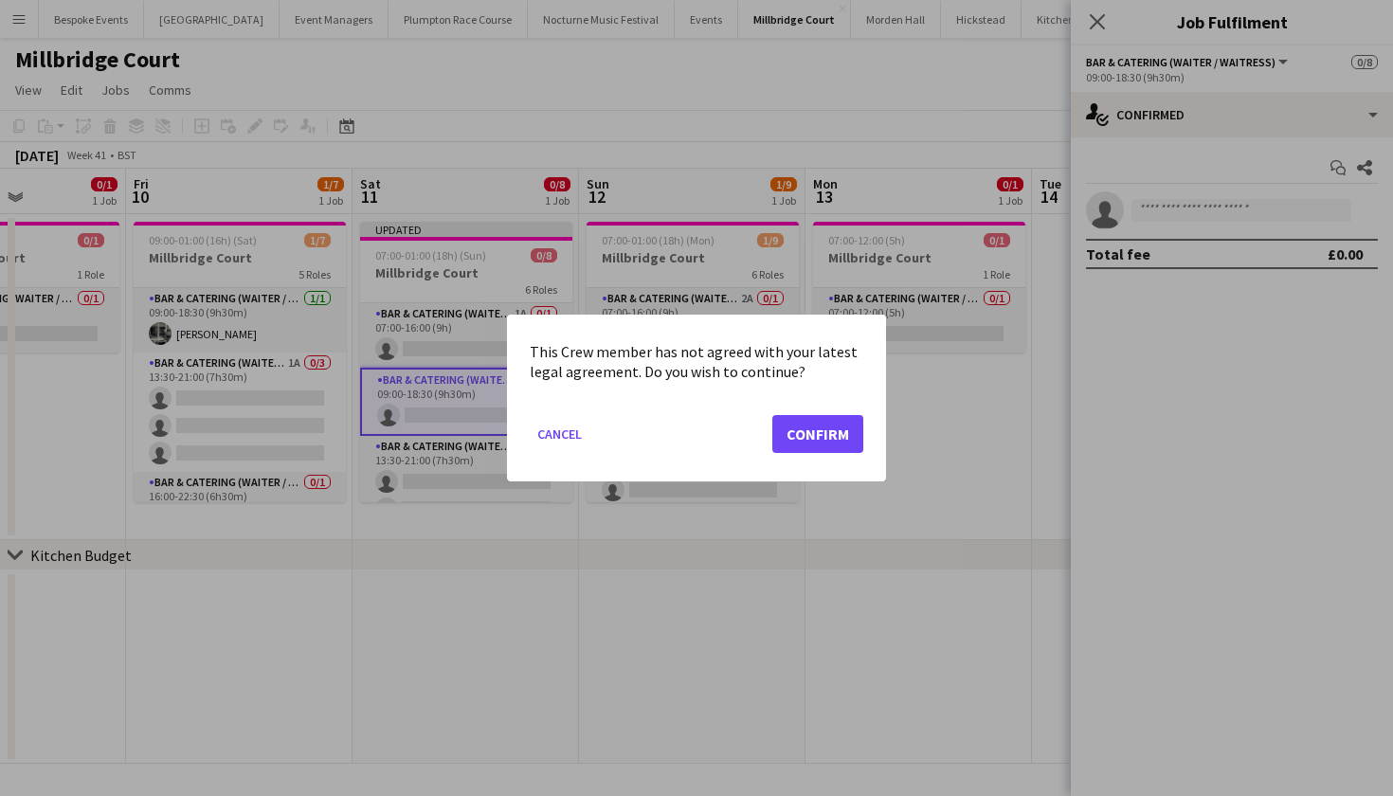
click at [824, 427] on button "Confirm" at bounding box center [817, 434] width 91 height 38
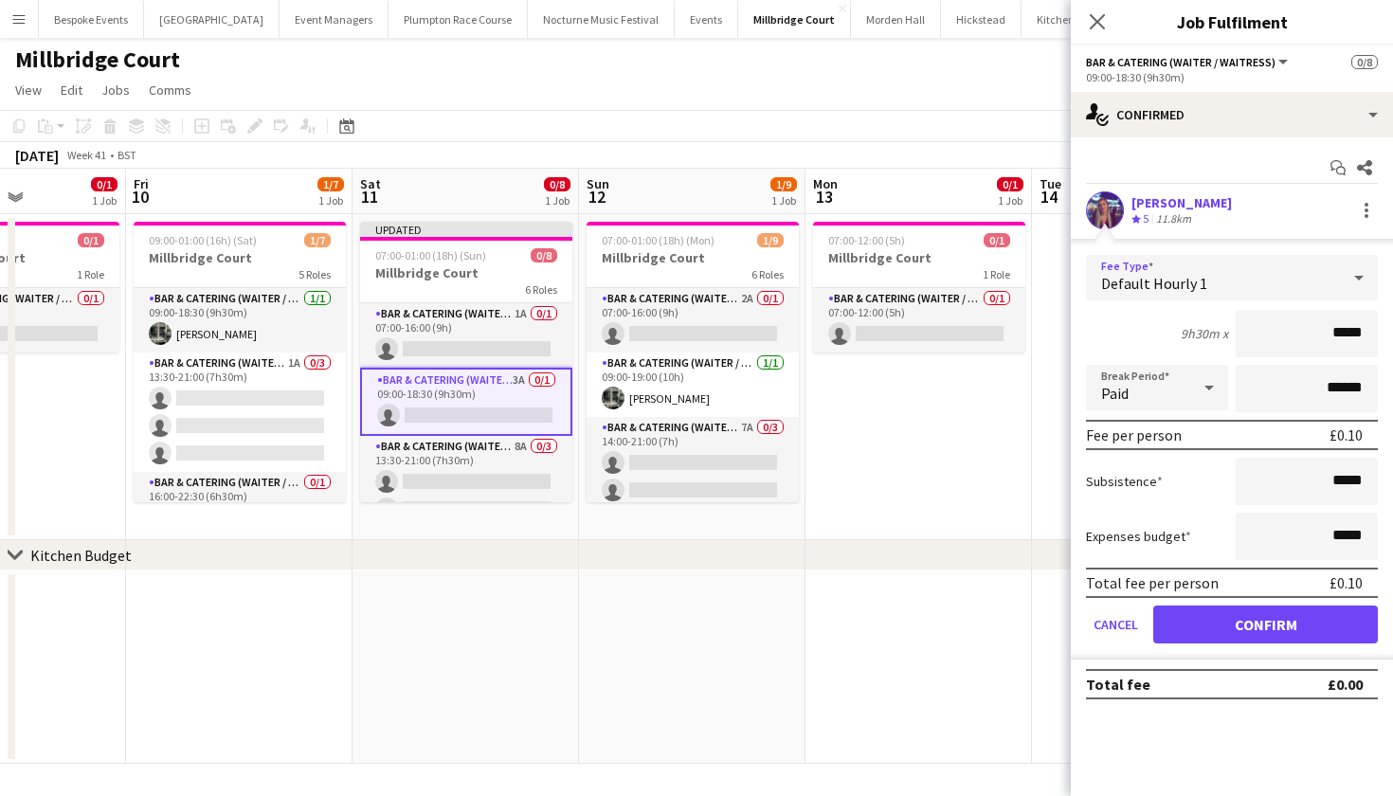
click at [1256, 283] on div "Default Hourly 1" at bounding box center [1213, 277] width 254 height 45
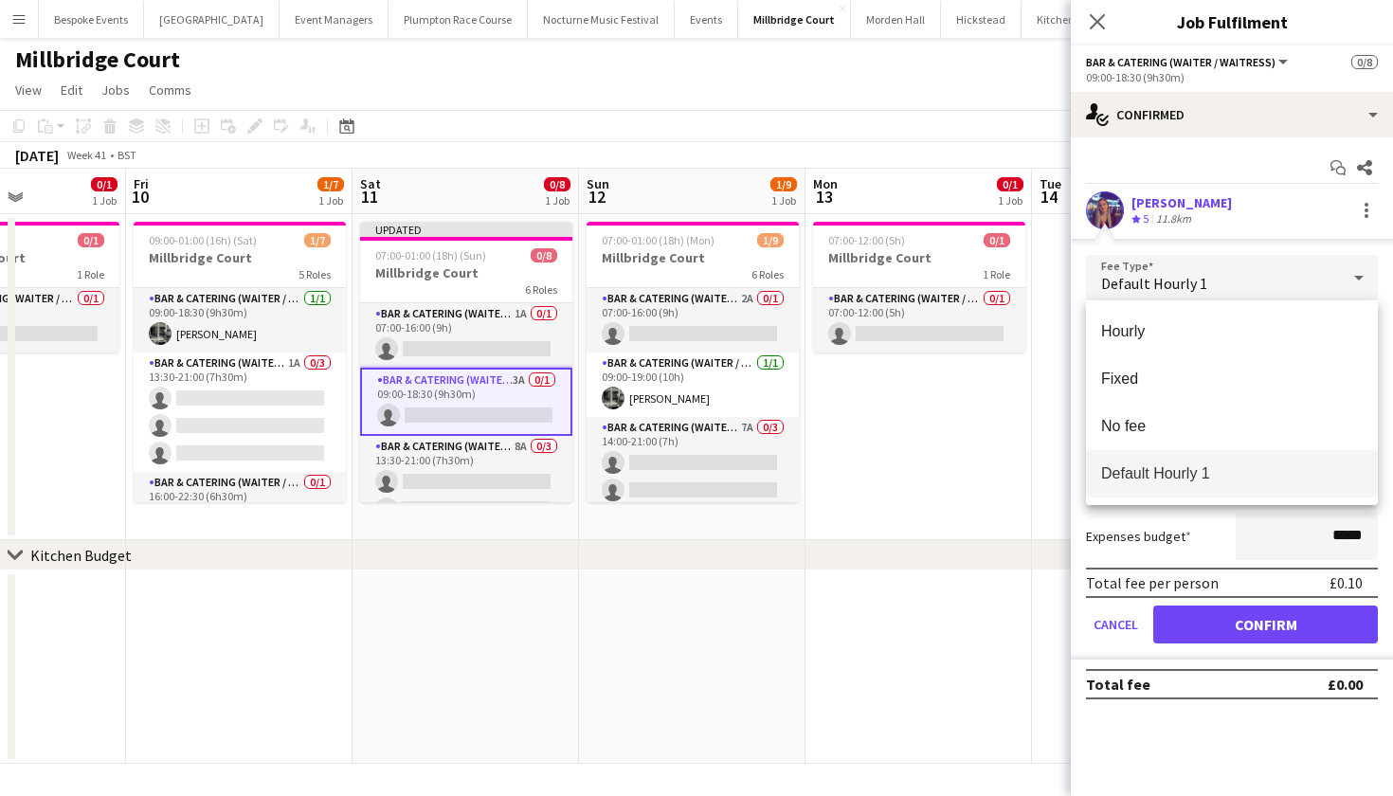
click at [1256, 283] on div at bounding box center [696, 398] width 1393 height 796
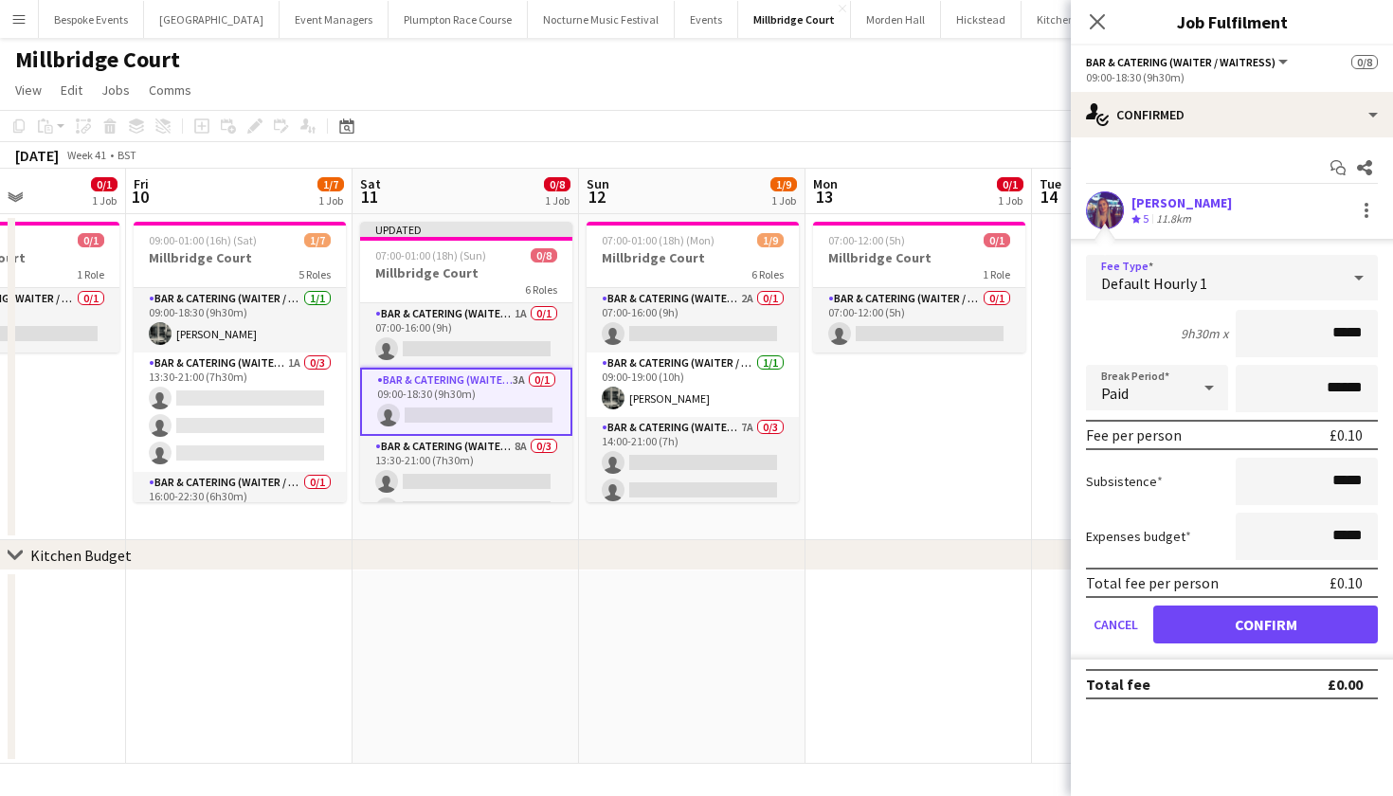
click at [1234, 272] on div "Default Hourly 1" at bounding box center [1213, 277] width 254 height 45
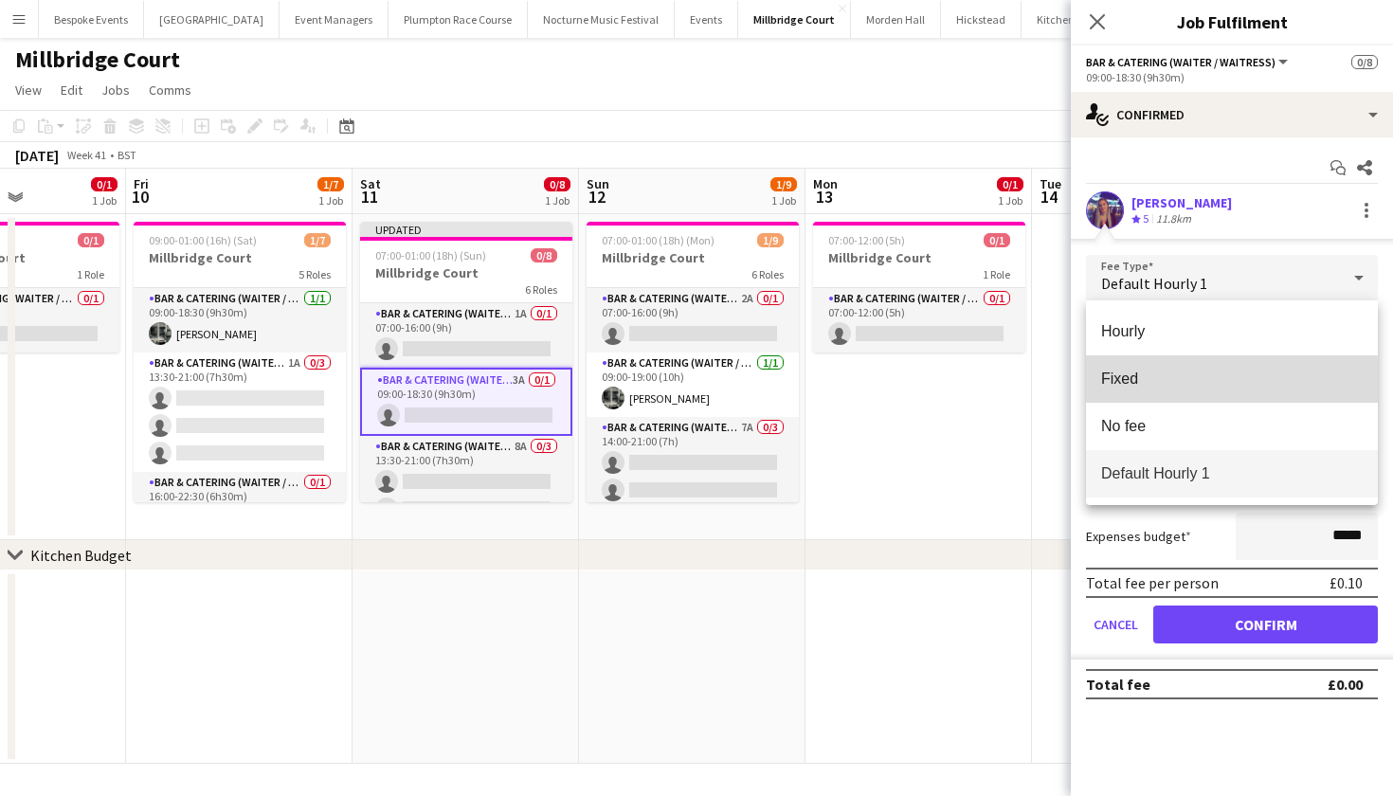
click at [1128, 389] on mat-option "Fixed" at bounding box center [1232, 378] width 292 height 47
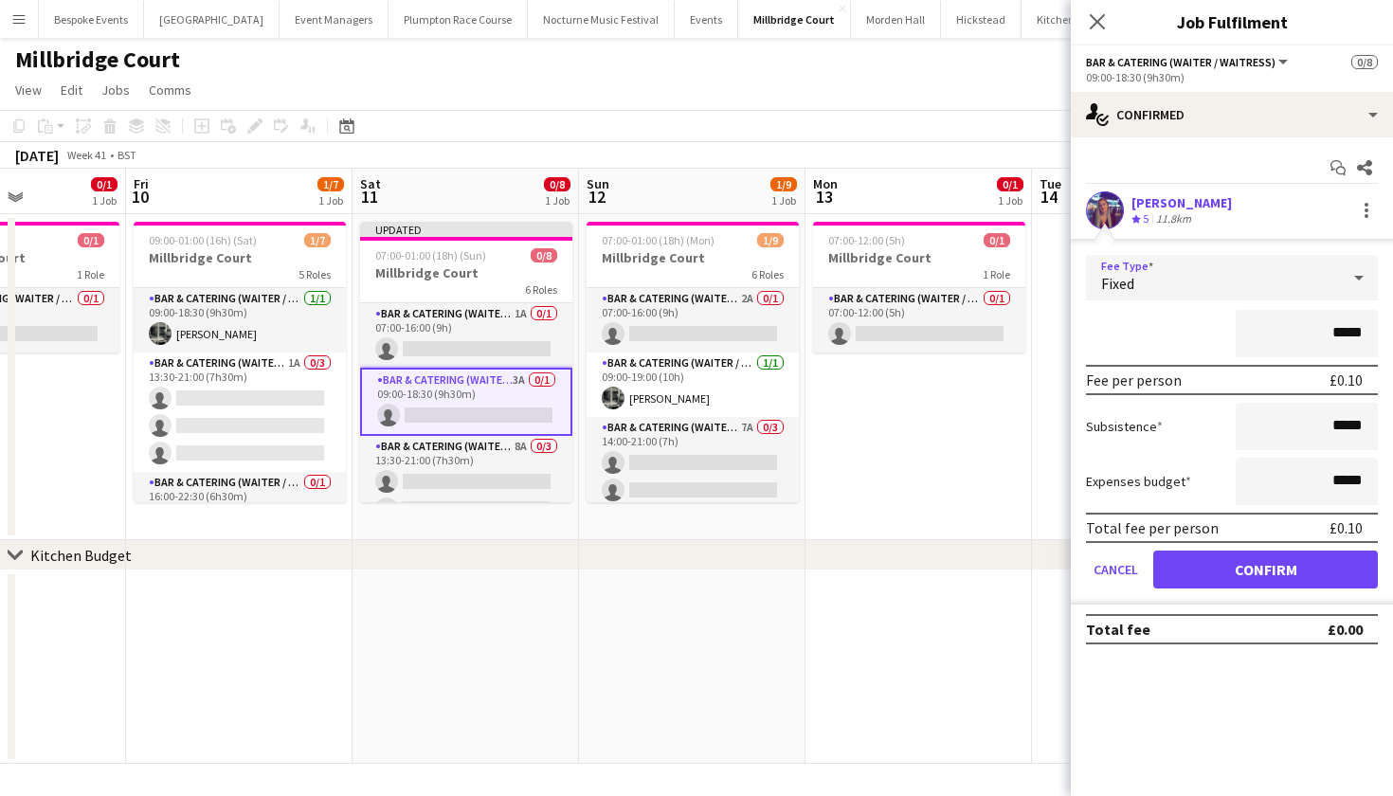
click at [1184, 285] on div "Fixed" at bounding box center [1213, 277] width 254 height 45
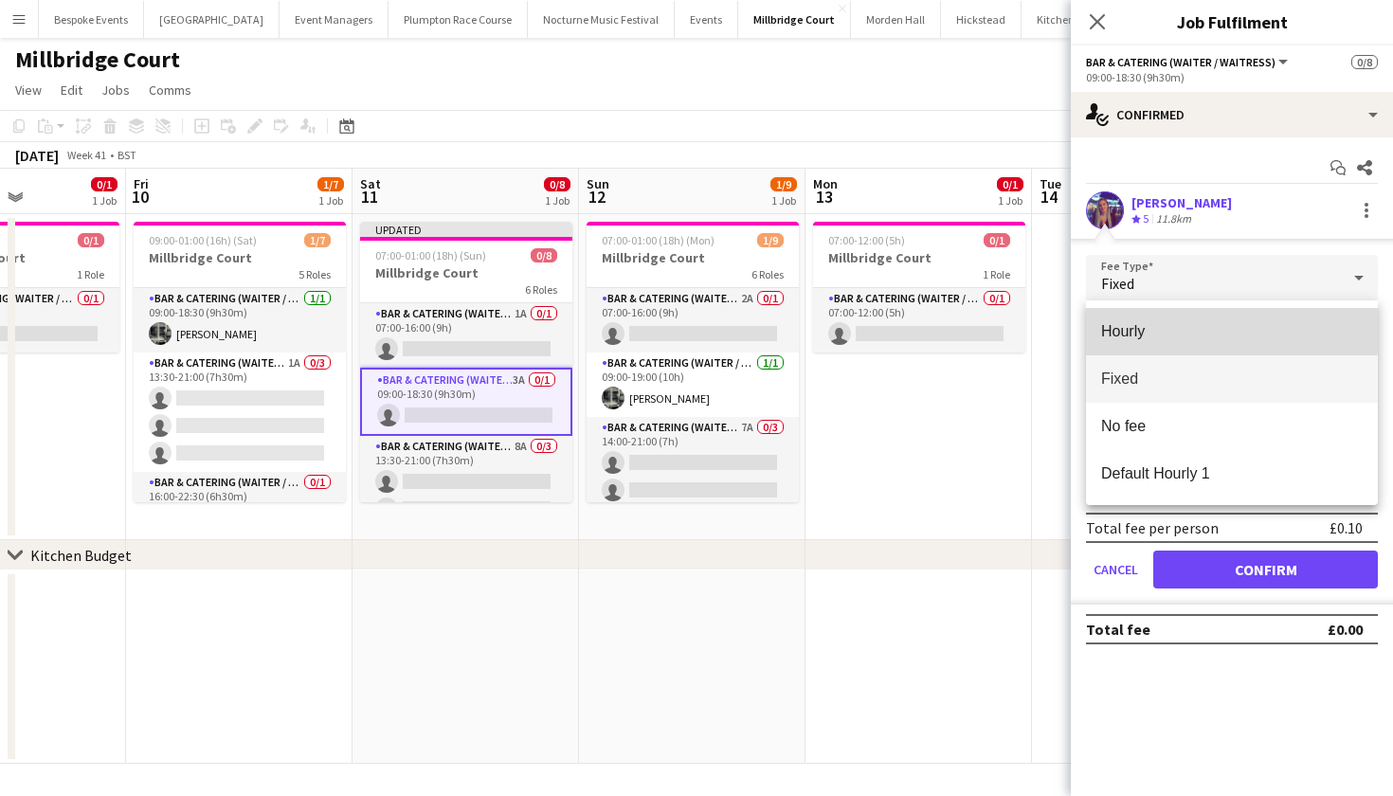
click at [1132, 321] on mat-option "Hourly" at bounding box center [1232, 331] width 292 height 47
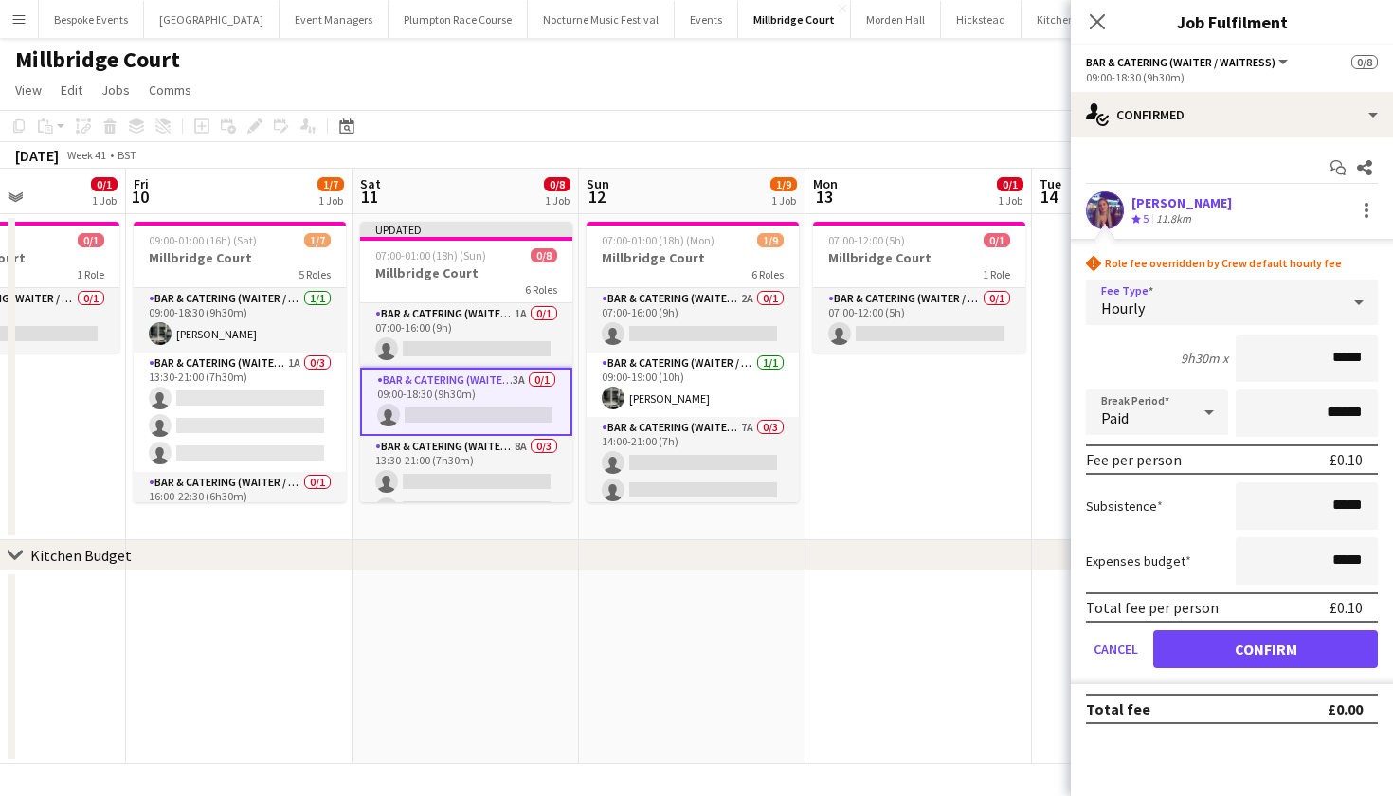
click at [1169, 286] on div "Hourly" at bounding box center [1213, 301] width 254 height 45
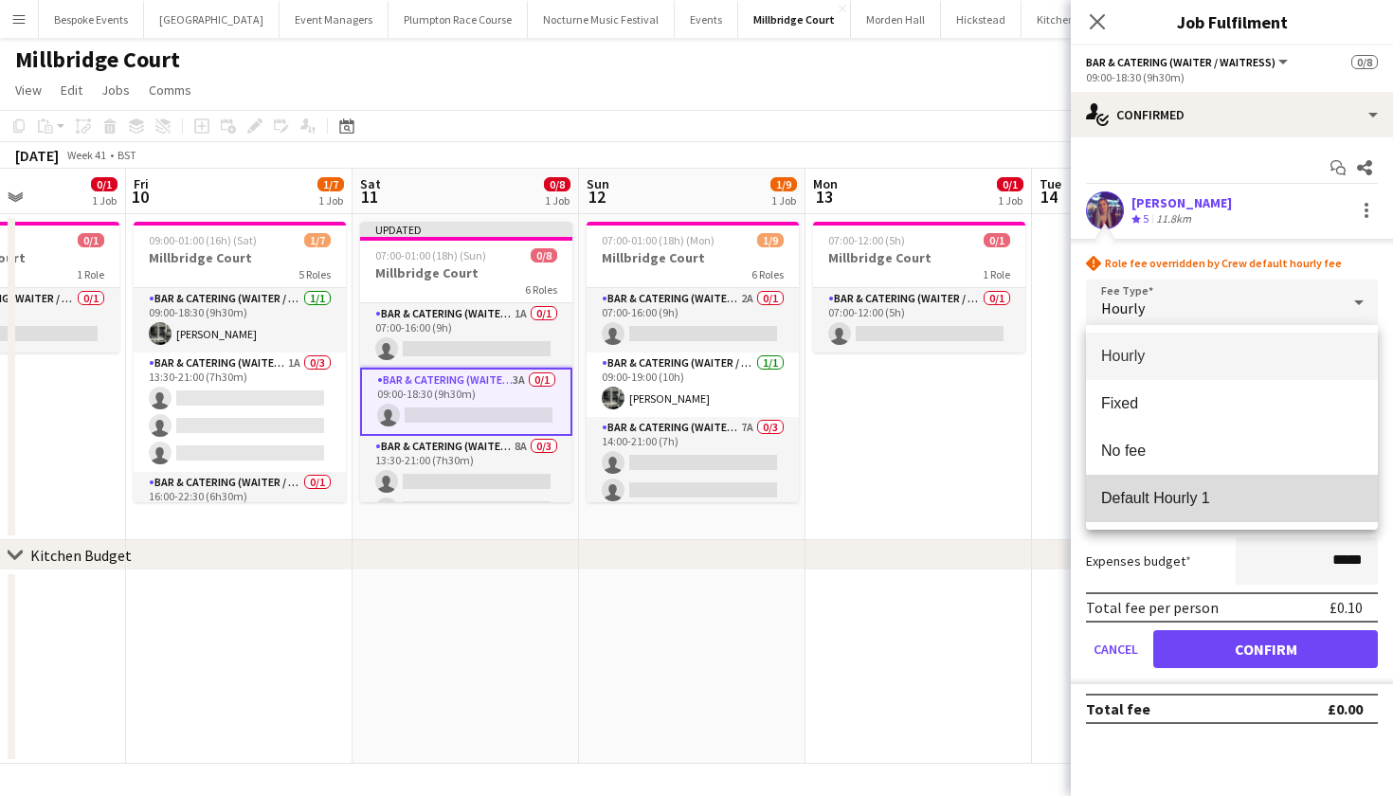
click at [1180, 485] on mat-option "Default Hourly 1" at bounding box center [1232, 498] width 292 height 47
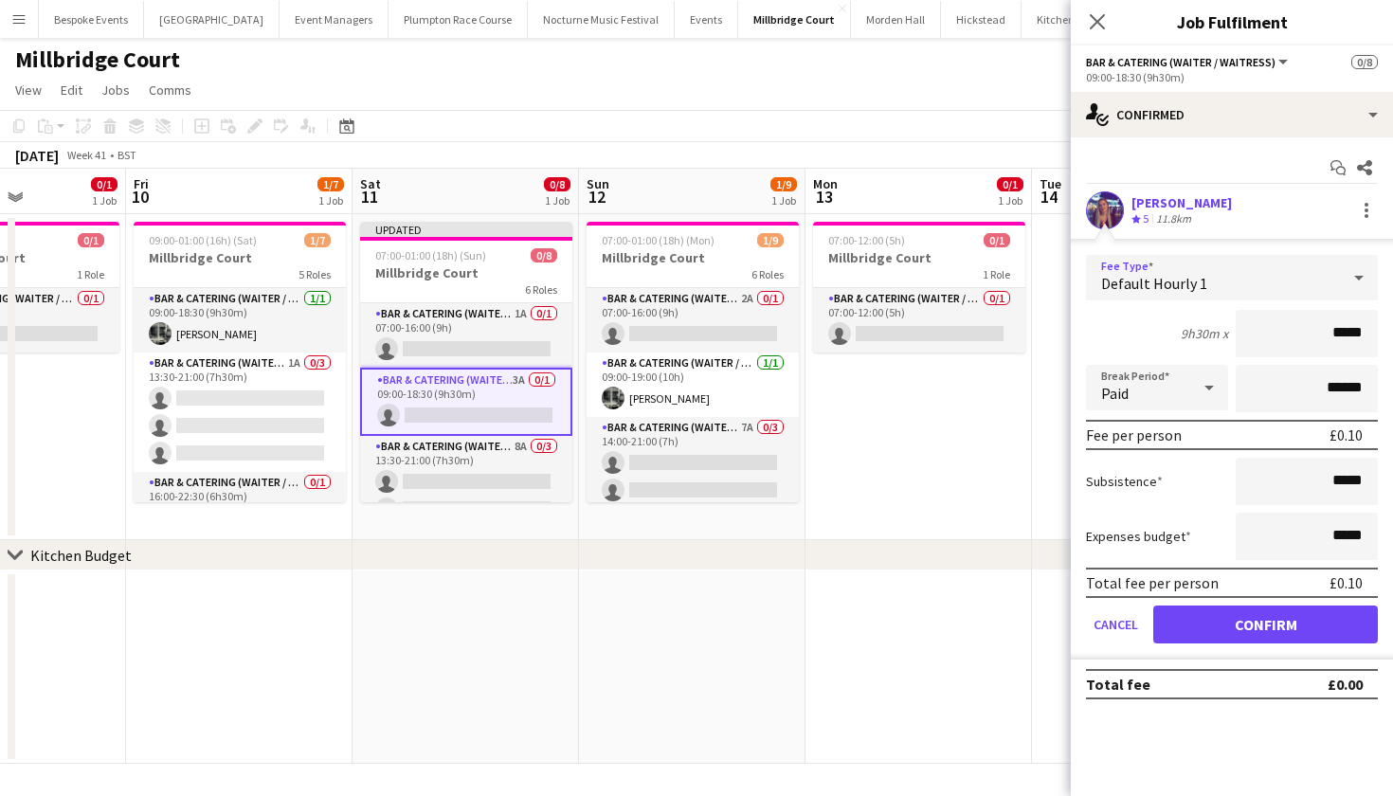
click at [1230, 272] on div "Default Hourly 1" at bounding box center [1213, 277] width 254 height 45
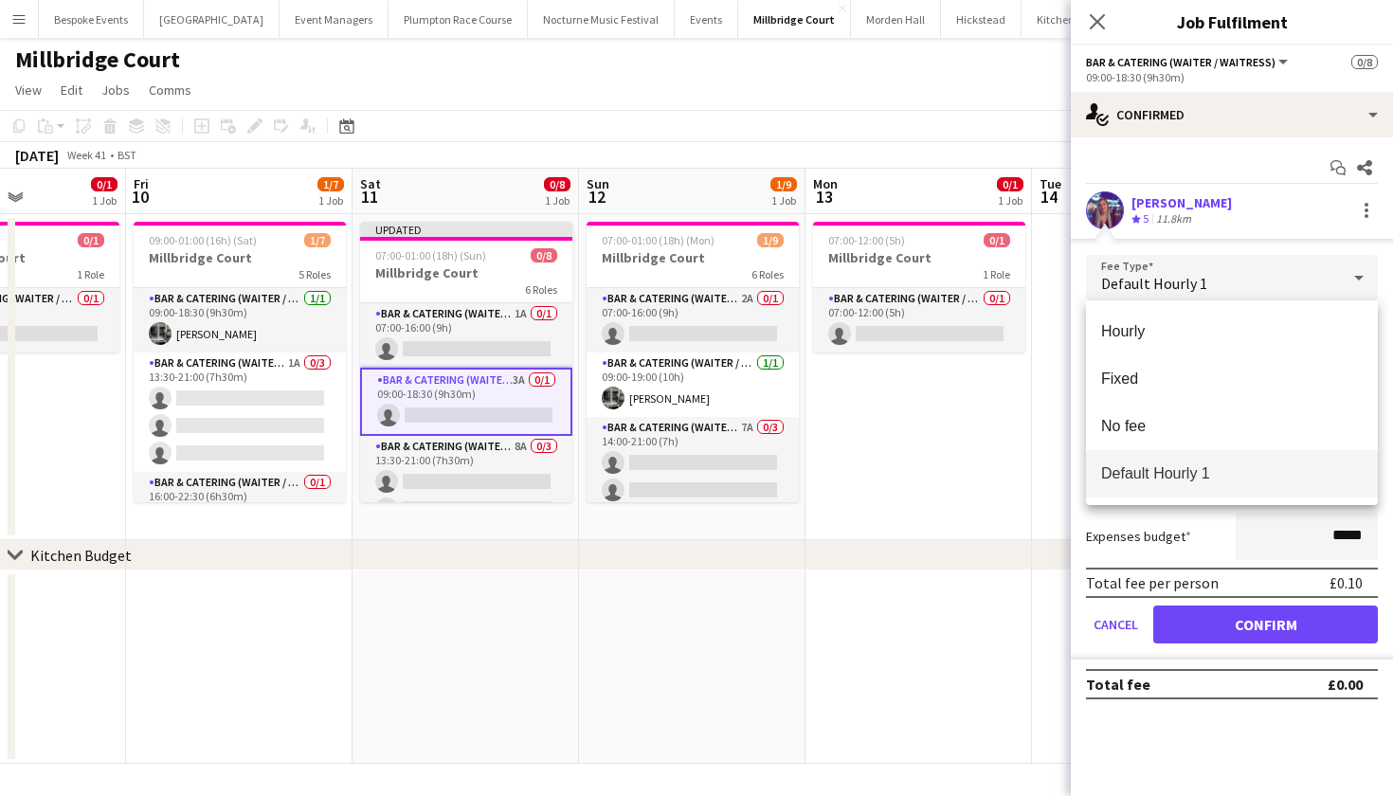
click at [965, 71] on div at bounding box center [696, 398] width 1393 height 796
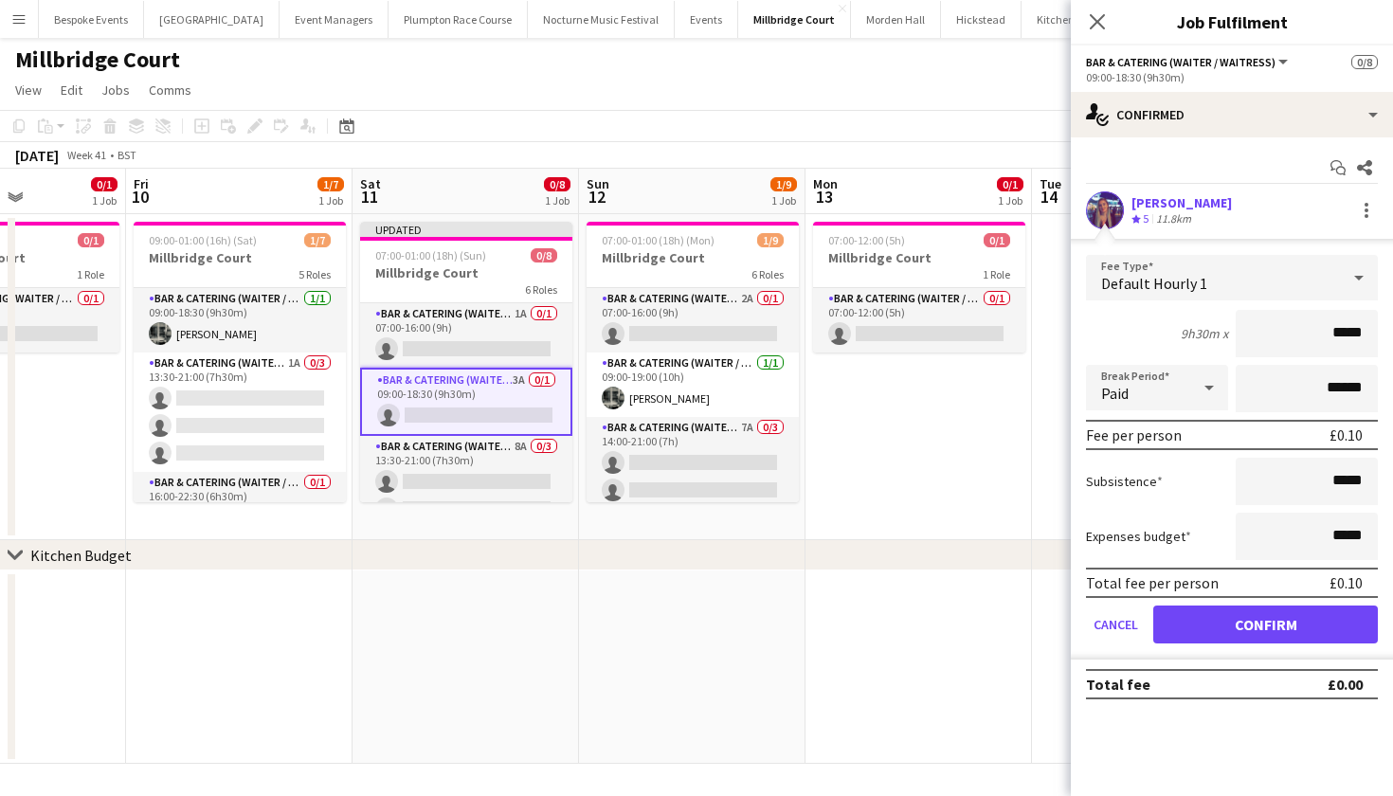
click at [965, 71] on div "Millbridge Court" at bounding box center [696, 56] width 1393 height 36
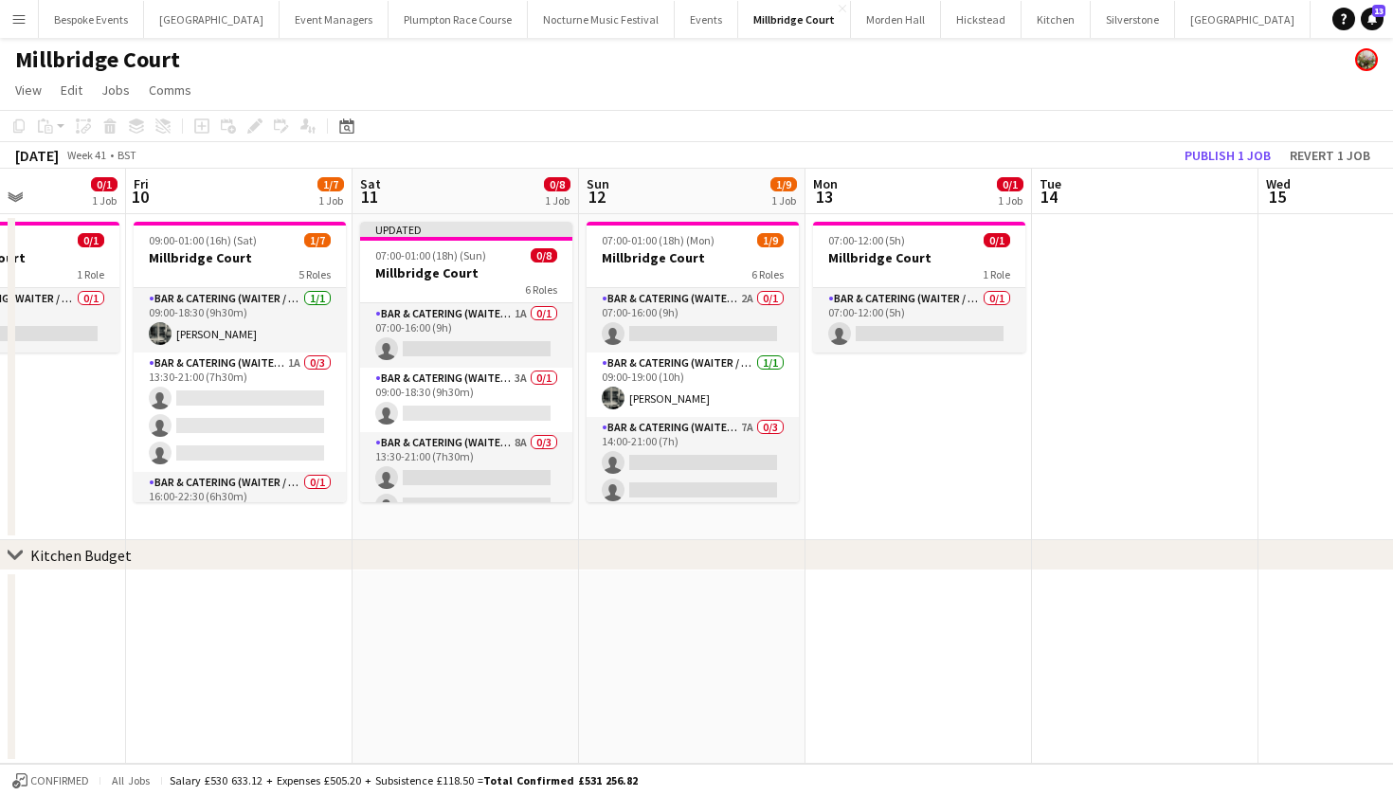
click at [24, 27] on button "Menu" at bounding box center [19, 19] width 38 height 38
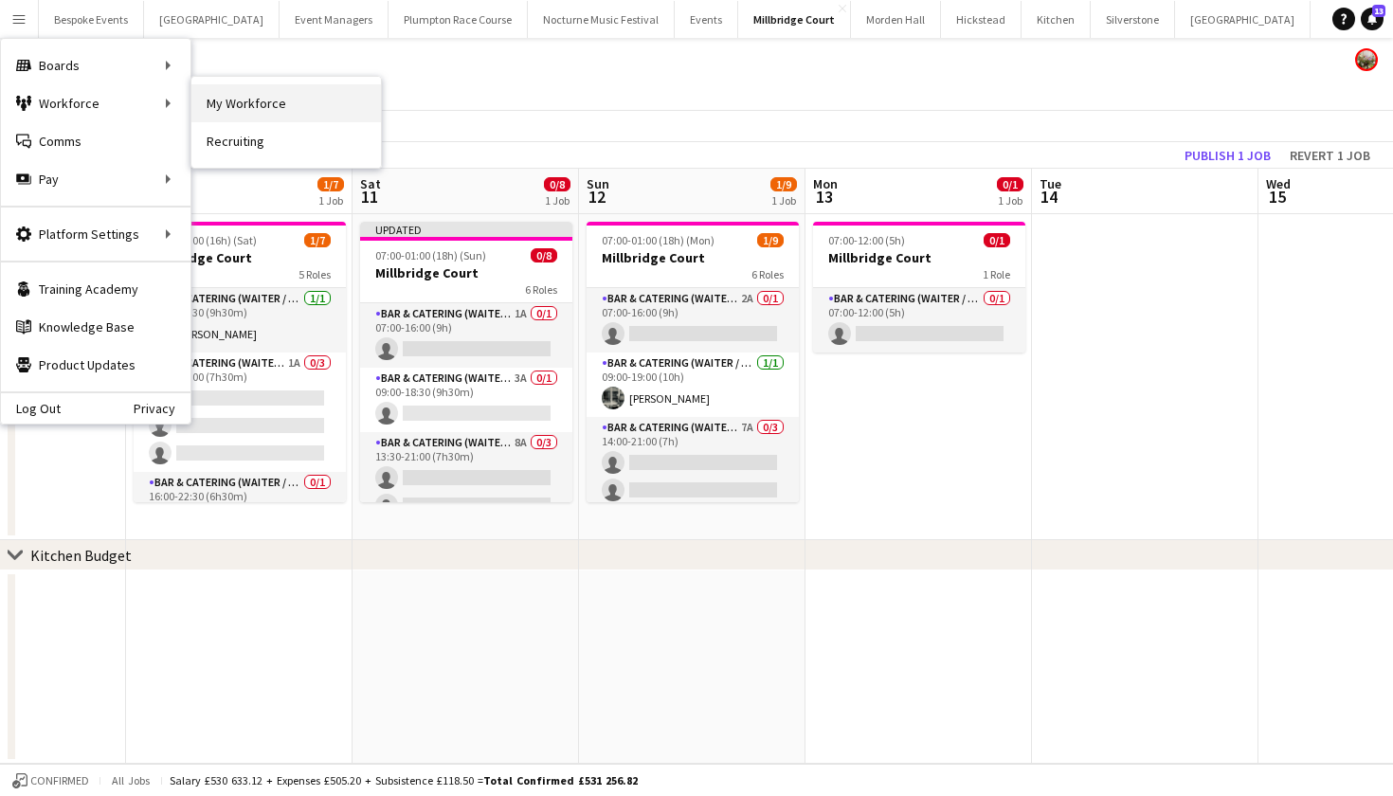
click at [243, 91] on link "My Workforce" at bounding box center [285, 103] width 189 height 38
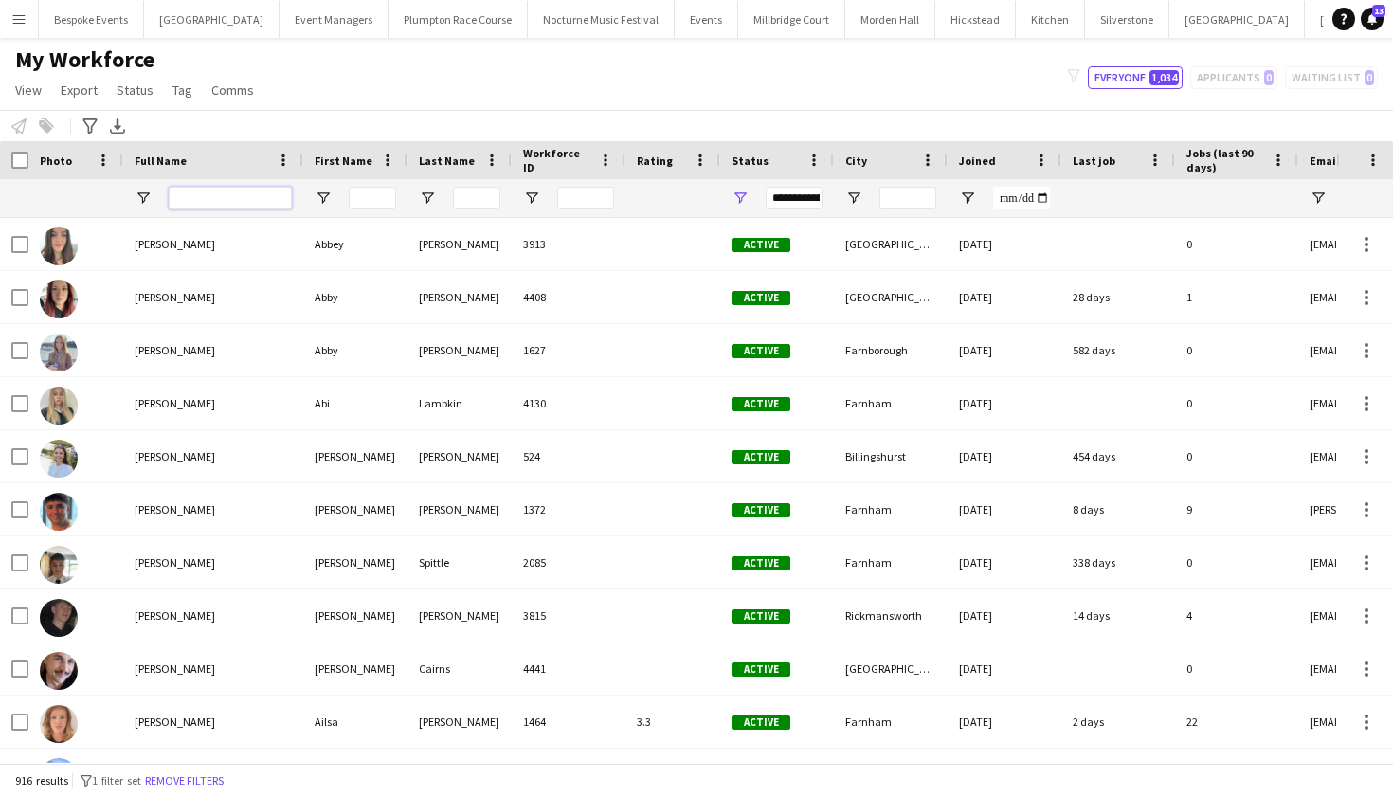
click at [209, 200] on input "Full Name Filter Input" at bounding box center [230, 198] width 123 height 23
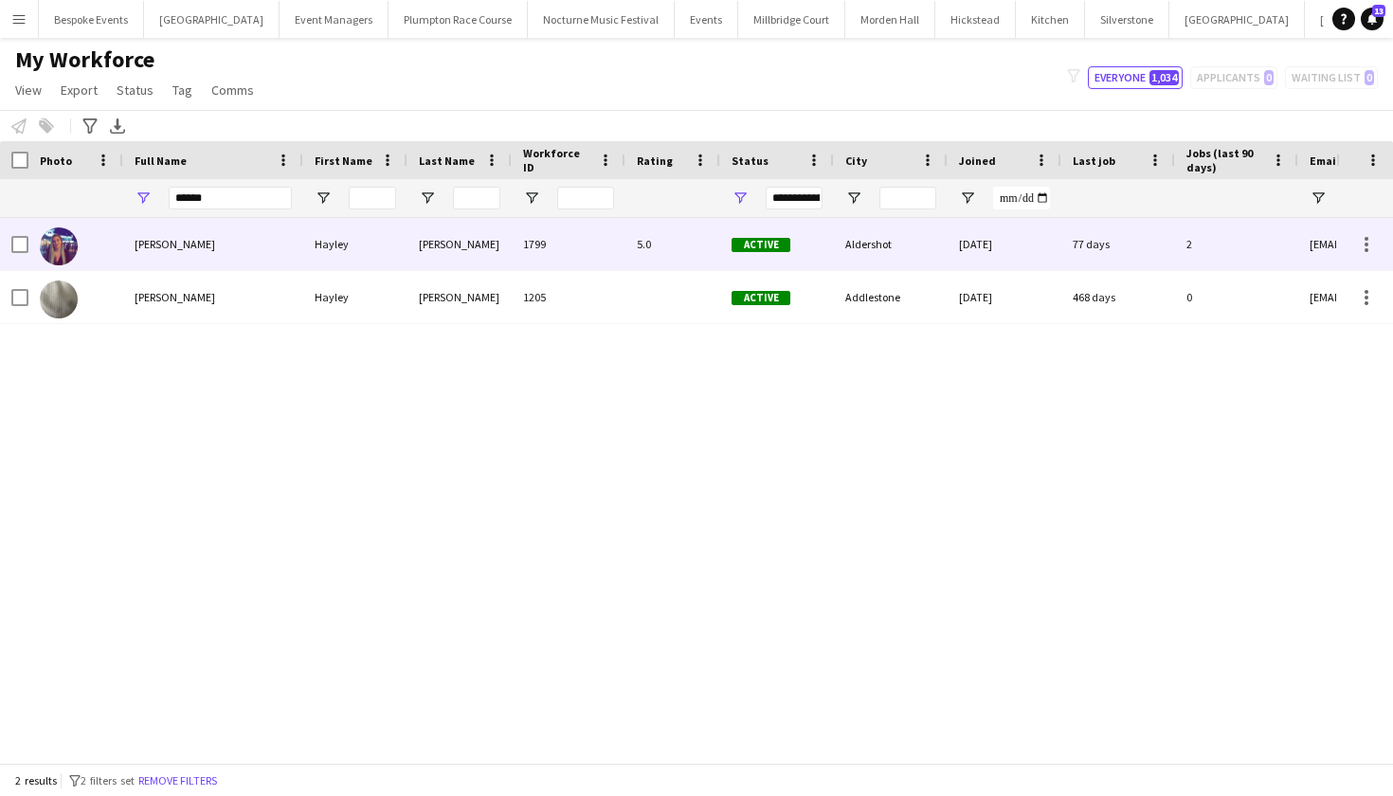
type input "******"
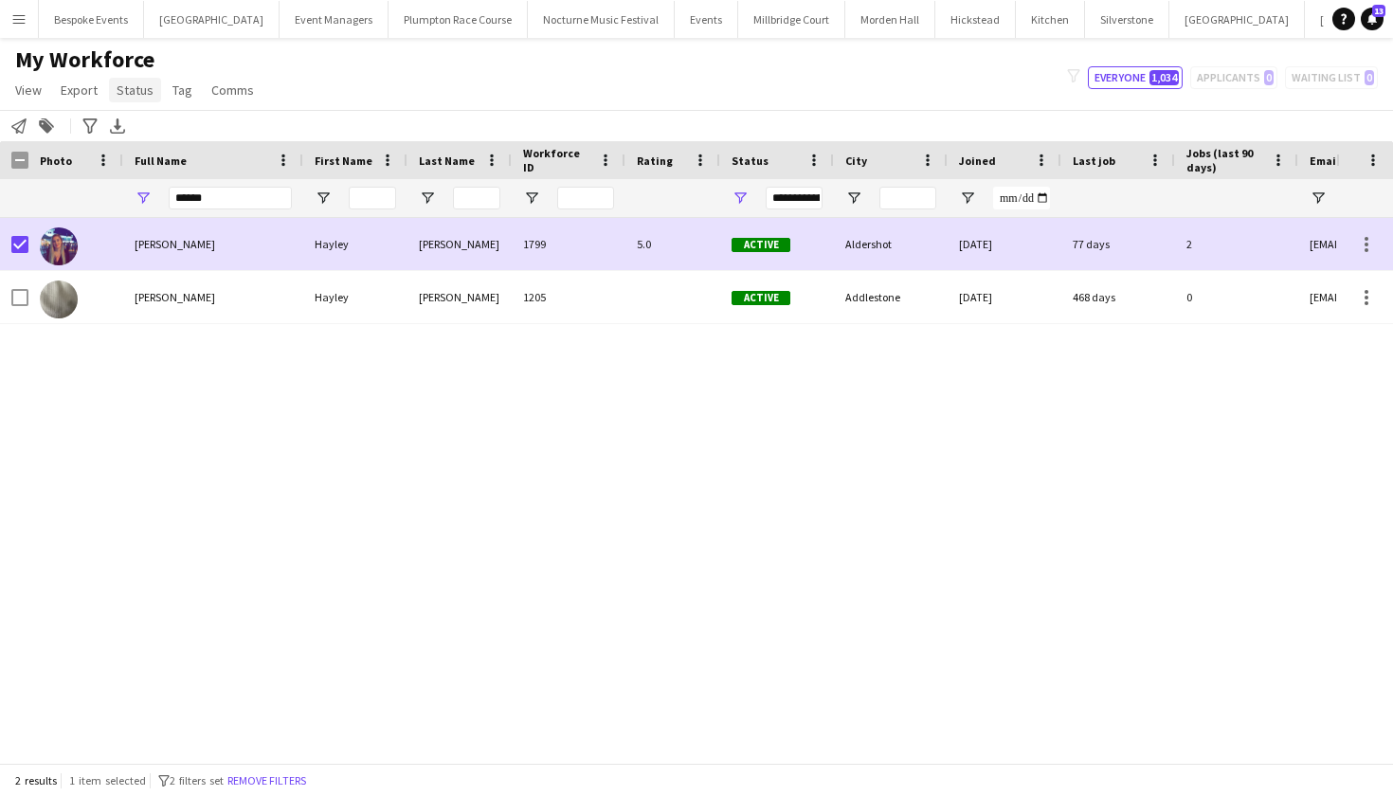
click at [149, 82] on span "Status" at bounding box center [135, 89] width 37 height 17
click at [165, 123] on link "Edit" at bounding box center [175, 131] width 133 height 40
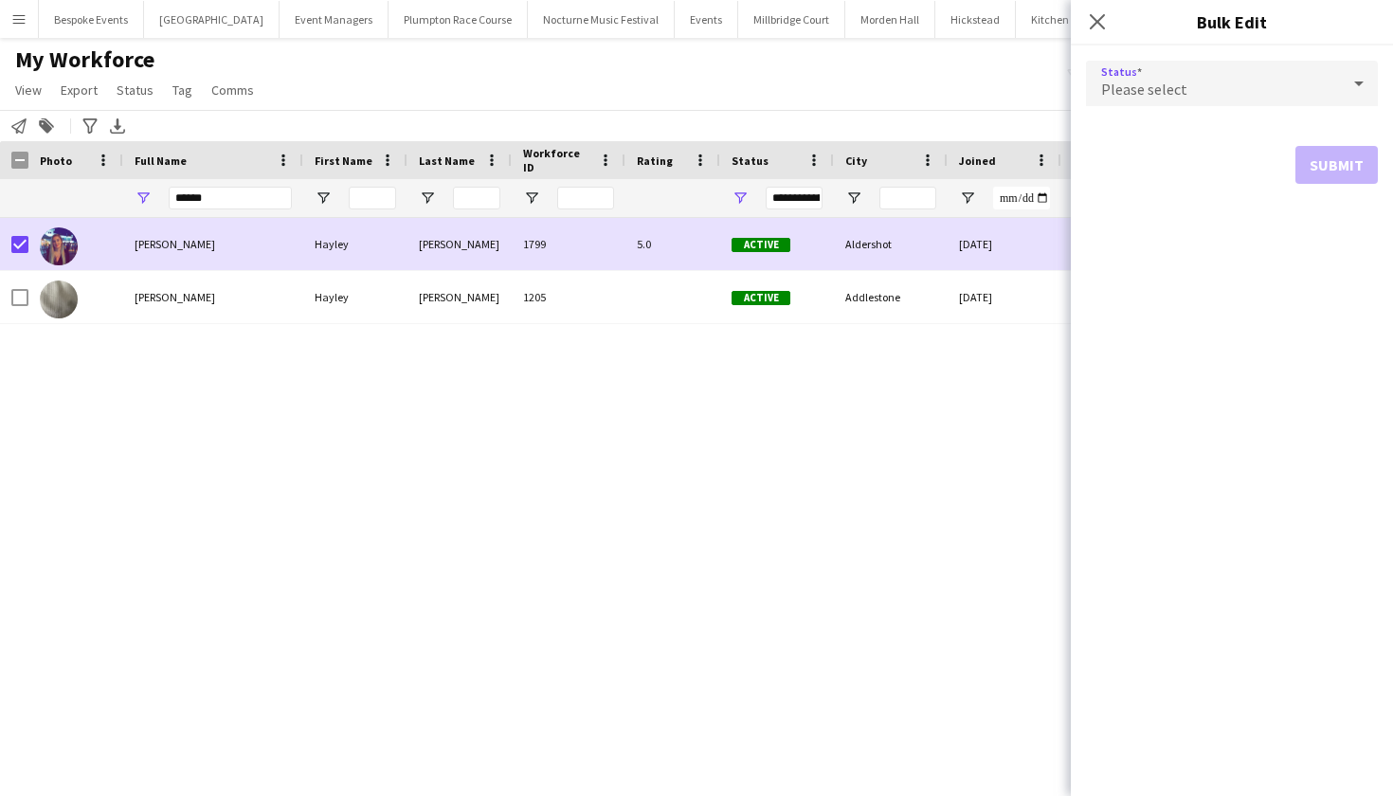
click at [1213, 86] on div "Please select" at bounding box center [1213, 83] width 254 height 45
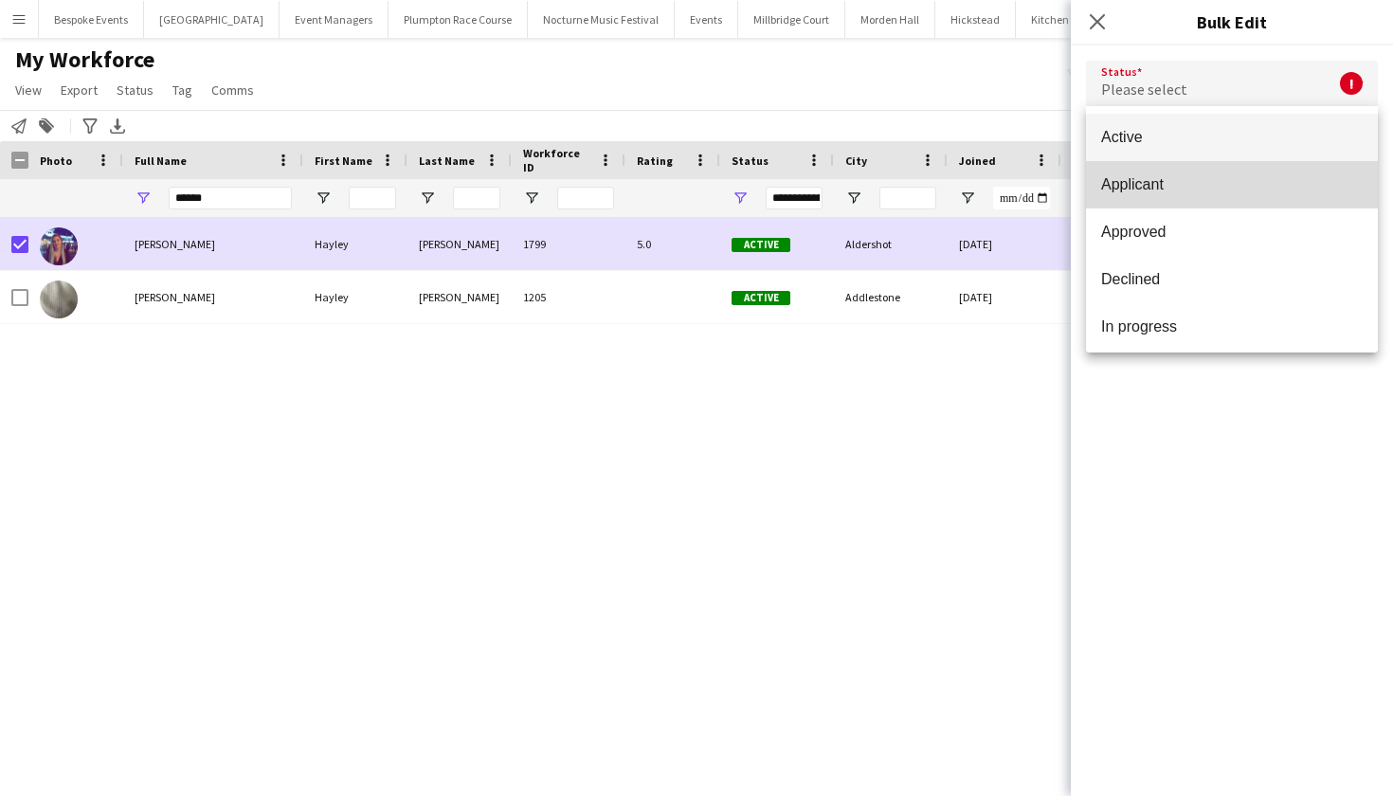
click at [1150, 189] on span "Applicant" at bounding box center [1231, 184] width 261 height 18
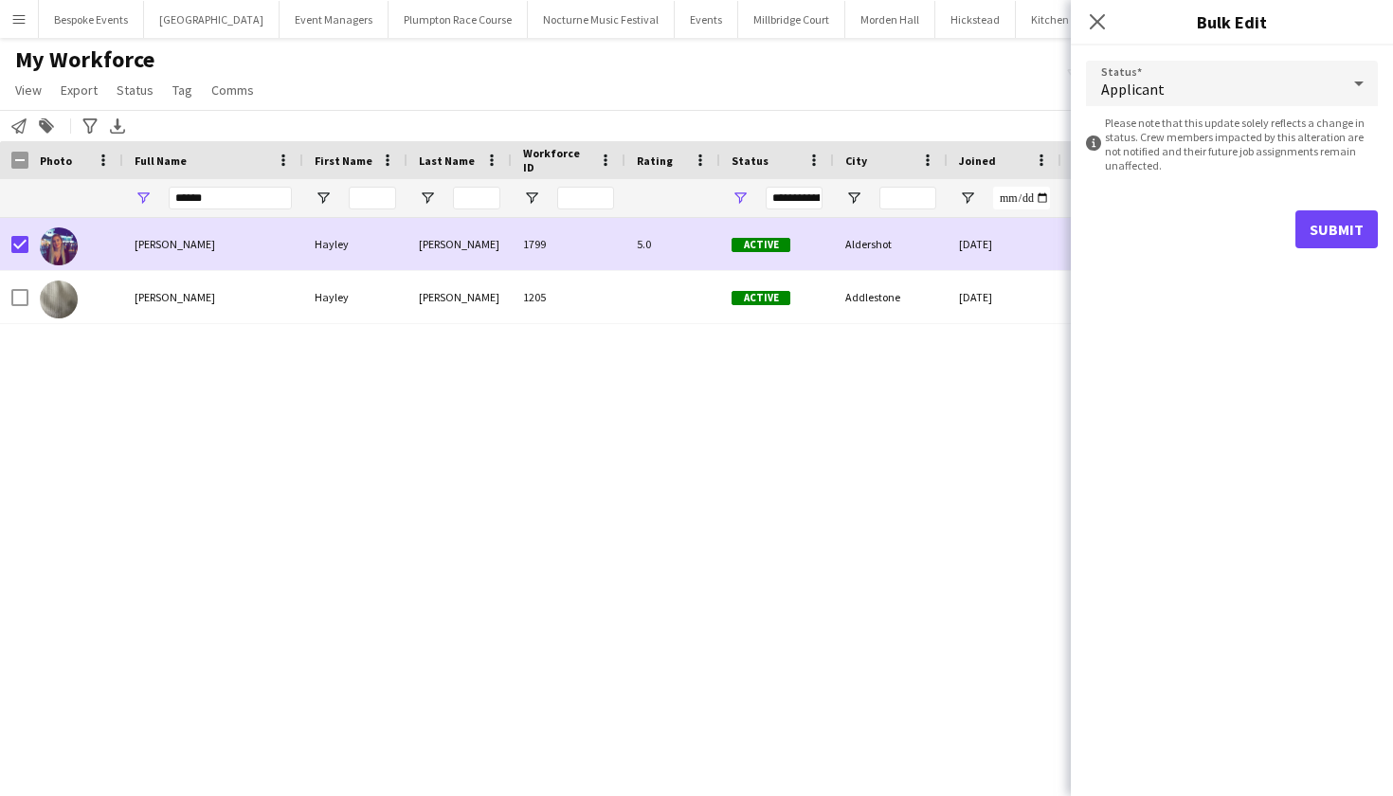
click at [1337, 225] on button "Submit" at bounding box center [1336, 229] width 82 height 38
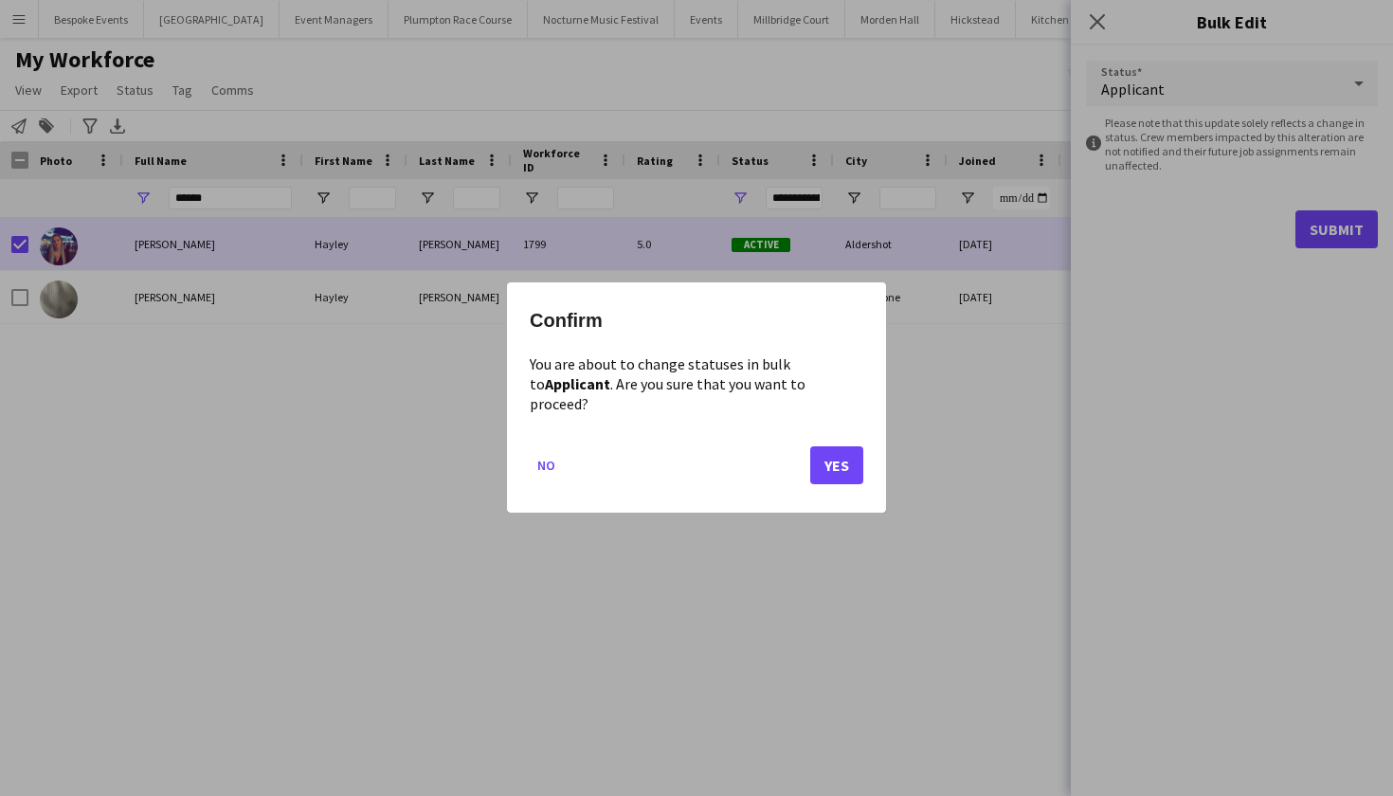
click at [828, 459] on button "Yes" at bounding box center [836, 466] width 53 height 38
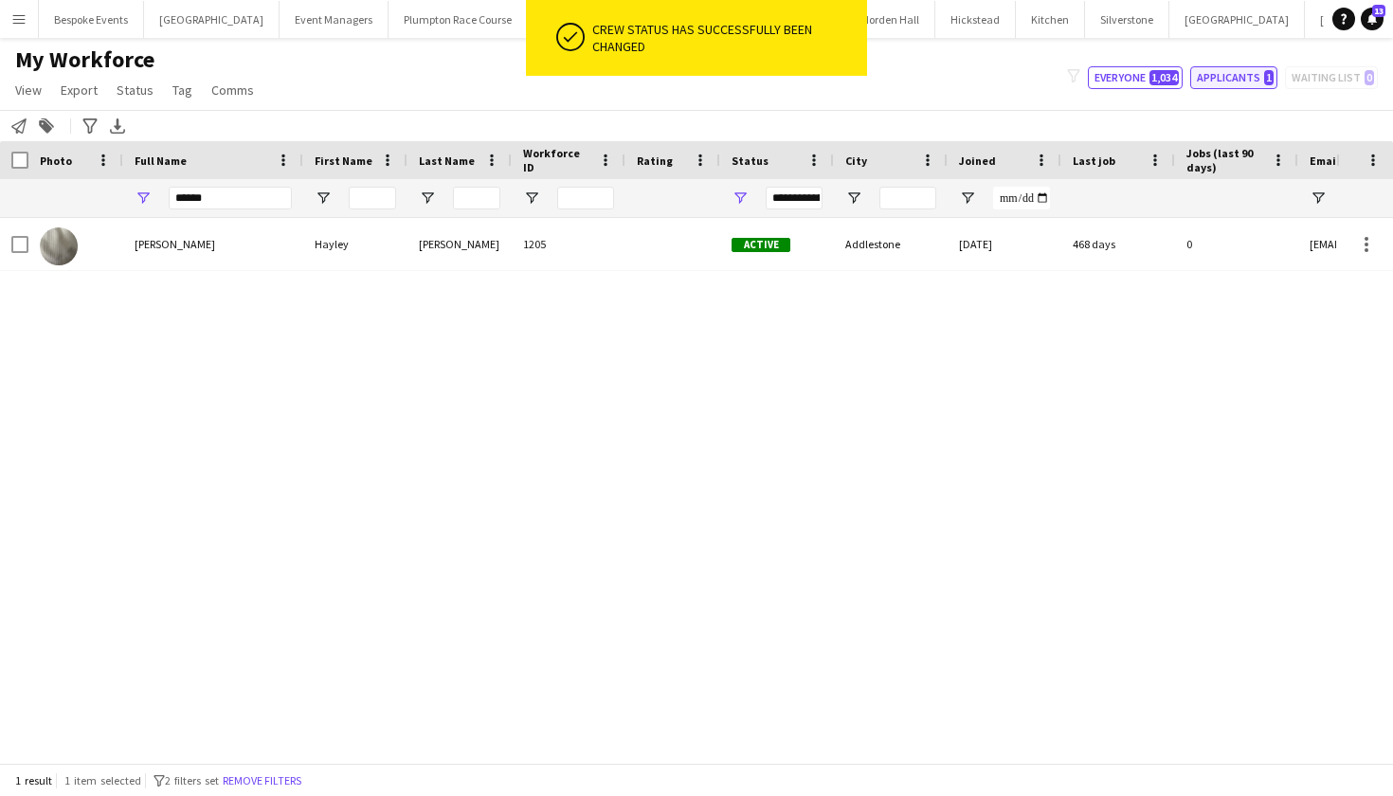
click at [1225, 80] on button "Applicants 1" at bounding box center [1233, 77] width 87 height 23
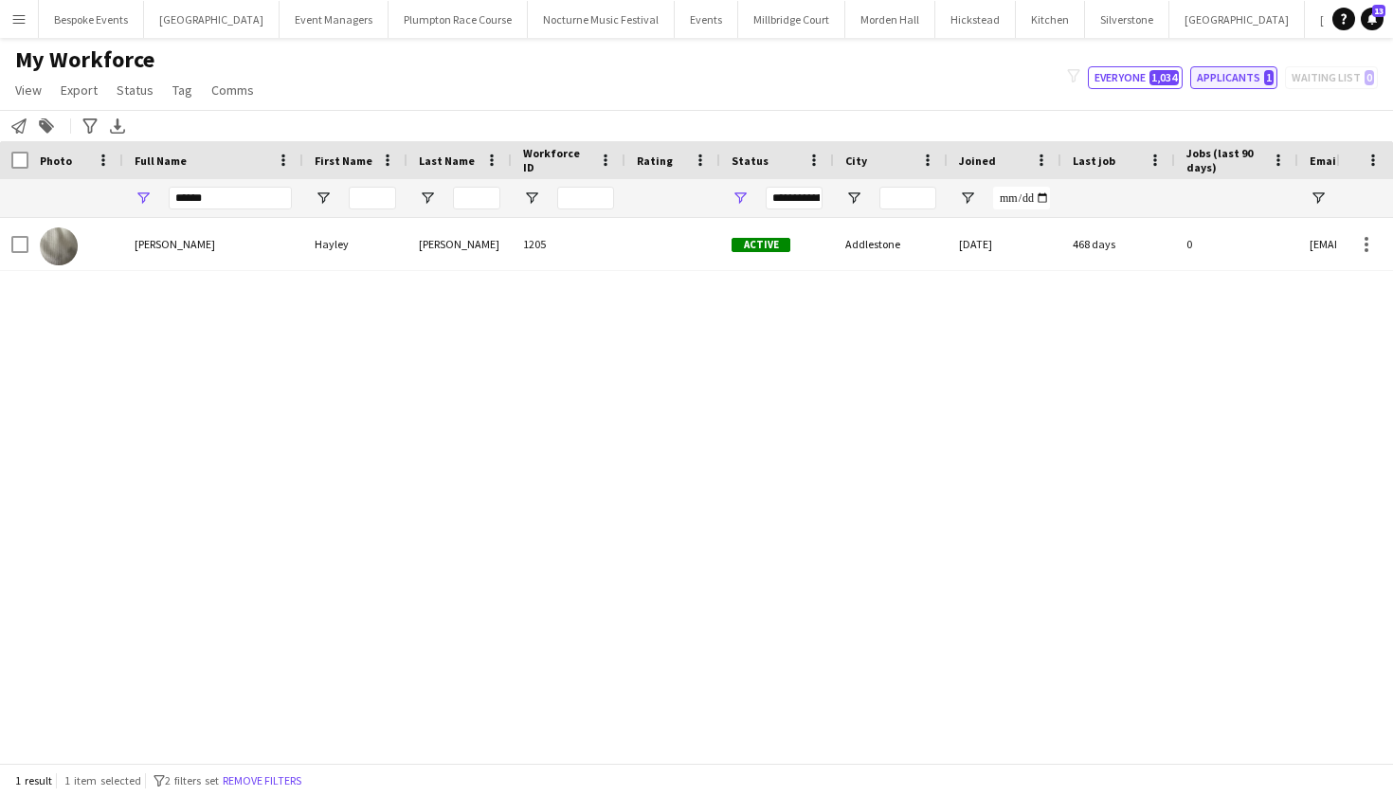
type input "**********"
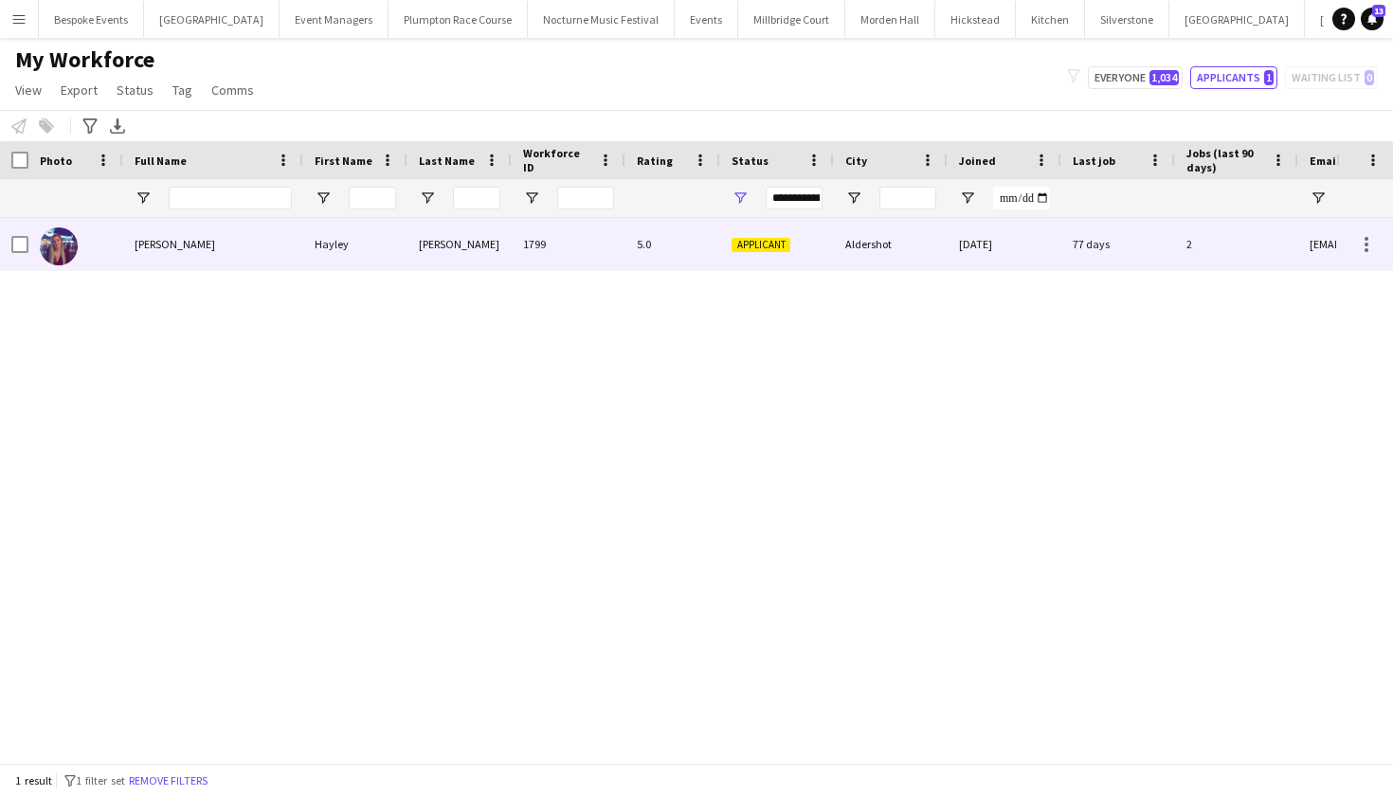
click at [226, 241] on div "[PERSON_NAME]" at bounding box center [213, 244] width 180 height 52
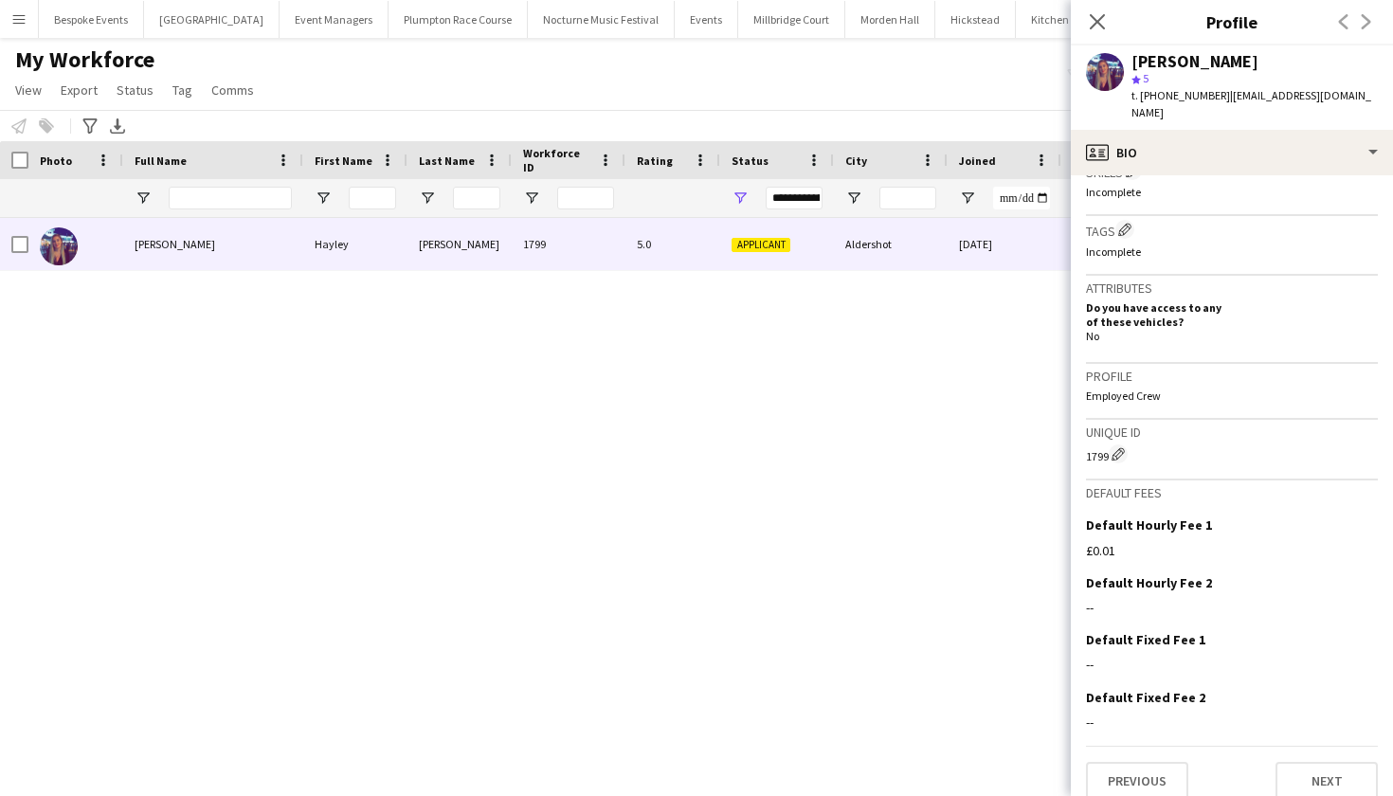
scroll to position [694, 0]
click at [1371, 519] on app-icon "Edit this field" at bounding box center [1369, 526] width 15 height 15
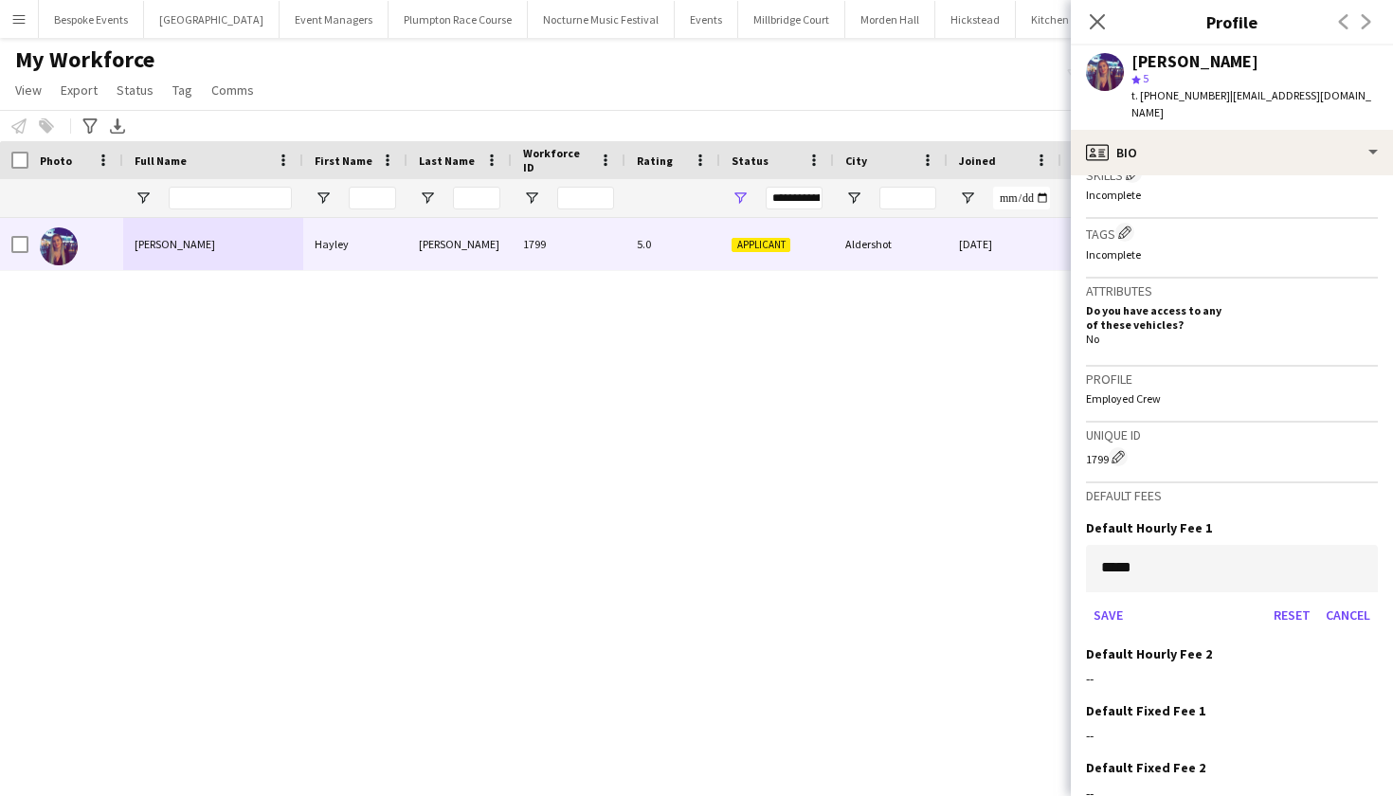
click at [669, 544] on div "[PERSON_NAME] [PERSON_NAME] 1799 5.0 Applicant Aldershot [DATE] 77 days 2 [EMAI…" at bounding box center [668, 490] width 1336 height 545
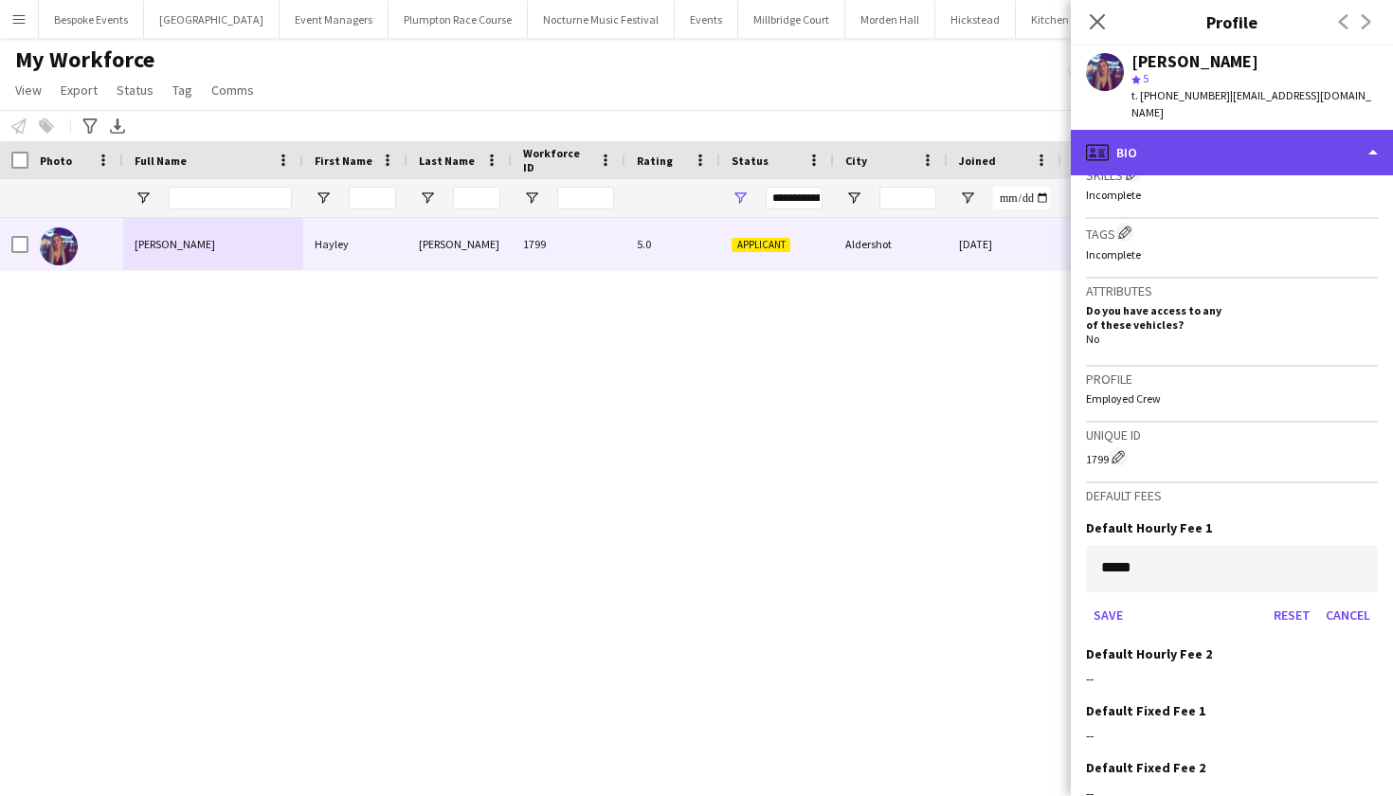
click at [1230, 132] on div "profile Bio" at bounding box center [1232, 152] width 322 height 45
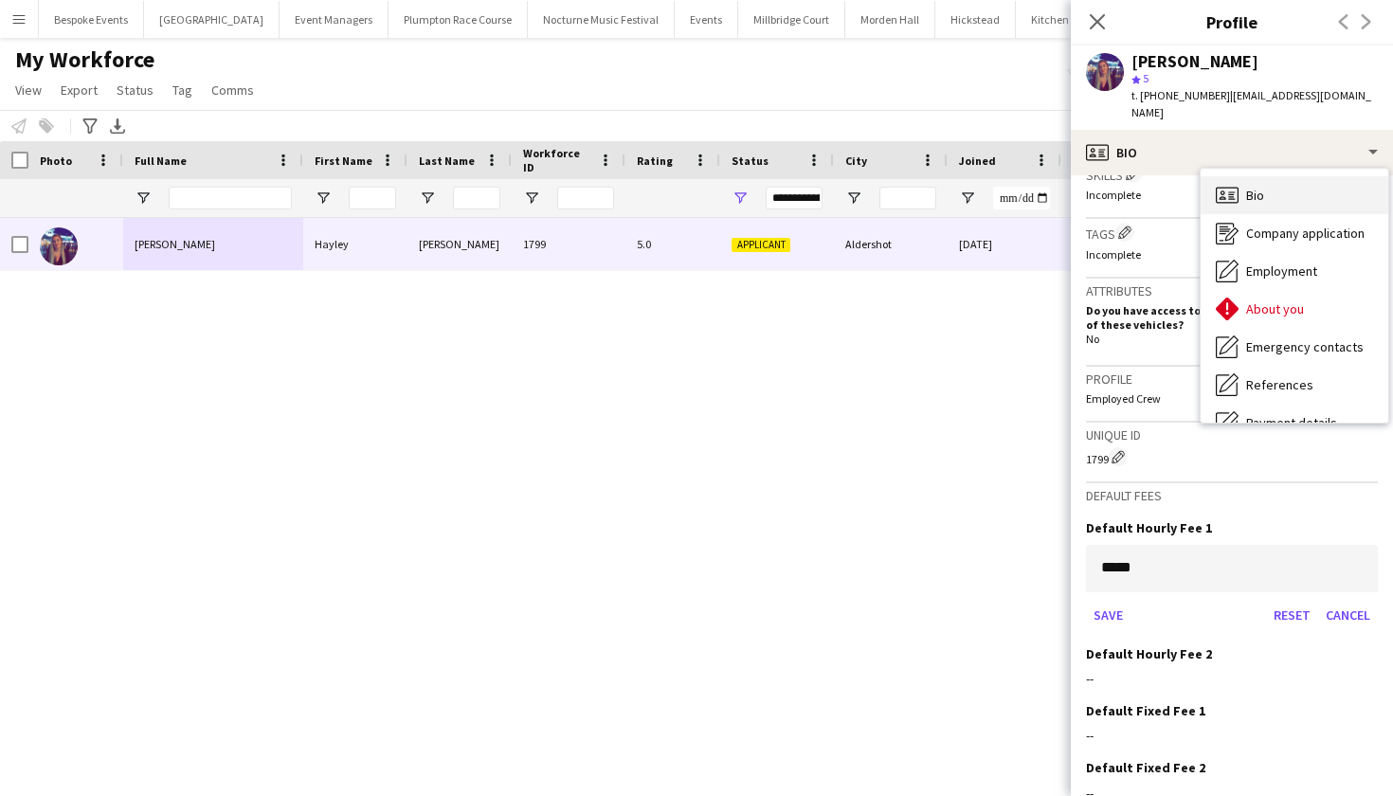
click at [1229, 184] on icon "Bio" at bounding box center [1227, 195] width 23 height 23
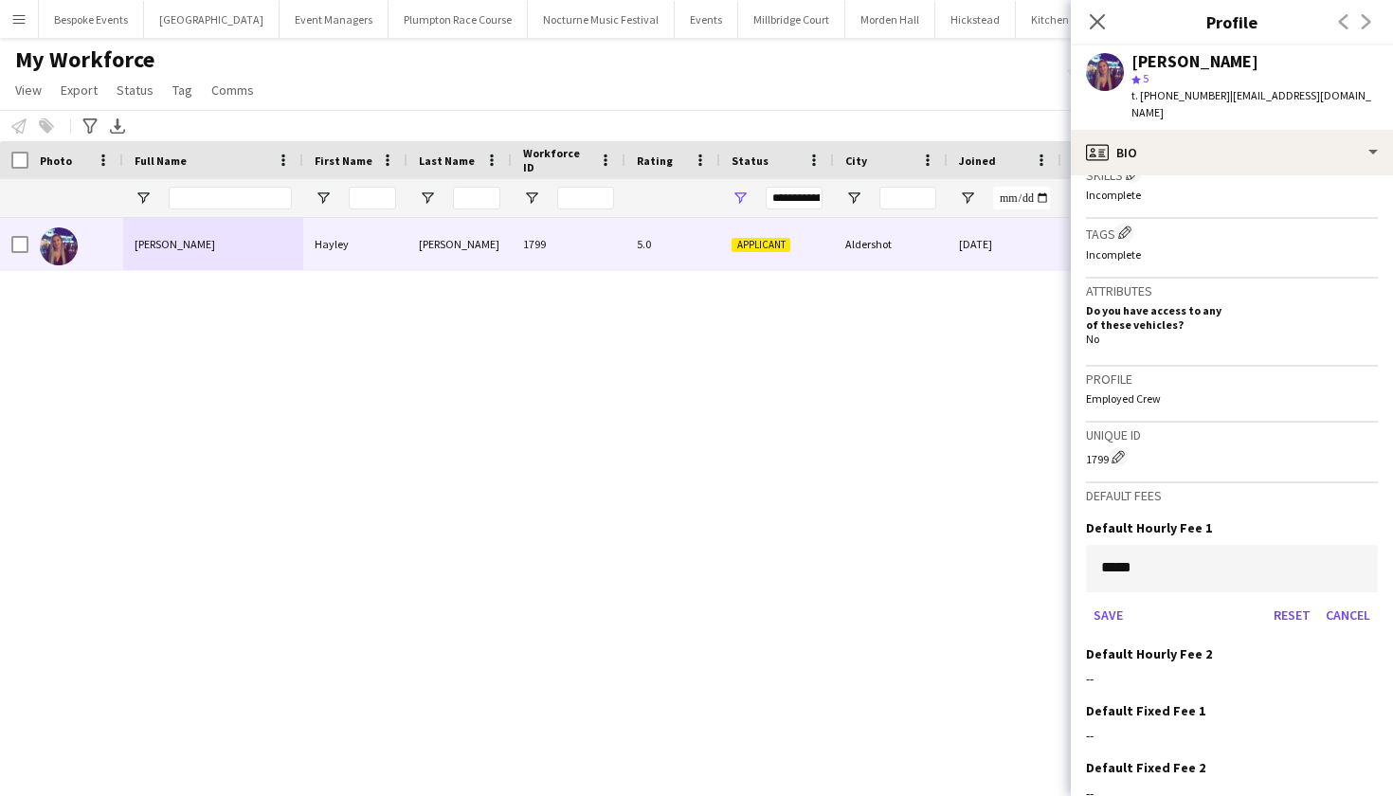
click at [536, 483] on div "[PERSON_NAME] [PERSON_NAME] 1799 5.0 Applicant Aldershot [DATE] 77 days 2 [EMAI…" at bounding box center [668, 490] width 1336 height 545
click at [567, 371] on div "[PERSON_NAME] [PERSON_NAME] 1799 5.0 Applicant Aldershot [DATE] 77 days 2 [EMAI…" at bounding box center [668, 490] width 1336 height 545
click at [1104, 18] on icon "Close pop-in" at bounding box center [1097, 21] width 18 height 18
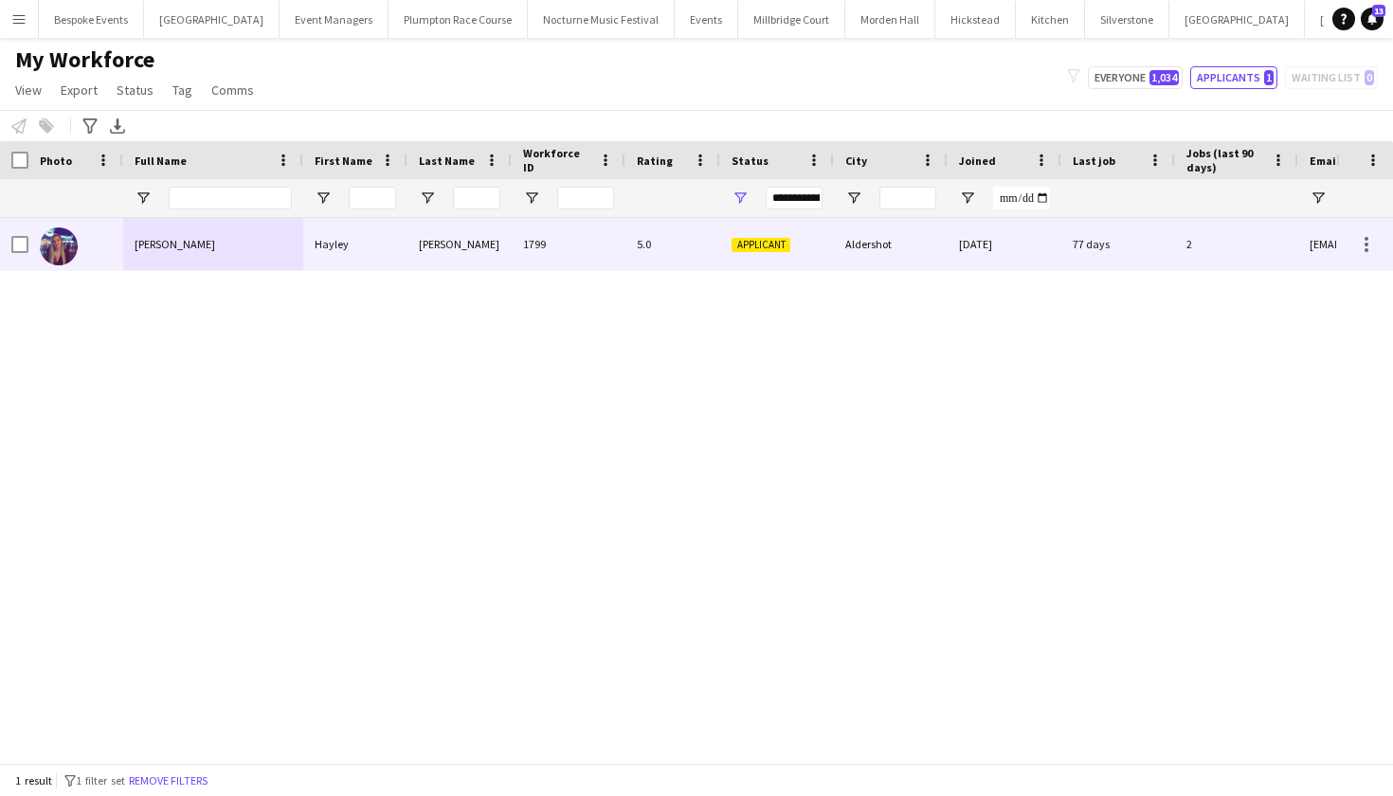
click at [635, 254] on div "5.0" at bounding box center [672, 244] width 95 height 52
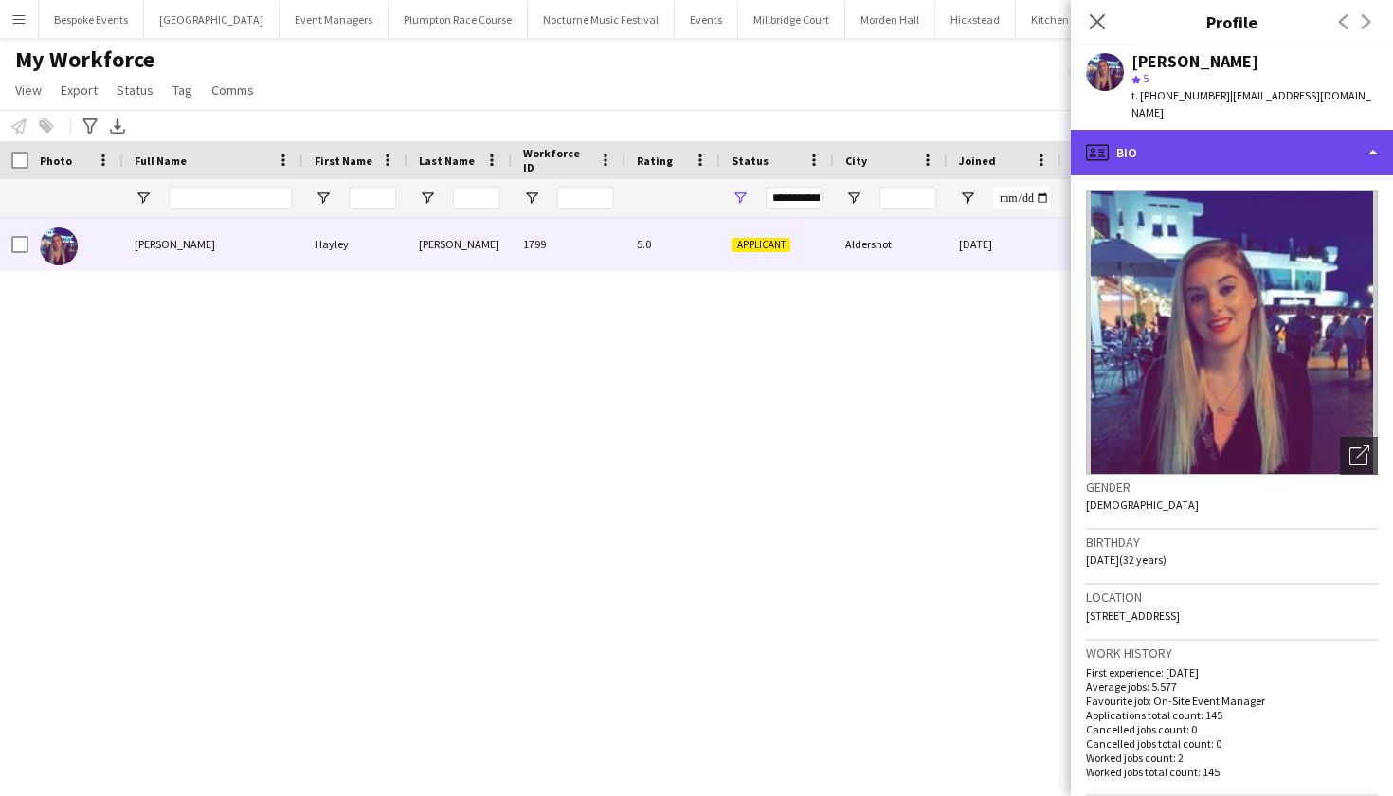
click at [1214, 152] on div "profile Bio" at bounding box center [1232, 152] width 322 height 45
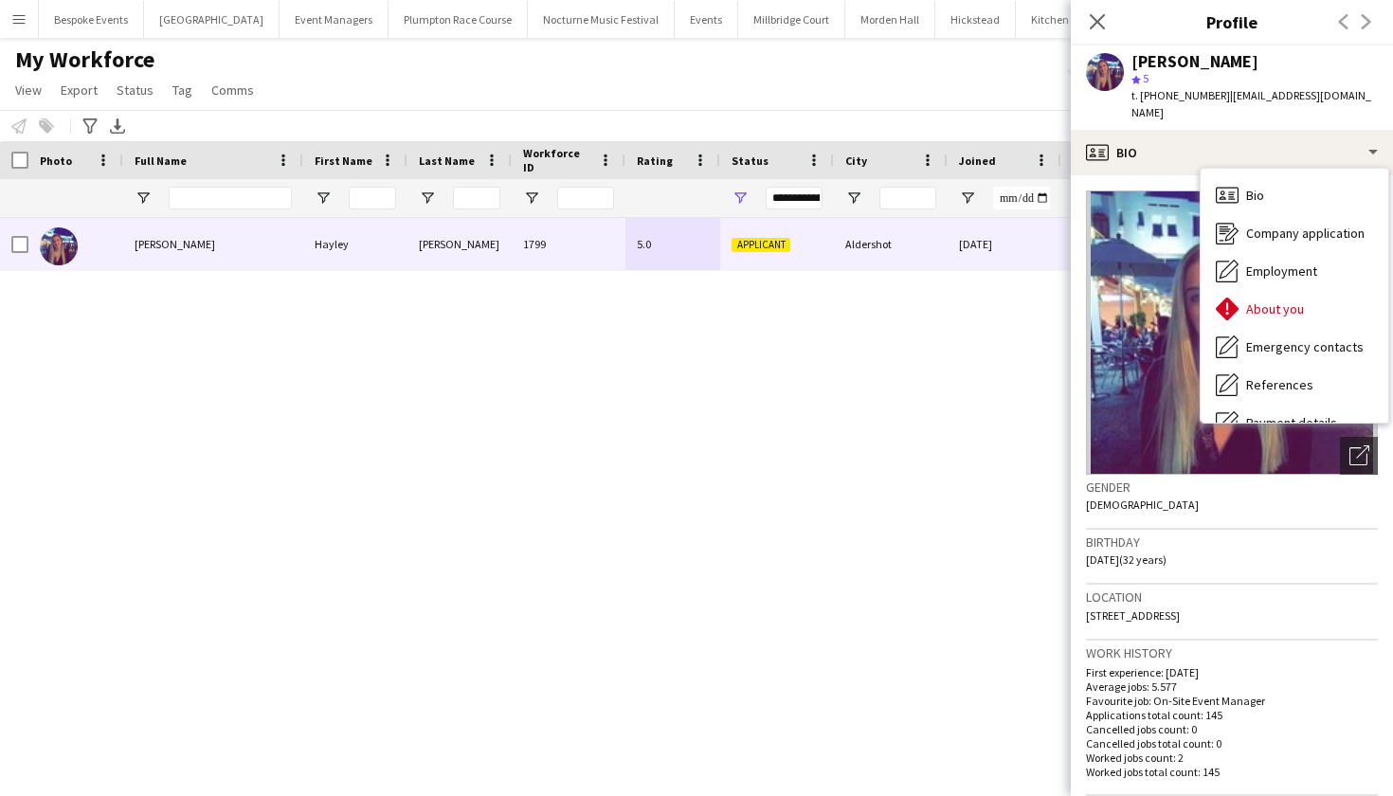
scroll to position [0, 0]
click at [787, 465] on div "[PERSON_NAME] [PERSON_NAME] 1799 5.0 Applicant Aldershot [DATE] 77 days 2 [EMAI…" at bounding box center [668, 490] width 1336 height 545
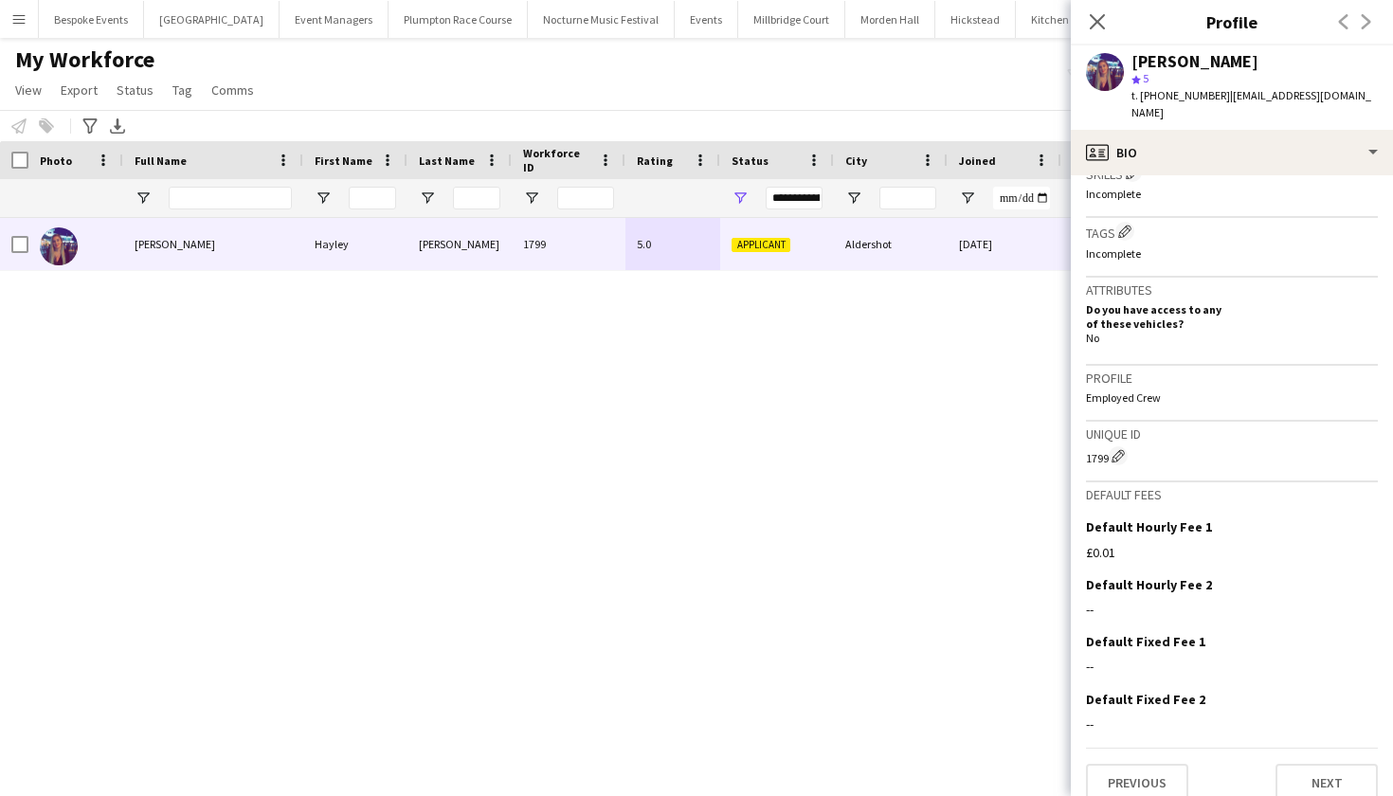
scroll to position [694, 0]
click at [1098, 21] on icon at bounding box center [1097, 21] width 18 height 18
